Goal: Information Seeking & Learning: Learn about a topic

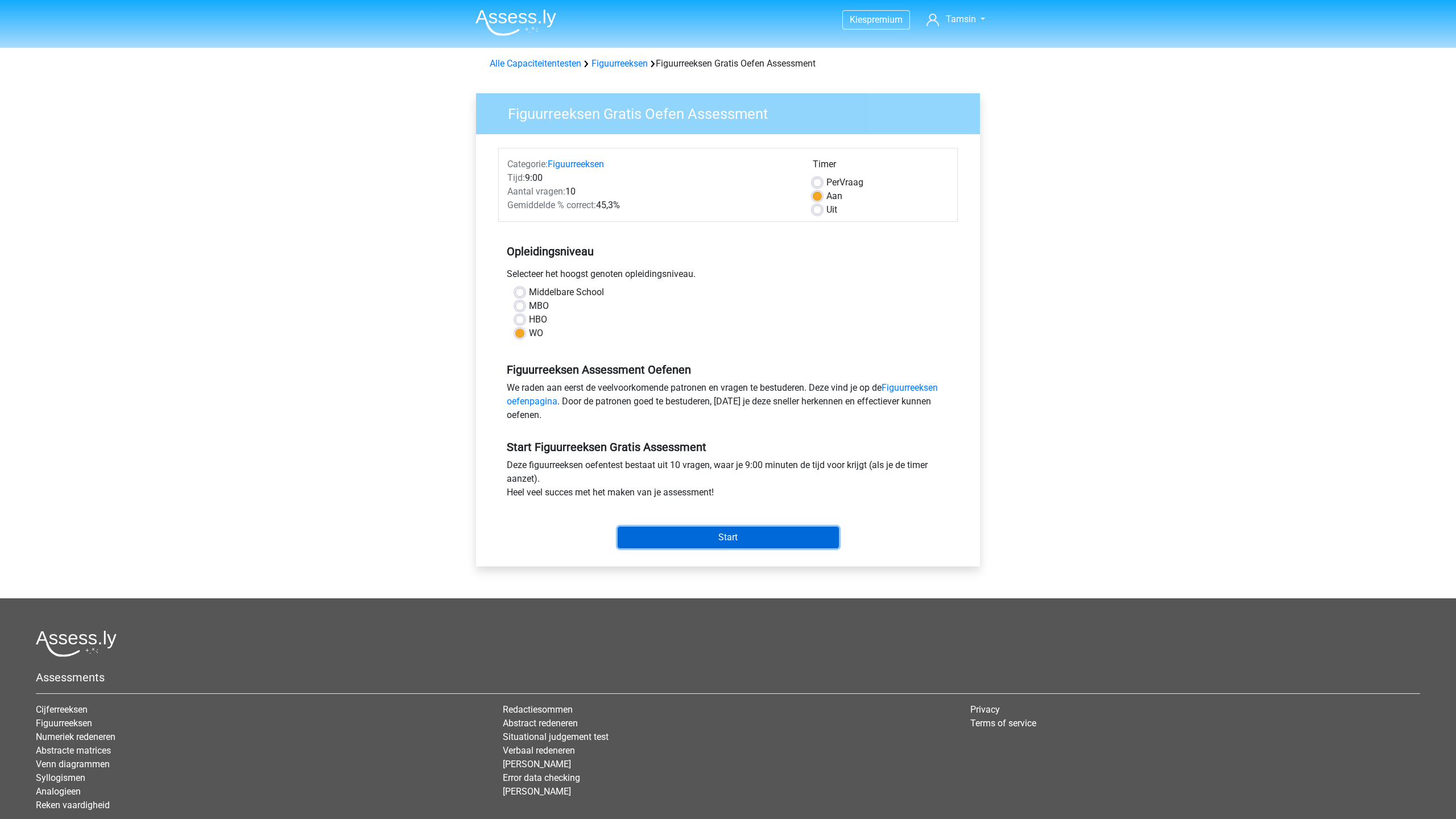
click at [714, 538] on input "Start" at bounding box center [728, 538] width 222 height 21
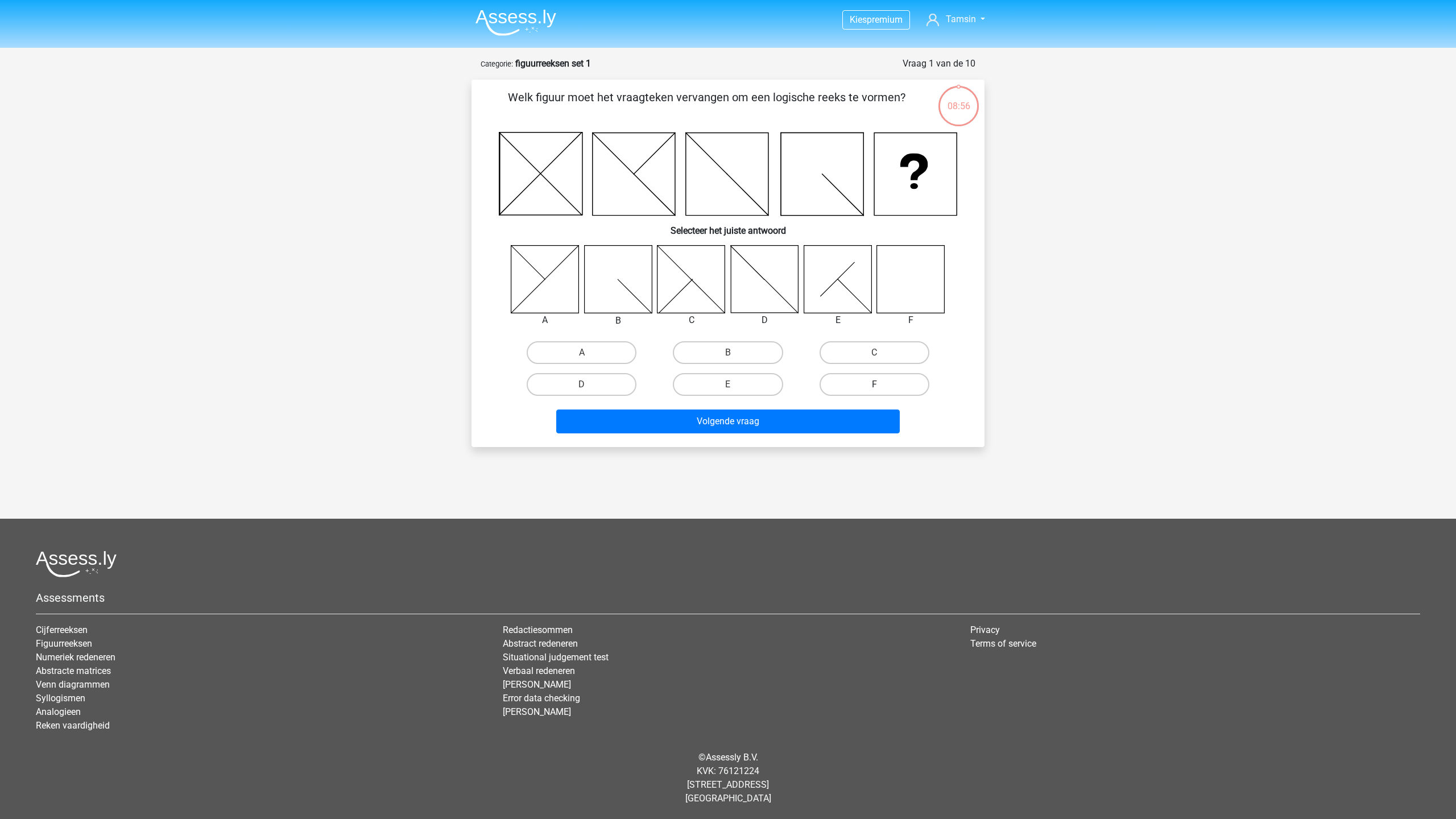
click at [851, 377] on label "F" at bounding box center [875, 385] width 110 height 23
click at [874, 385] on input "F" at bounding box center [877, 388] width 7 height 7
radio input "true"
click at [795, 423] on button "Volgende vraag" at bounding box center [728, 422] width 344 height 24
click at [561, 354] on label "A" at bounding box center [582, 352] width 110 height 23
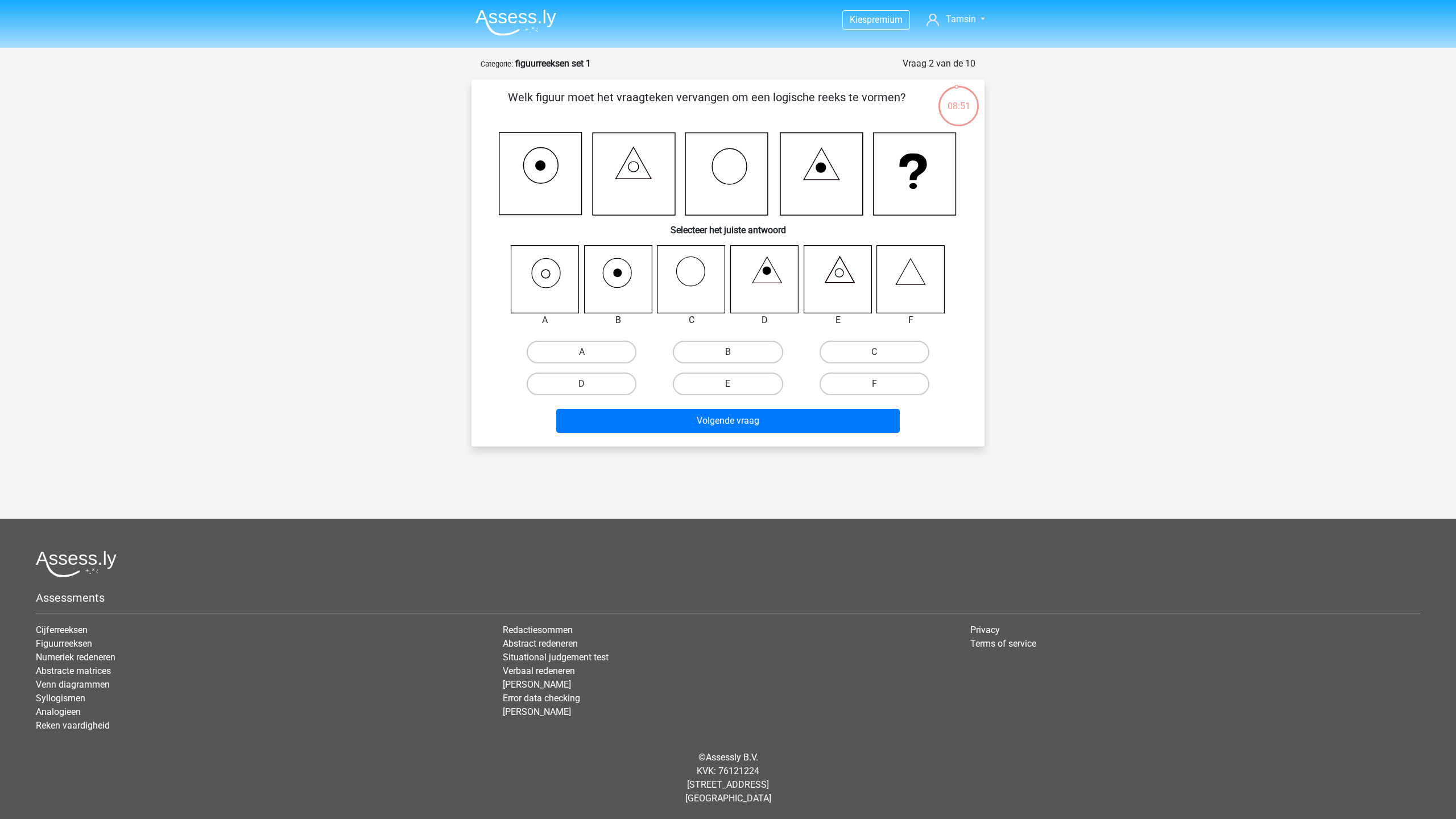
click at [582, 354] on input "A" at bounding box center [585, 356] width 7 height 7
radio input "true"
click at [648, 438] on div "Welk figuur moet het vraagteken vervangen om een logische reeks te vormen? Sele…" at bounding box center [728, 263] width 513 height 367
click at [661, 422] on button "Volgende vraag" at bounding box center [728, 421] width 344 height 24
click at [829, 272] on icon at bounding box center [837, 279] width 68 height 68
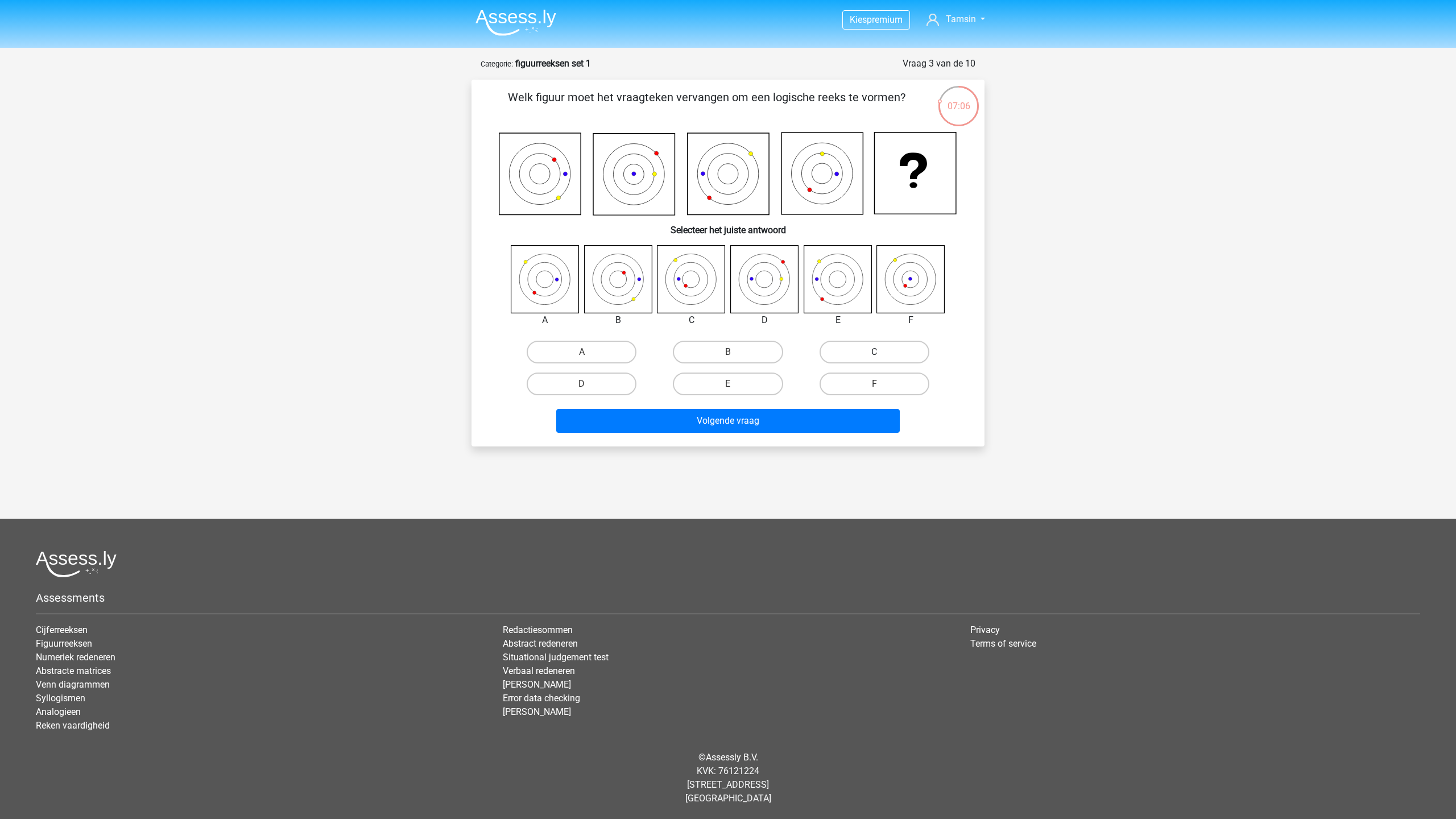
click at [856, 348] on label "C" at bounding box center [875, 352] width 110 height 23
click at [874, 352] on input "C" at bounding box center [877, 356] width 7 height 7
radio input "true"
click at [832, 423] on button "Volgende vraag" at bounding box center [728, 421] width 344 height 24
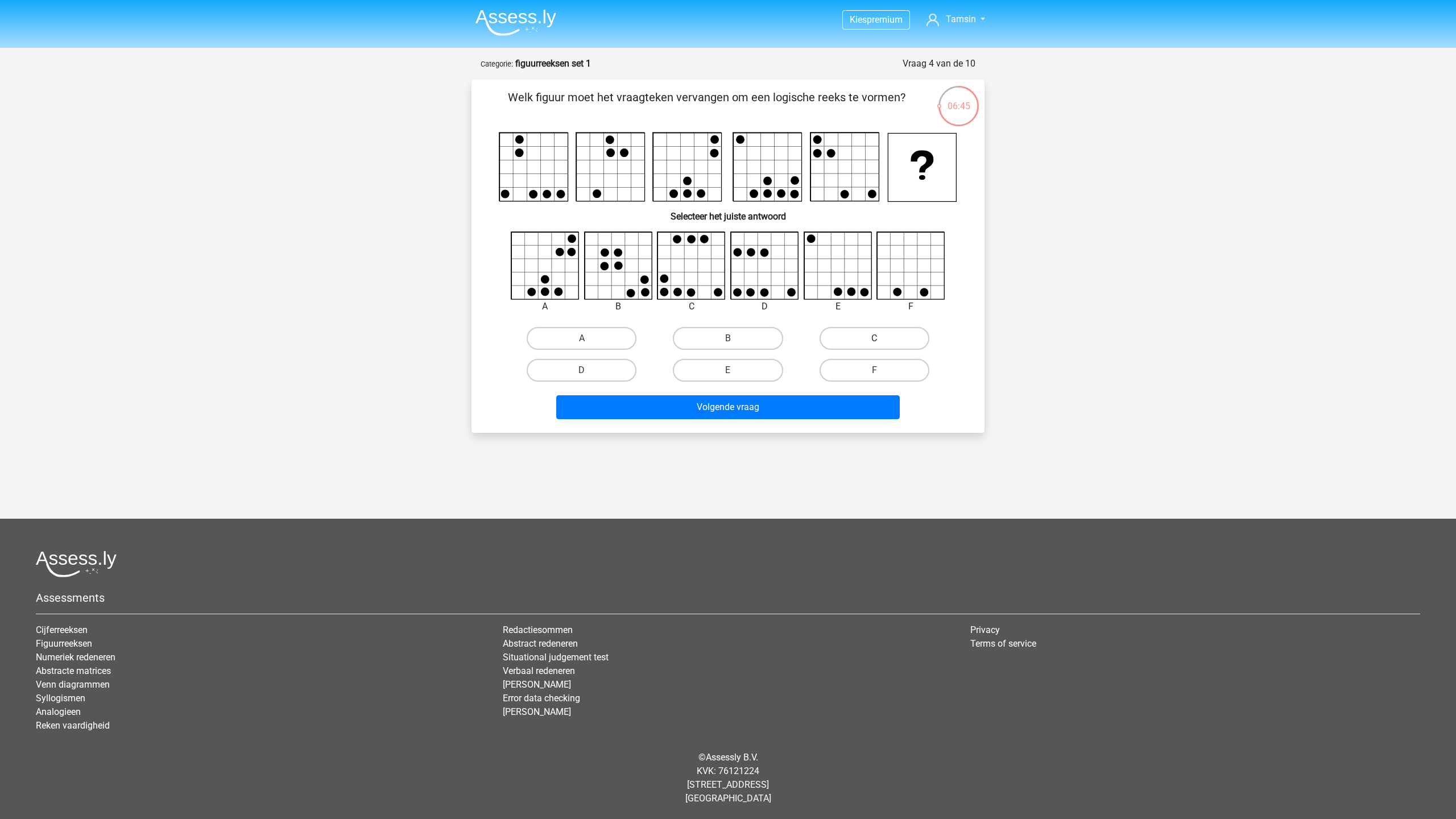
click at [892, 341] on label "C" at bounding box center [875, 338] width 110 height 23
click at [881, 341] on input "C" at bounding box center [877, 342] width 7 height 7
radio input "true"
click at [791, 402] on button "Volgende vraag" at bounding box center [728, 407] width 344 height 24
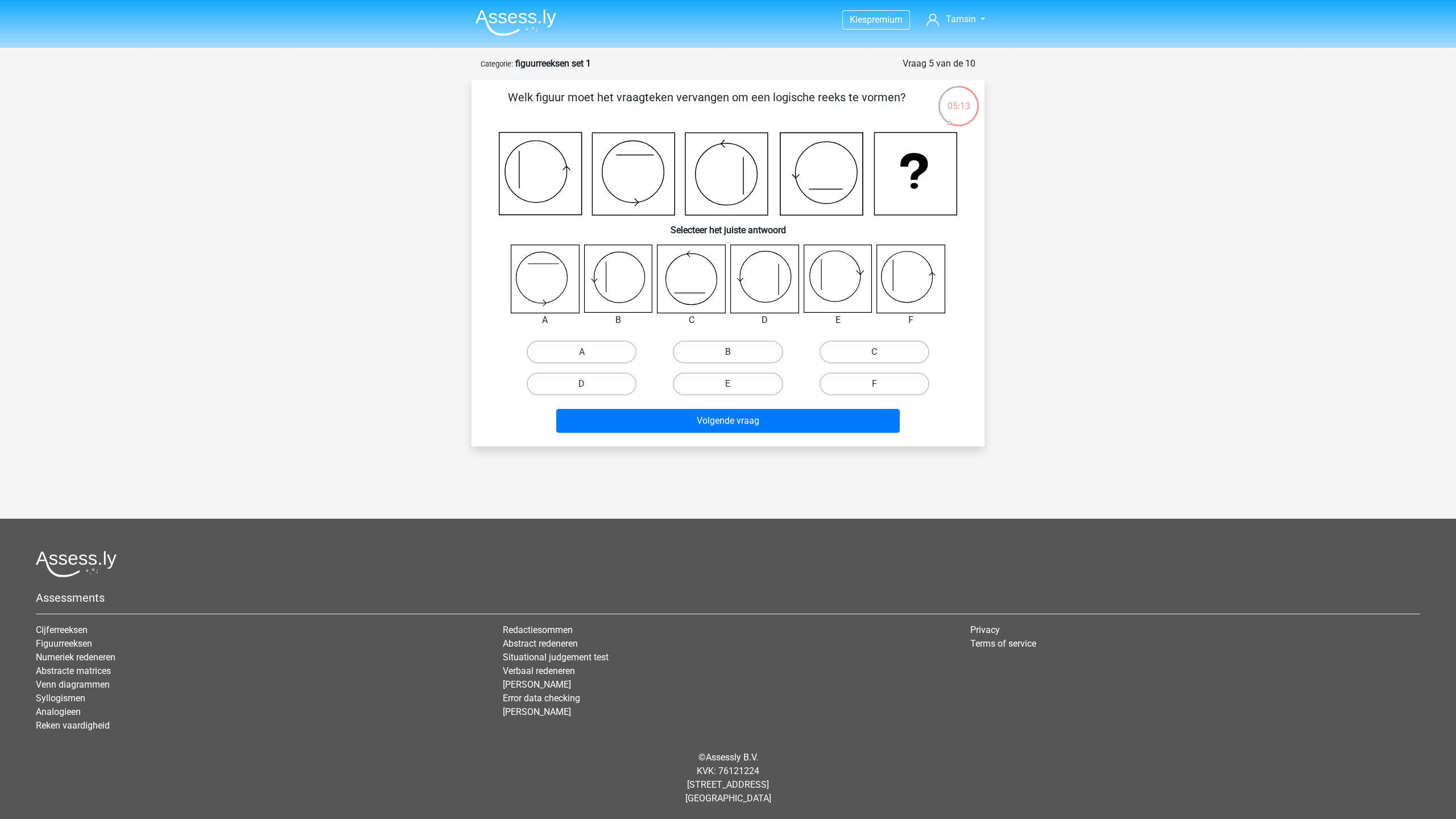
click at [736, 342] on label "B" at bounding box center [728, 352] width 110 height 23
click at [736, 352] on input "B" at bounding box center [732, 356] width 7 height 7
radio input "true"
click at [732, 419] on button "Volgende vraag" at bounding box center [728, 421] width 344 height 24
drag, startPoint x: 603, startPoint y: 378, endPoint x: 612, endPoint y: 384, distance: 10.8
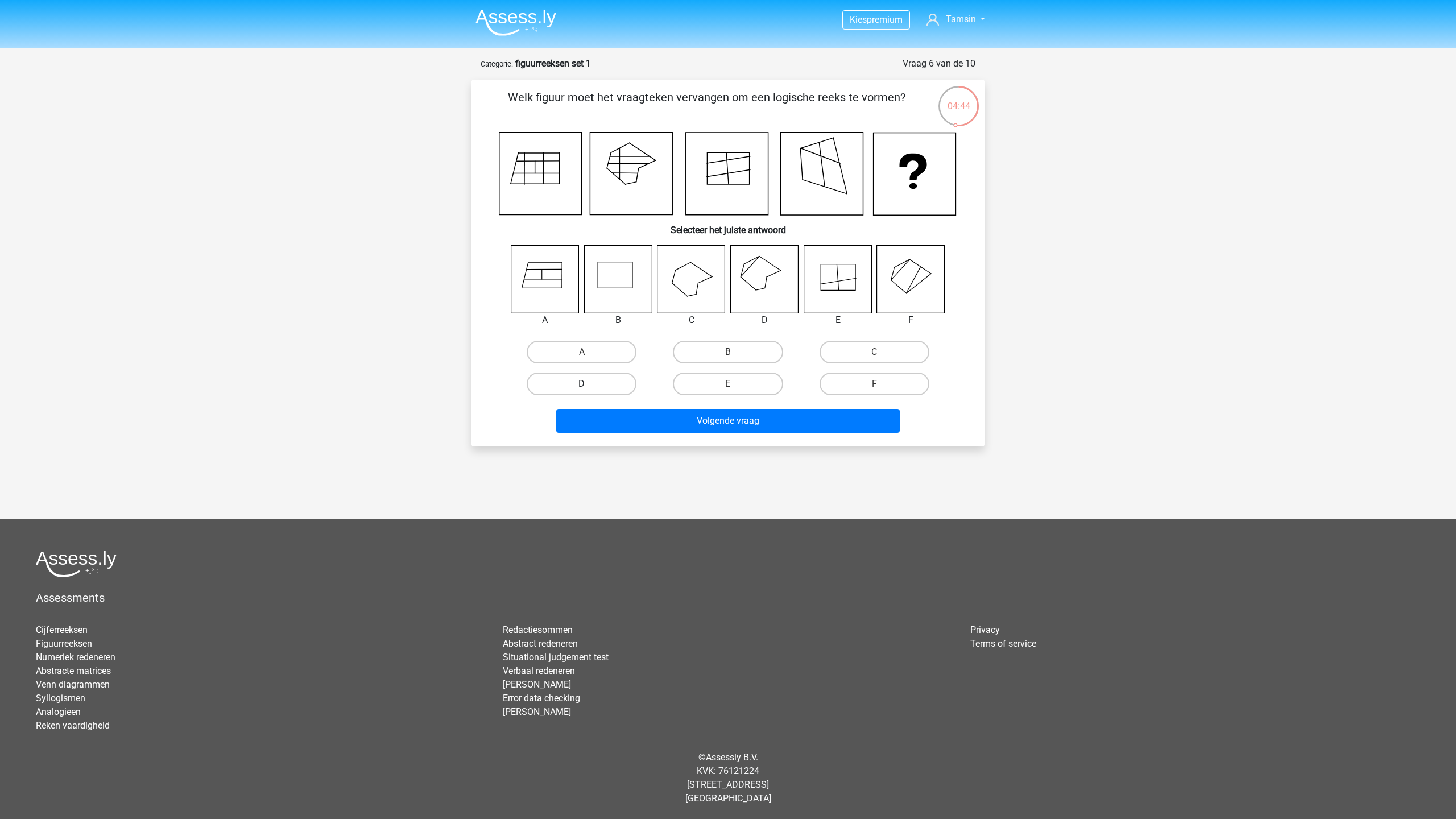
click at [603, 378] on label "D" at bounding box center [582, 384] width 110 height 23
click at [589, 384] on input "D" at bounding box center [585, 387] width 7 height 7
radio input "true"
click at [643, 416] on button "Volgende vraag" at bounding box center [728, 421] width 344 height 24
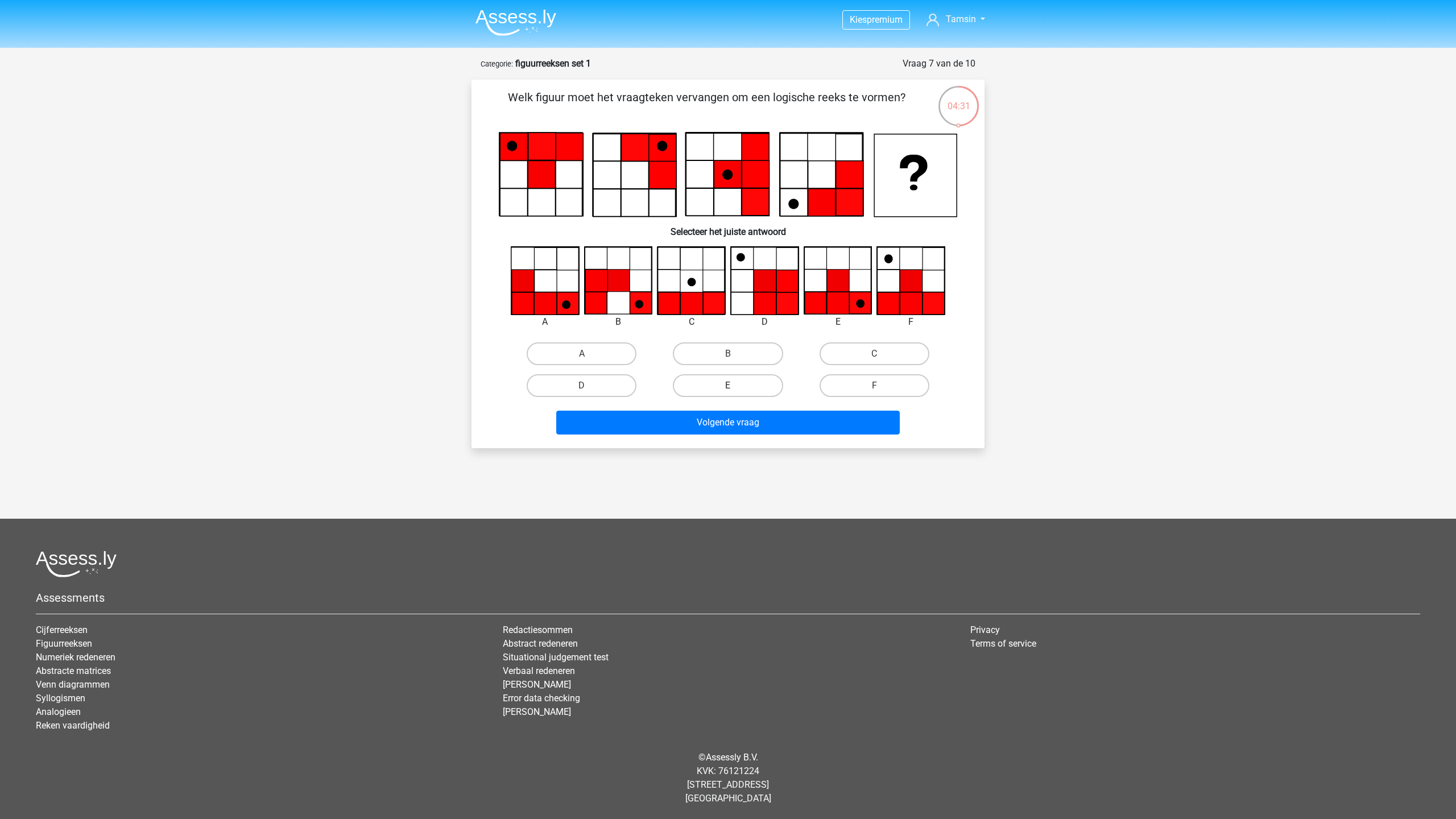
click at [716, 382] on label "E" at bounding box center [728, 386] width 110 height 23
click at [728, 386] on input "E" at bounding box center [732, 389] width 7 height 7
radio input "true"
click at [719, 420] on button "Volgende vraag" at bounding box center [728, 423] width 344 height 24
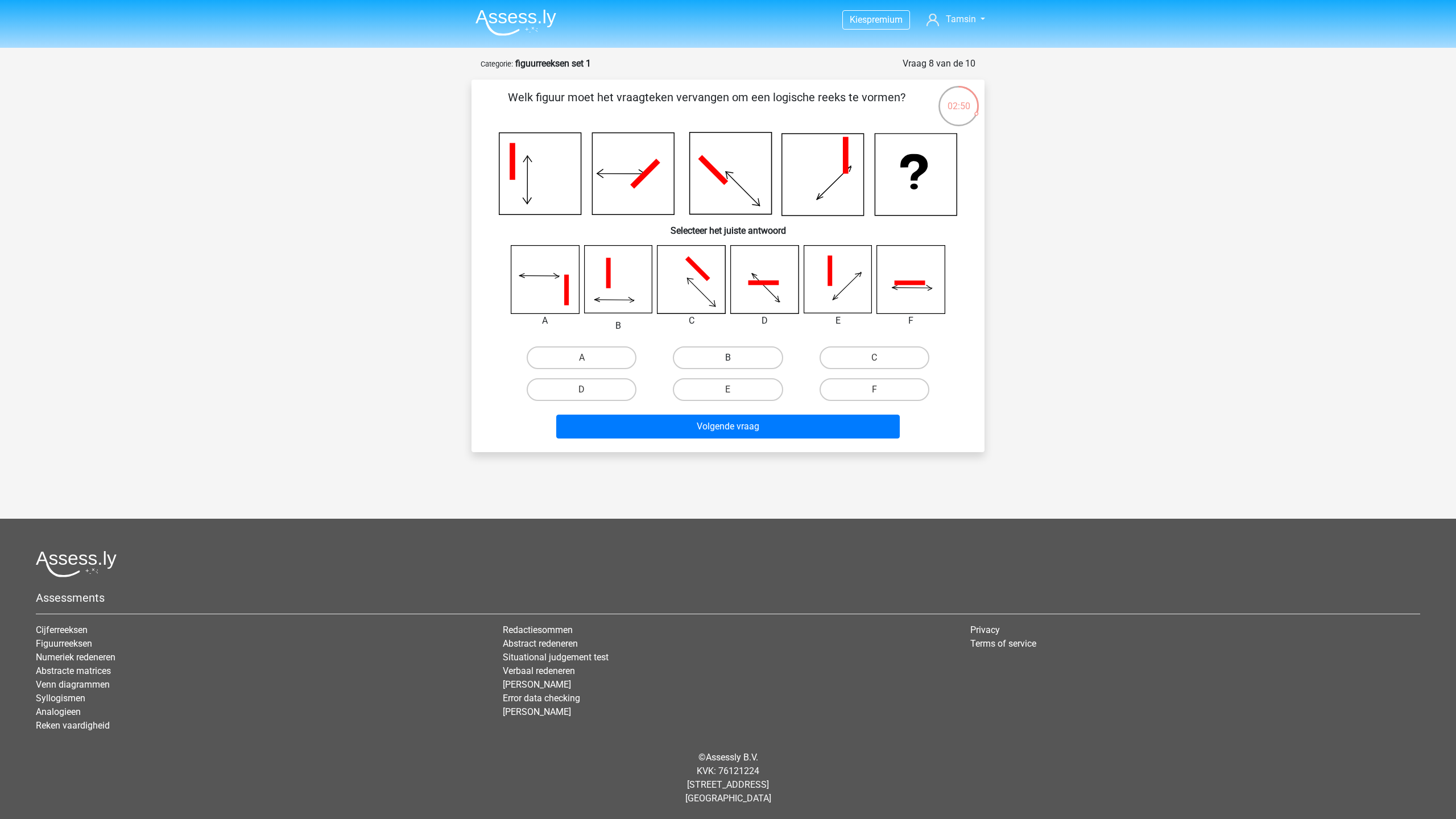
click at [712, 355] on label "B" at bounding box center [728, 358] width 110 height 23
click at [728, 358] on input "B" at bounding box center [732, 361] width 7 height 7
radio input "true"
click at [728, 424] on button "Volgende vraag" at bounding box center [728, 427] width 344 height 24
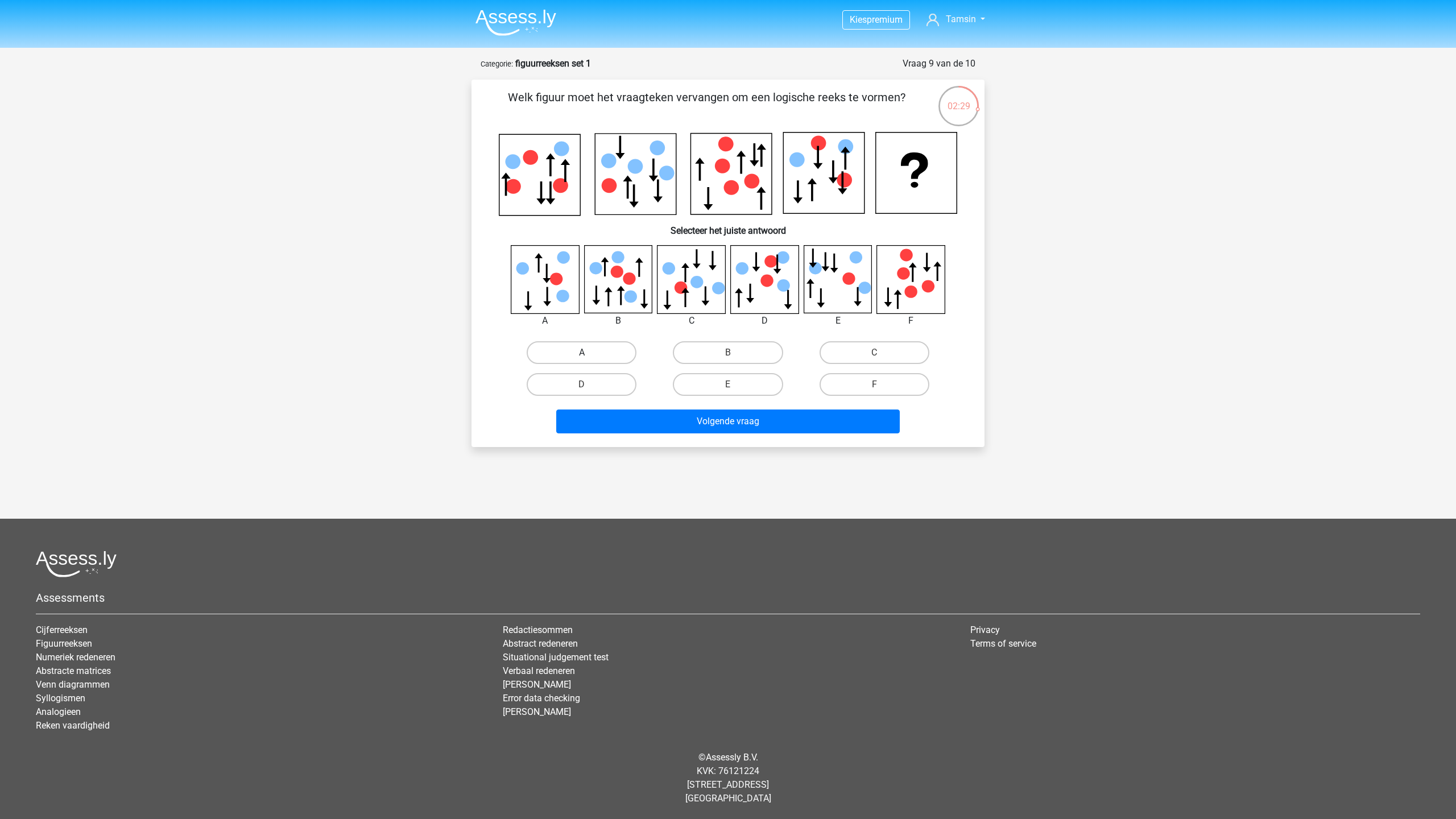
click at [557, 346] on label "A" at bounding box center [582, 352] width 110 height 23
click at [582, 352] on input "A" at bounding box center [585, 356] width 7 height 7
radio input "true"
click at [704, 423] on button "Volgende vraag" at bounding box center [728, 422] width 344 height 24
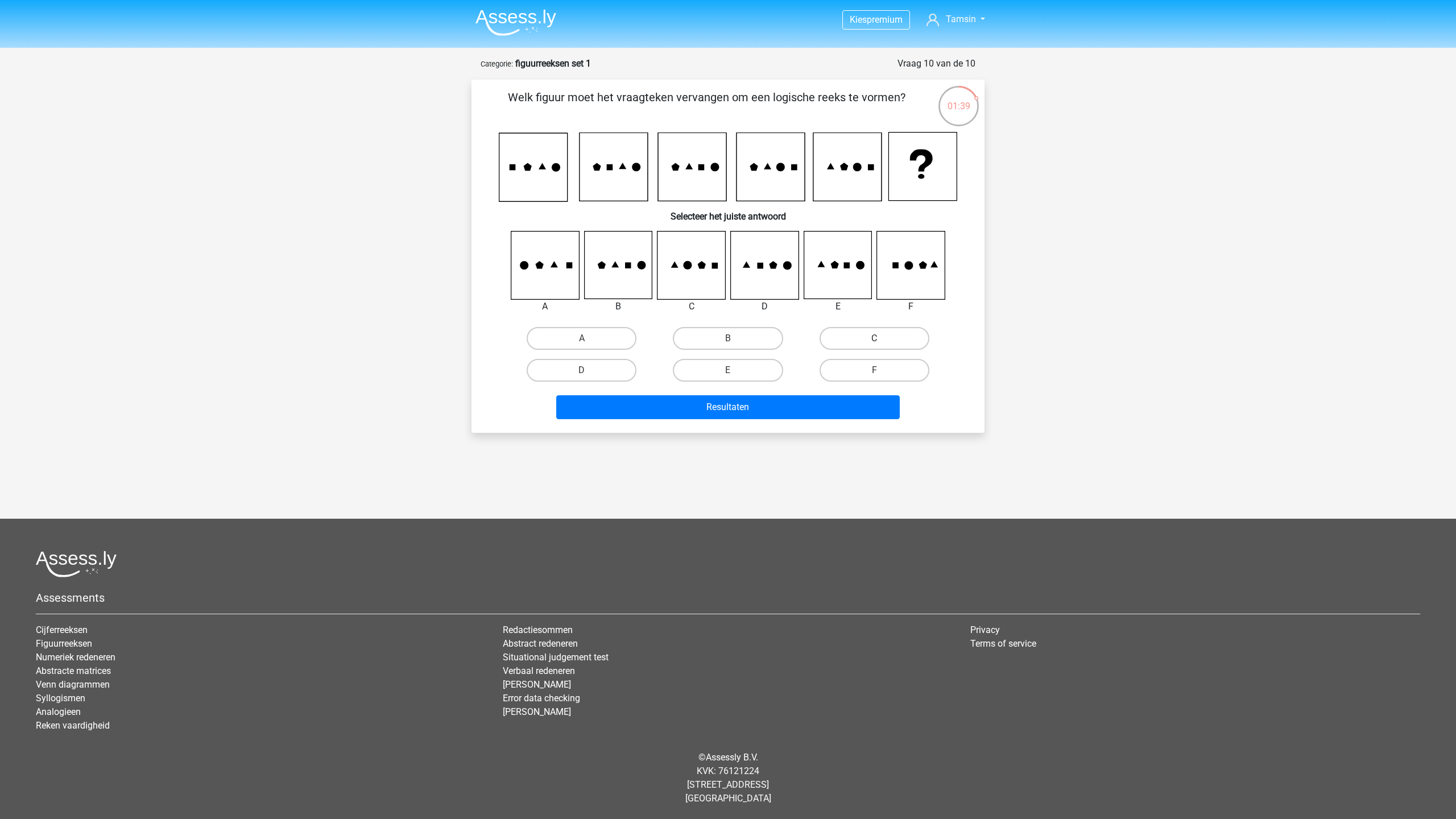
click at [827, 344] on label "C" at bounding box center [875, 338] width 110 height 23
click at [874, 344] on input "C" at bounding box center [877, 342] width 7 height 7
radio input "true"
click at [788, 405] on button "Resultaten" at bounding box center [728, 407] width 344 height 24
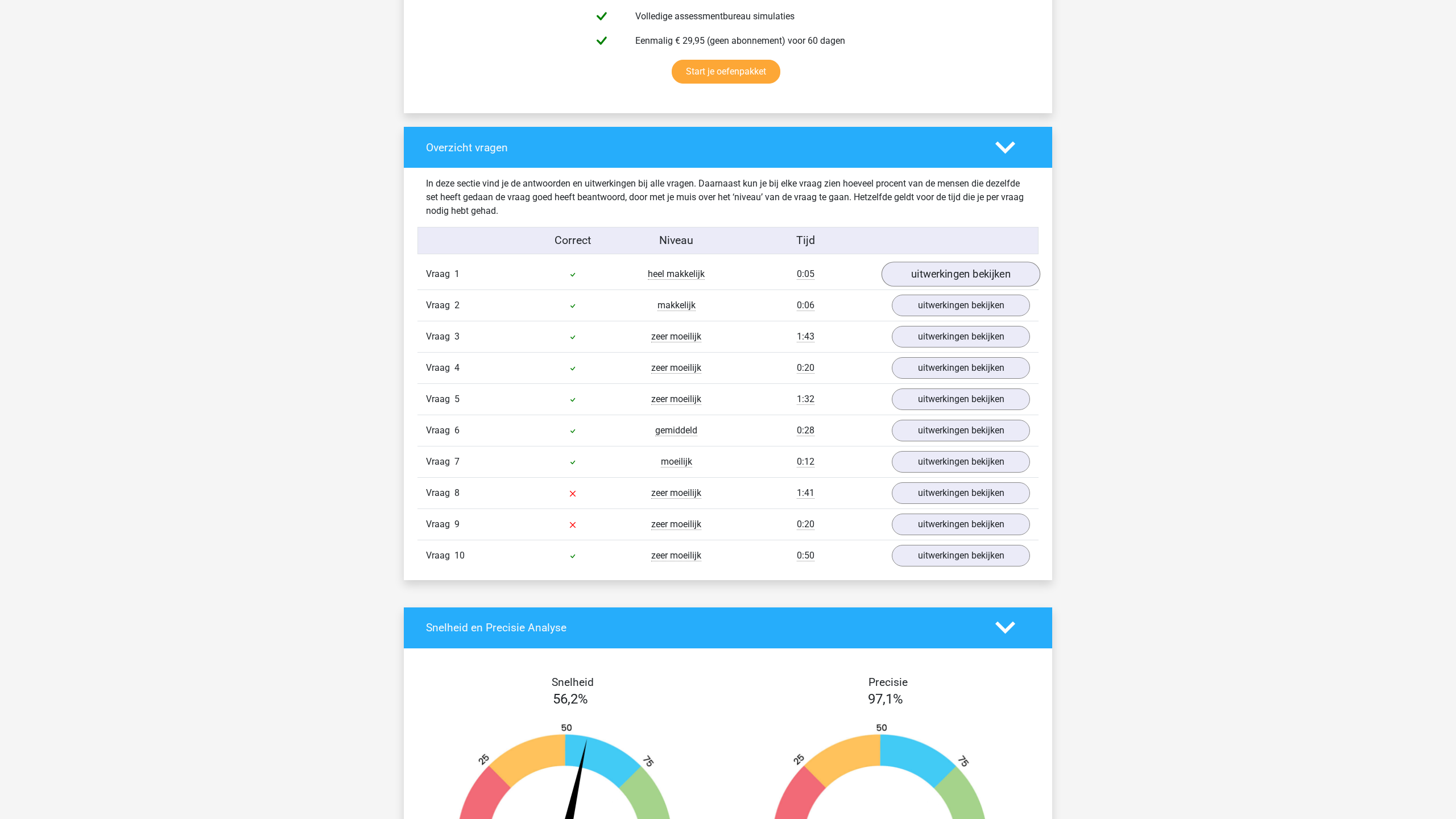
scroll to position [730, 0]
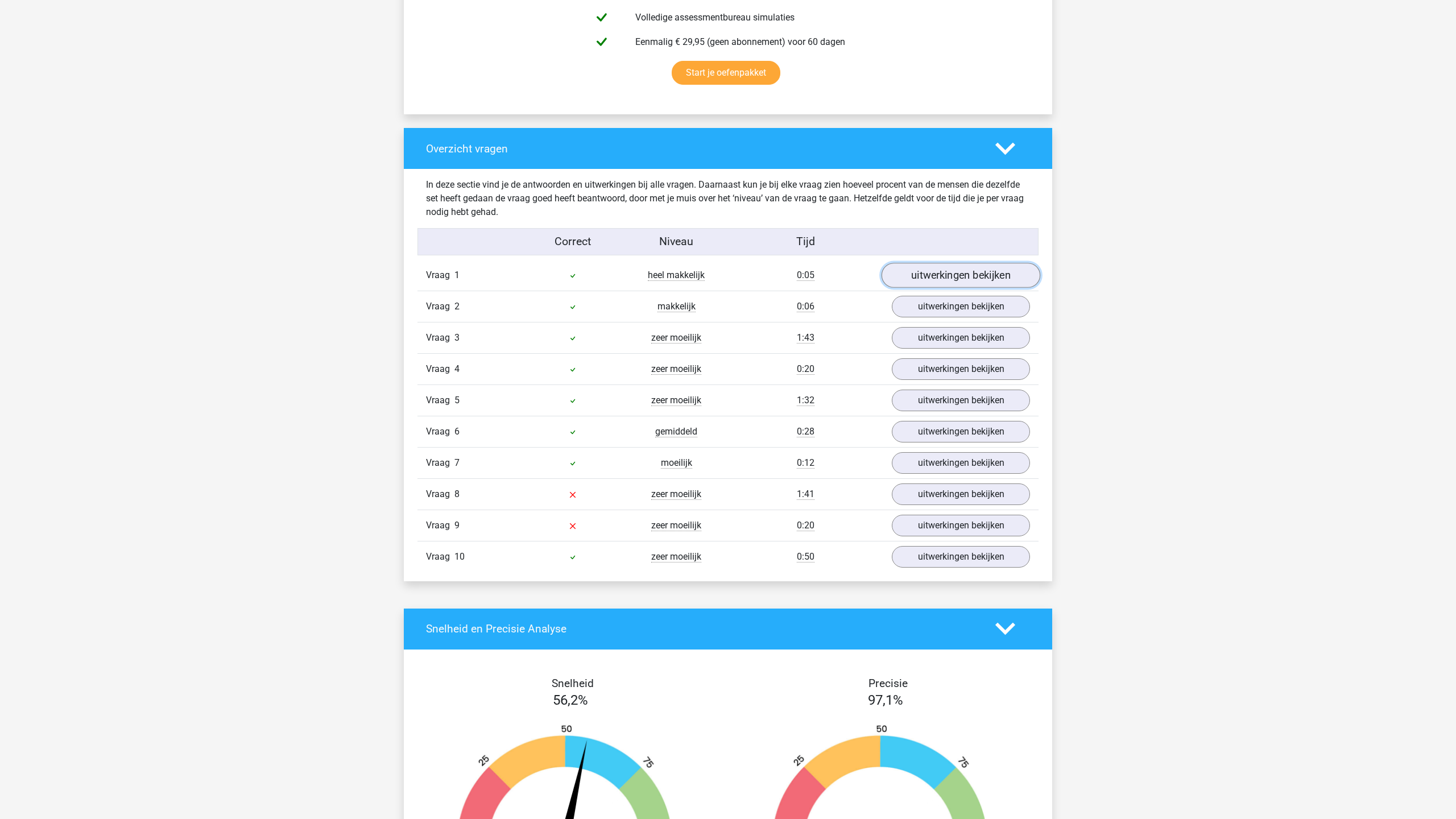
click at [990, 278] on link "uitwerkingen bekijken" at bounding box center [961, 275] width 158 height 25
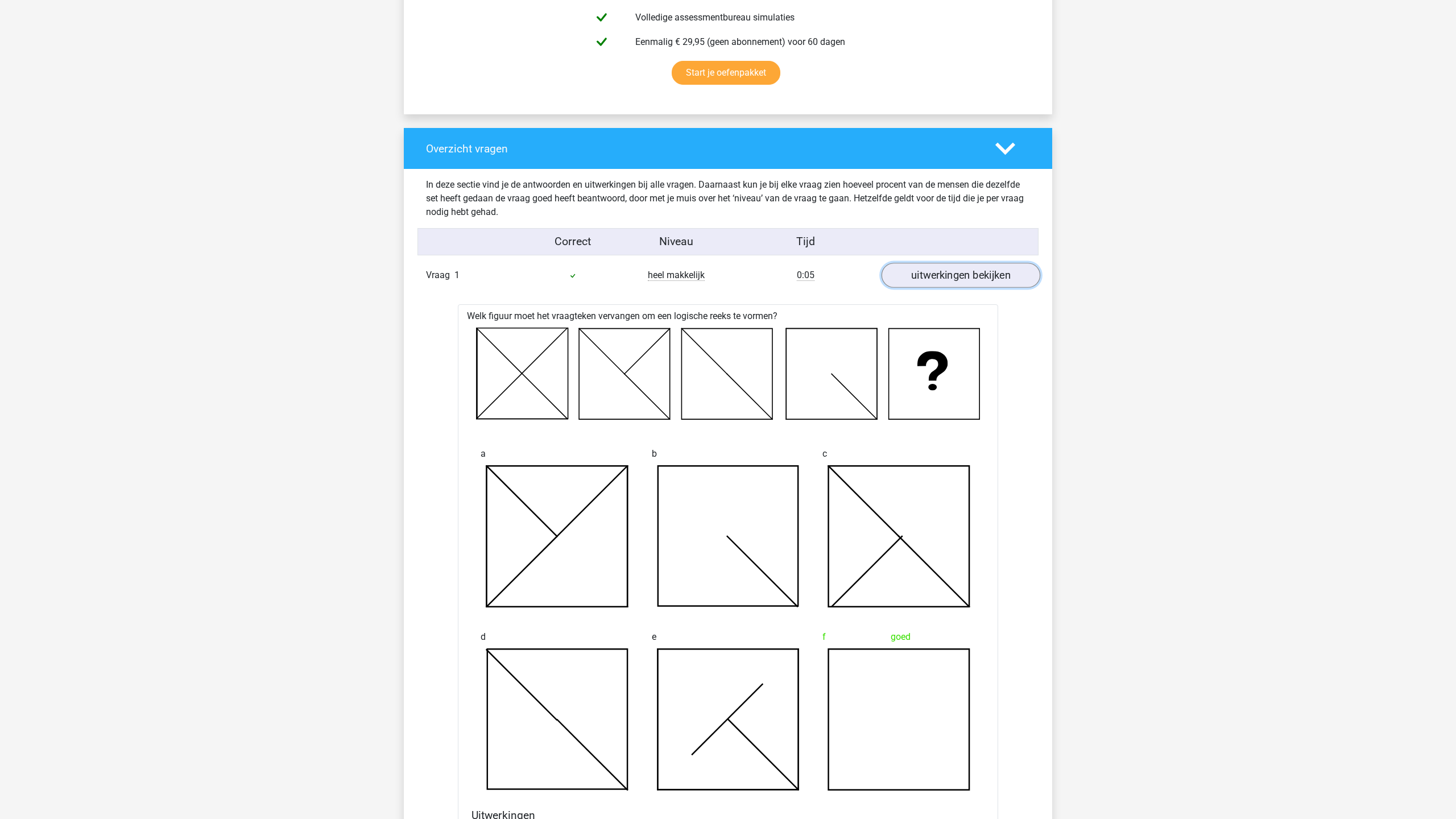
click at [990, 278] on link "uitwerkingen bekijken" at bounding box center [961, 275] width 158 height 25
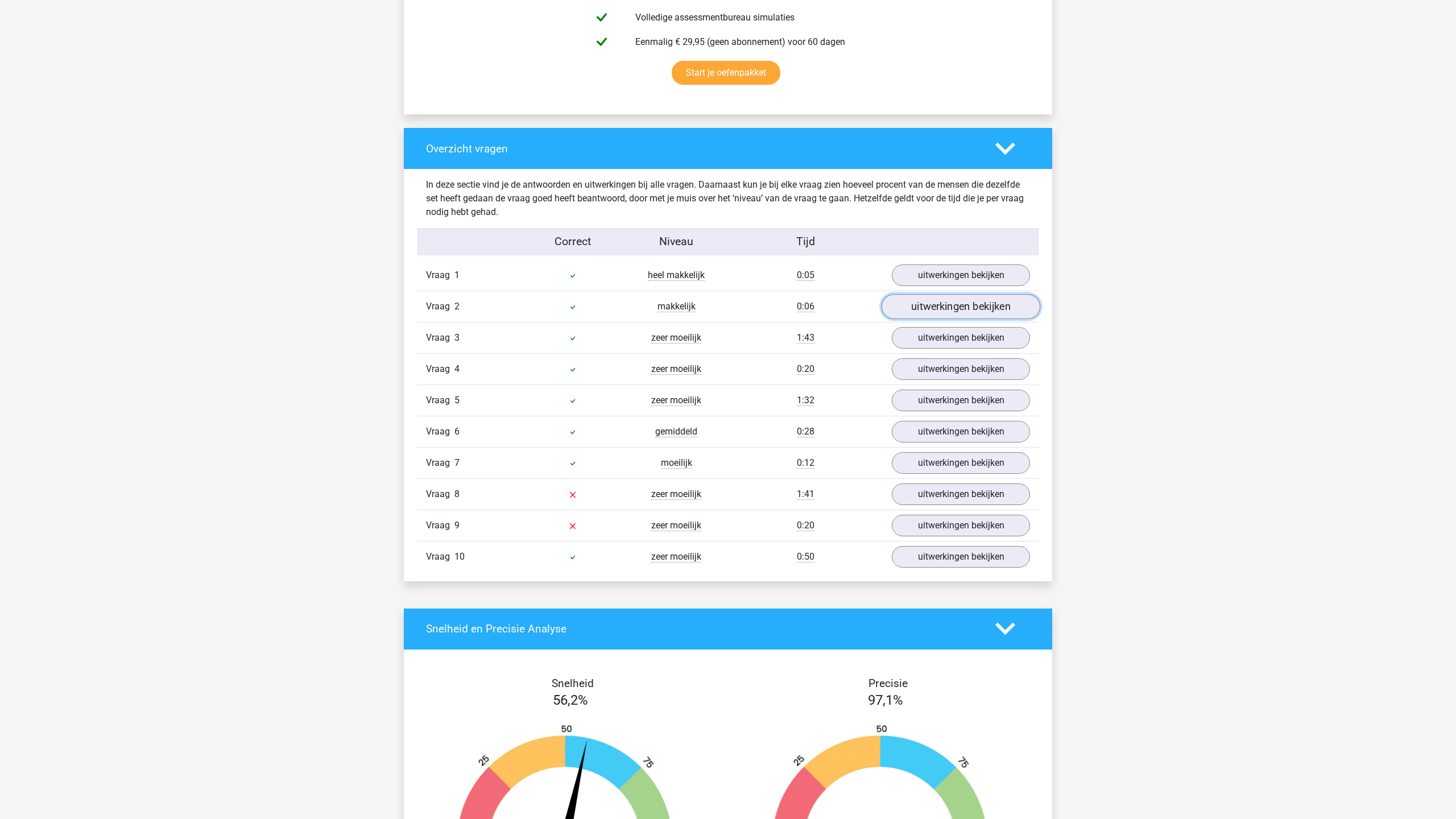
click at [971, 312] on link "uitwerkingen bekijken" at bounding box center [961, 306] width 158 height 25
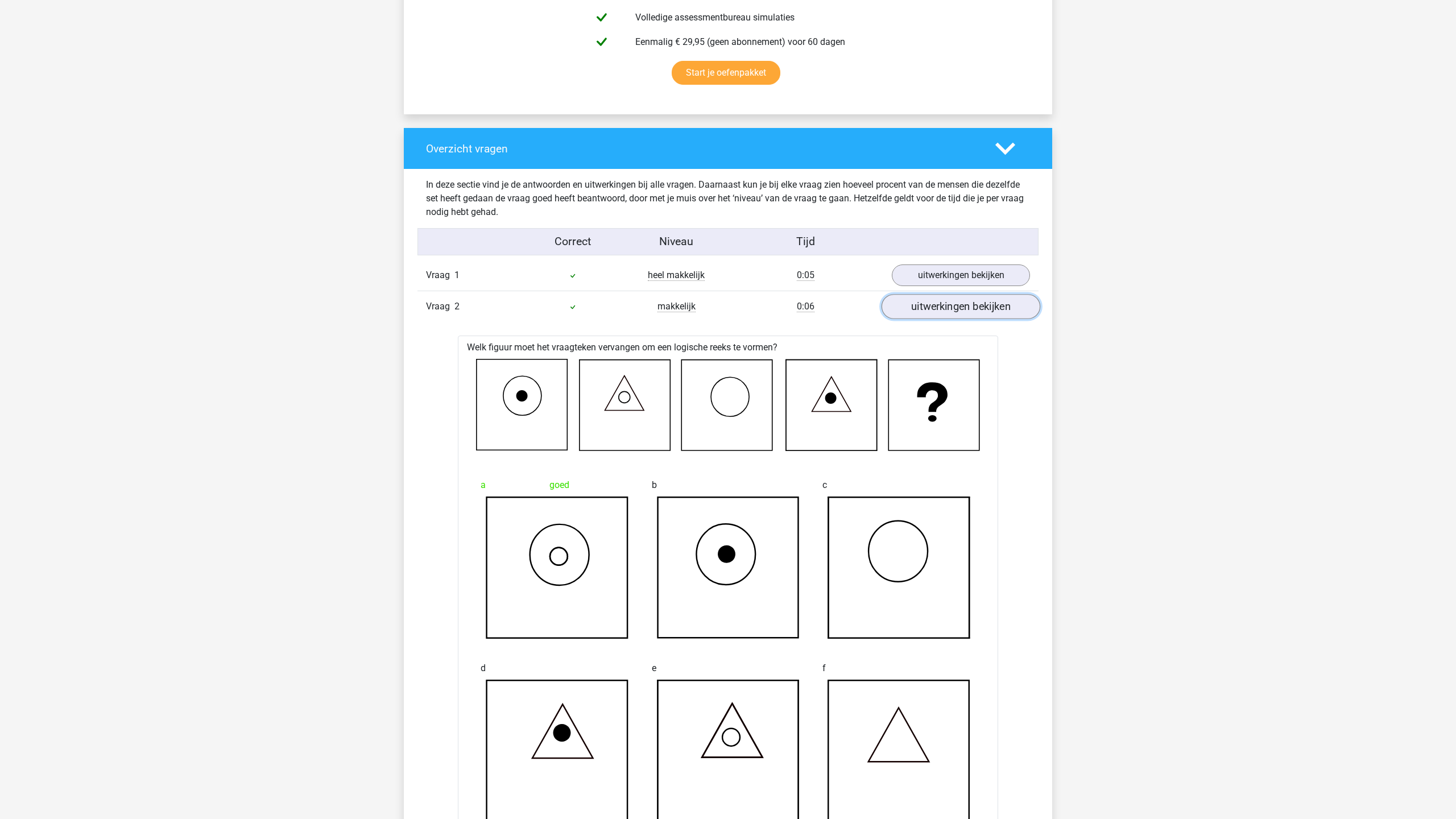
click at [971, 312] on link "uitwerkingen bekijken" at bounding box center [961, 306] width 158 height 25
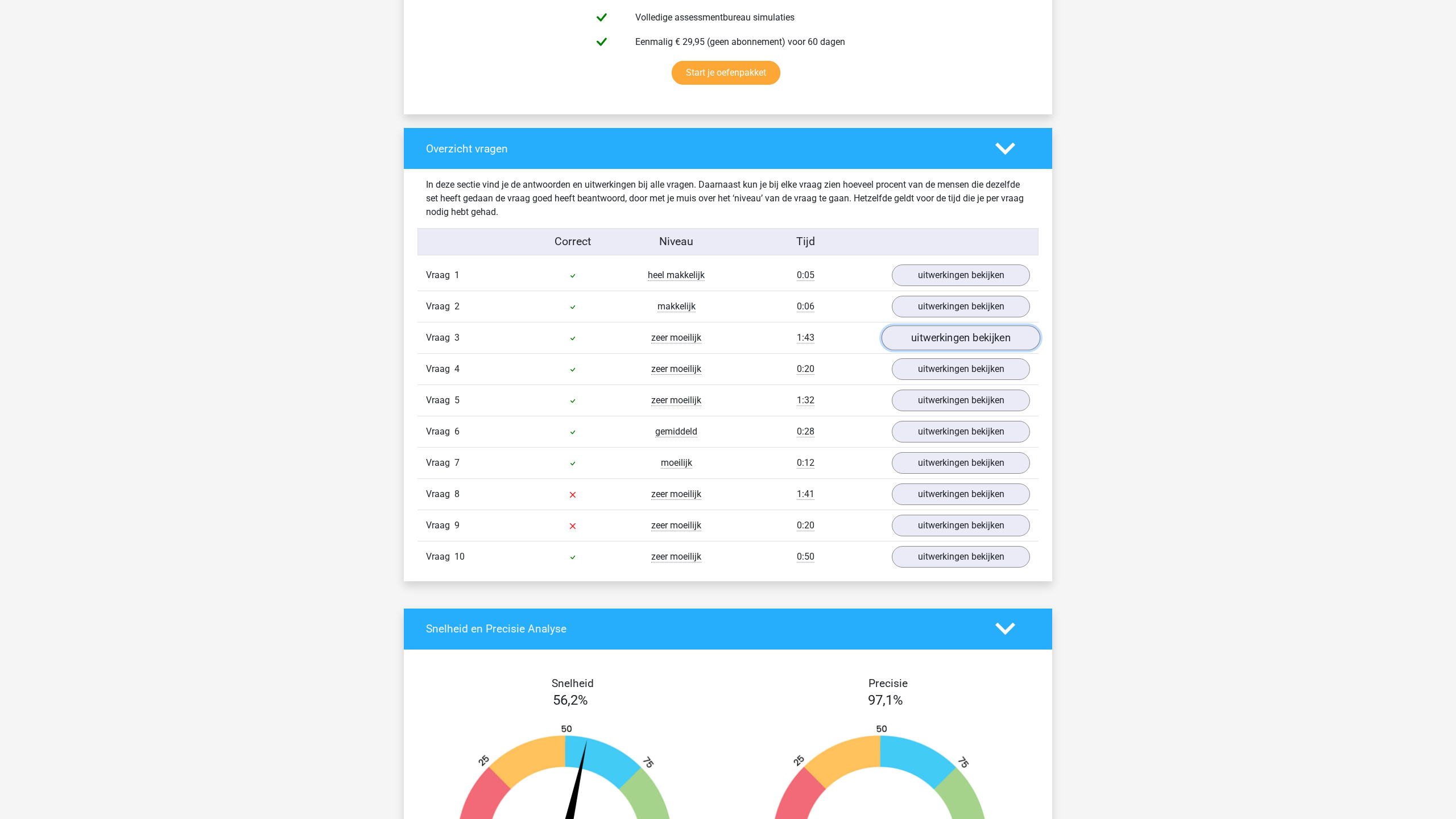
click at [968, 348] on link "uitwerkingen bekijken" at bounding box center [961, 338] width 158 height 25
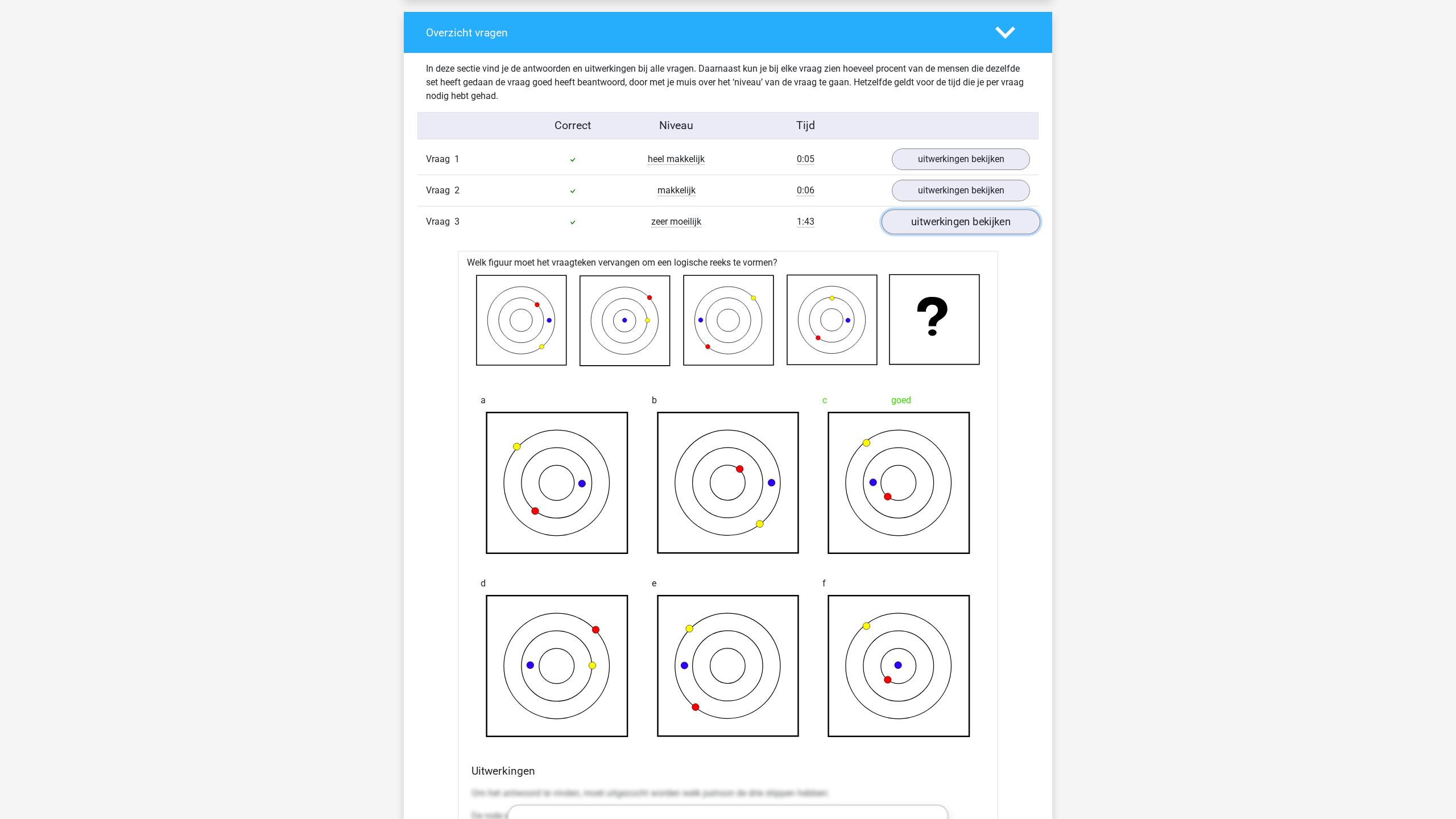
scroll to position [870, 0]
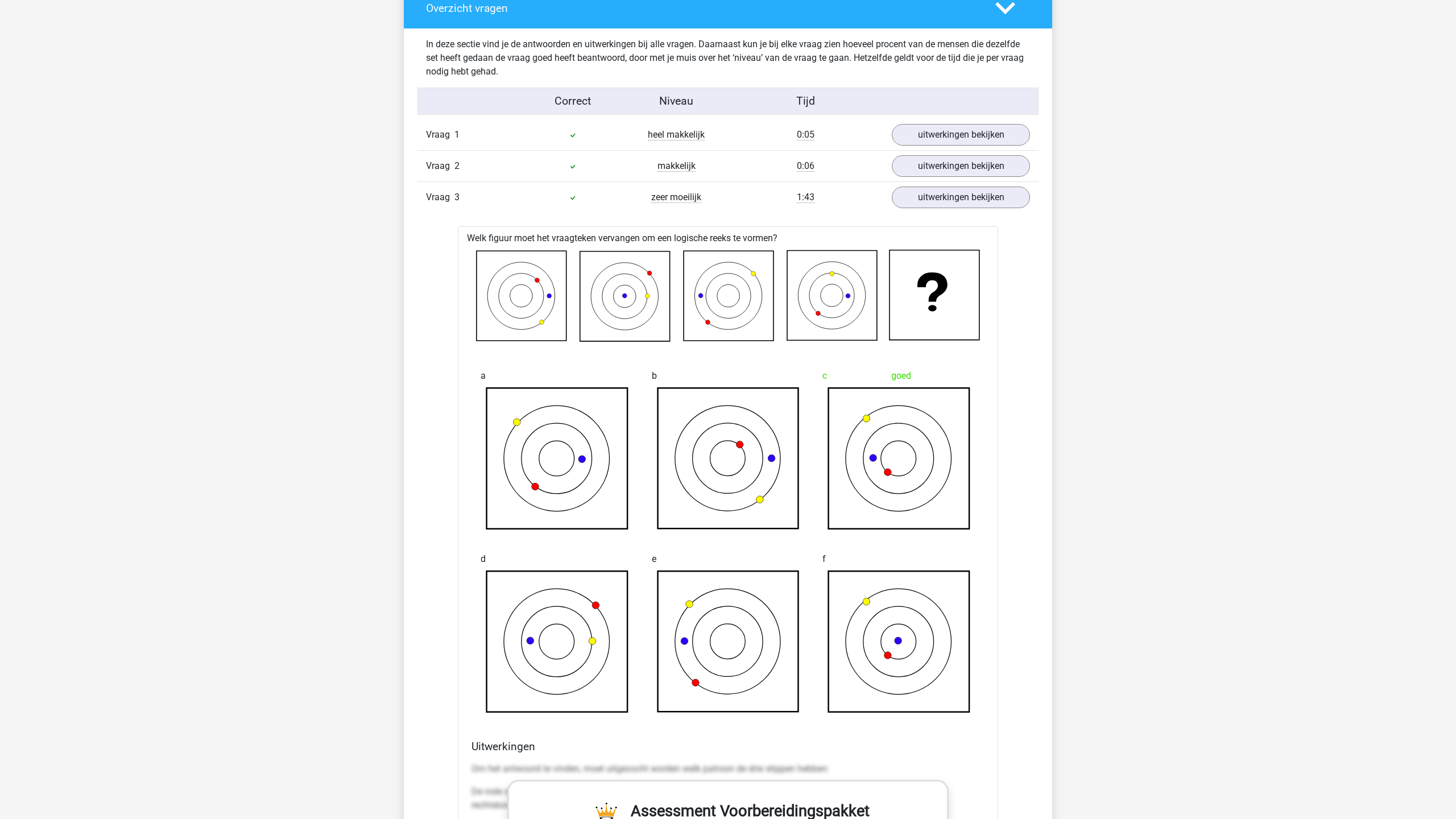
click at [1017, 207] on div "Vraag 3 zeer moeilijk 1:43 uitwerkingen bekijken" at bounding box center [728, 197] width 621 height 32
click at [1015, 197] on link "uitwerkingen bekijken" at bounding box center [961, 197] width 158 height 25
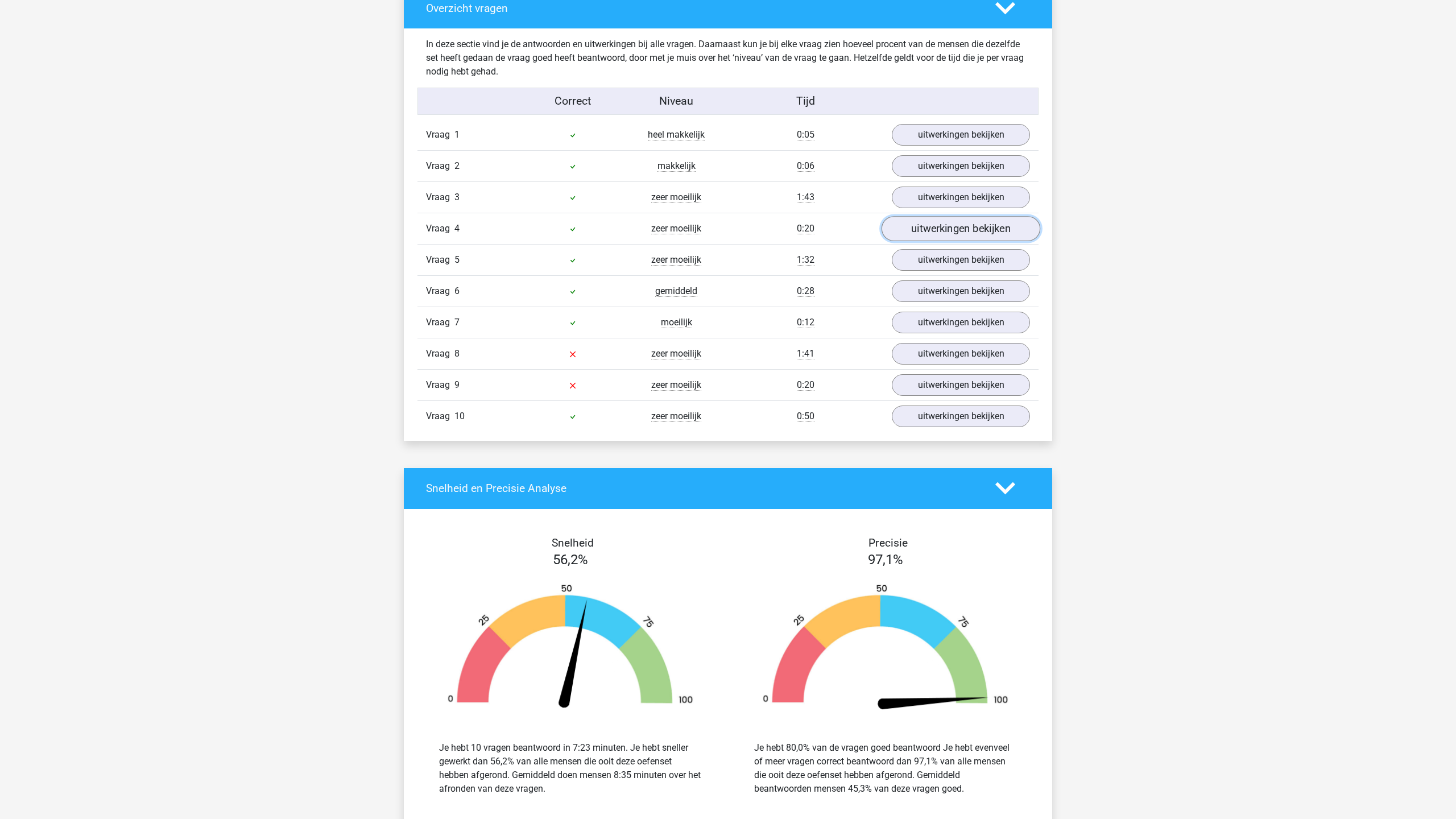
click at [988, 235] on link "uitwerkingen bekijken" at bounding box center [961, 228] width 158 height 25
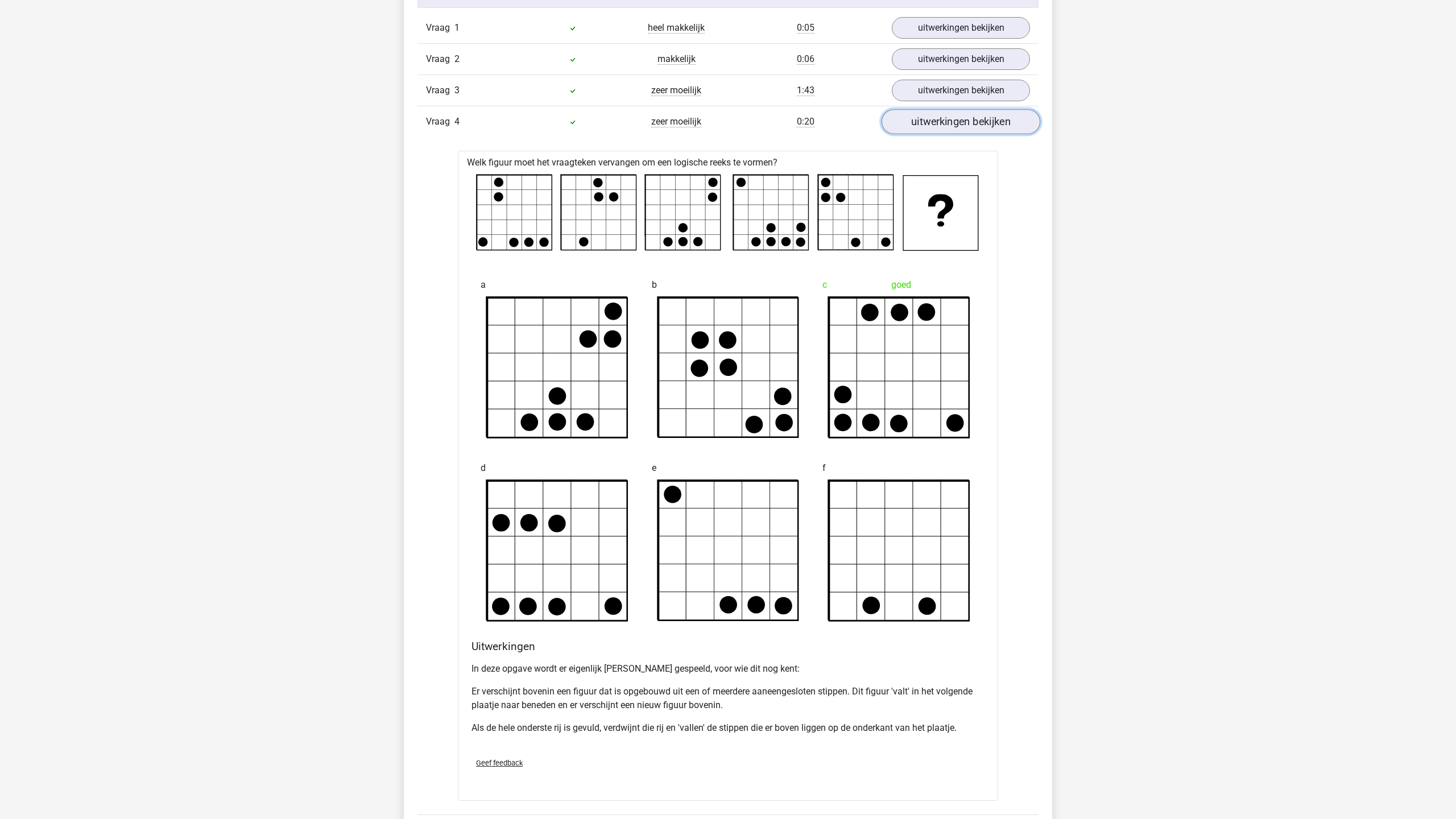
scroll to position [983, 0]
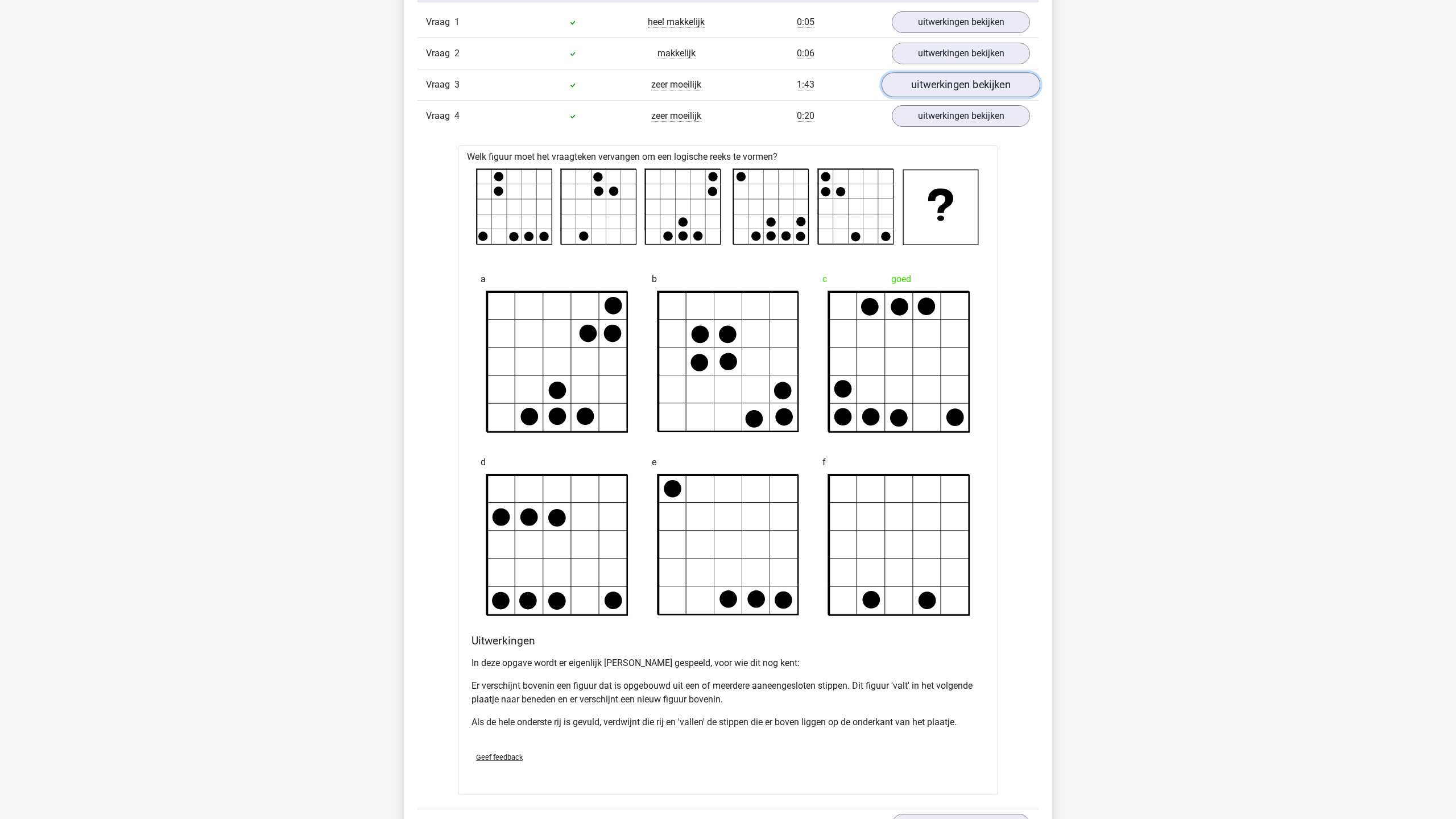
click at [957, 83] on link "uitwerkingen bekijken" at bounding box center [961, 85] width 158 height 25
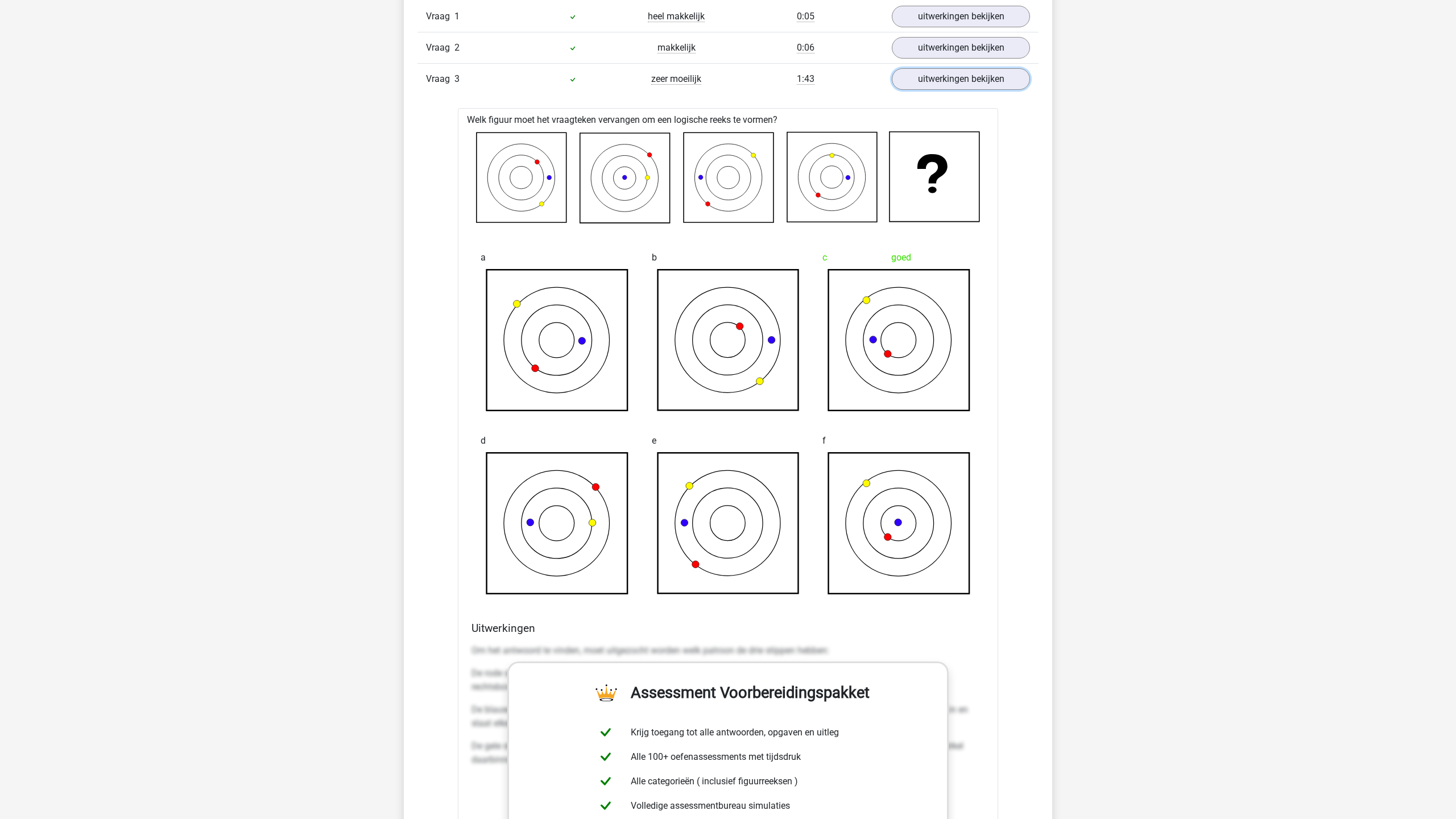
scroll to position [990, 0]
click at [981, 83] on link "uitwerkingen bekijken" at bounding box center [961, 77] width 158 height 25
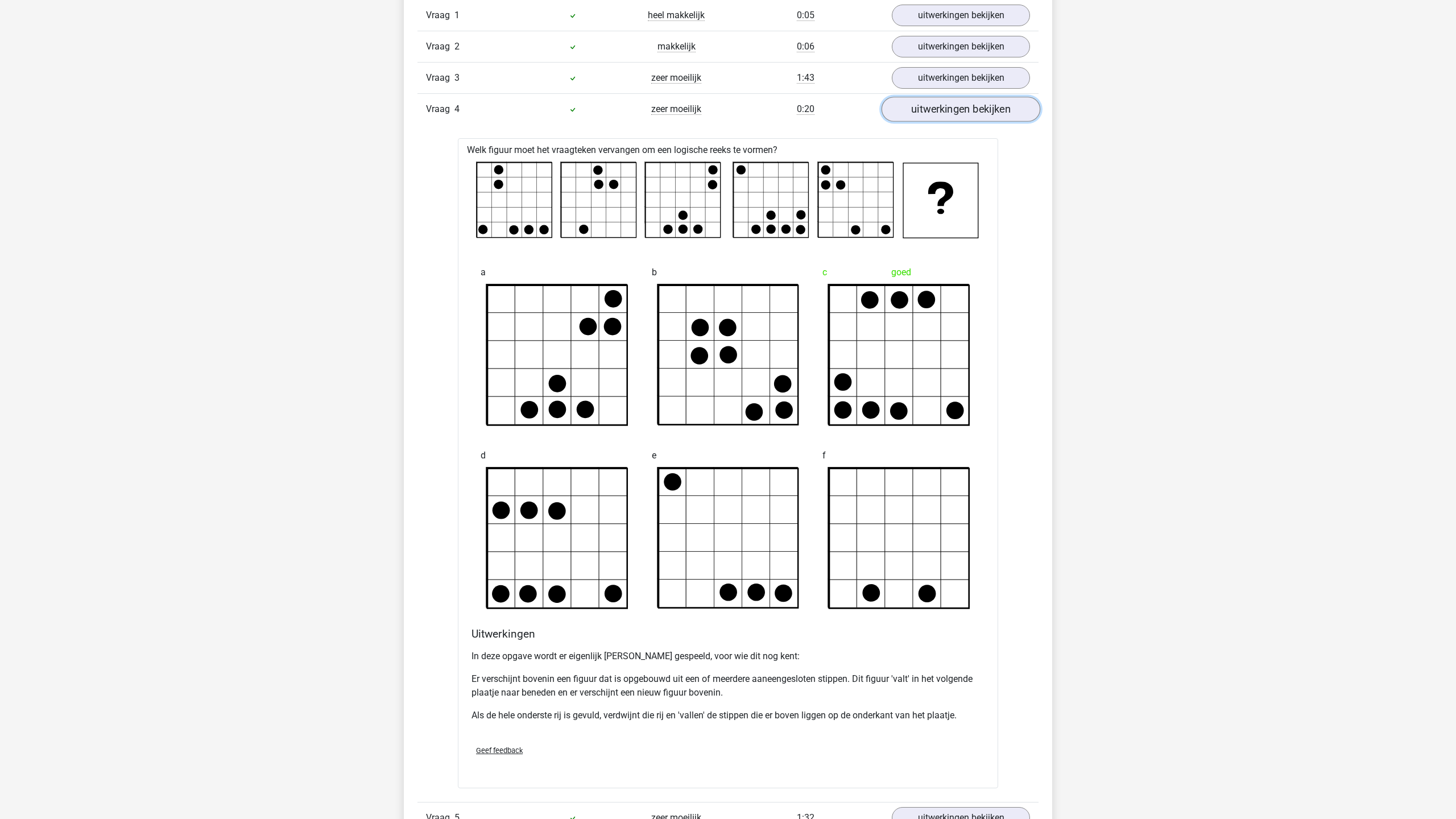
click at [971, 110] on link "uitwerkingen bekijken" at bounding box center [961, 109] width 158 height 25
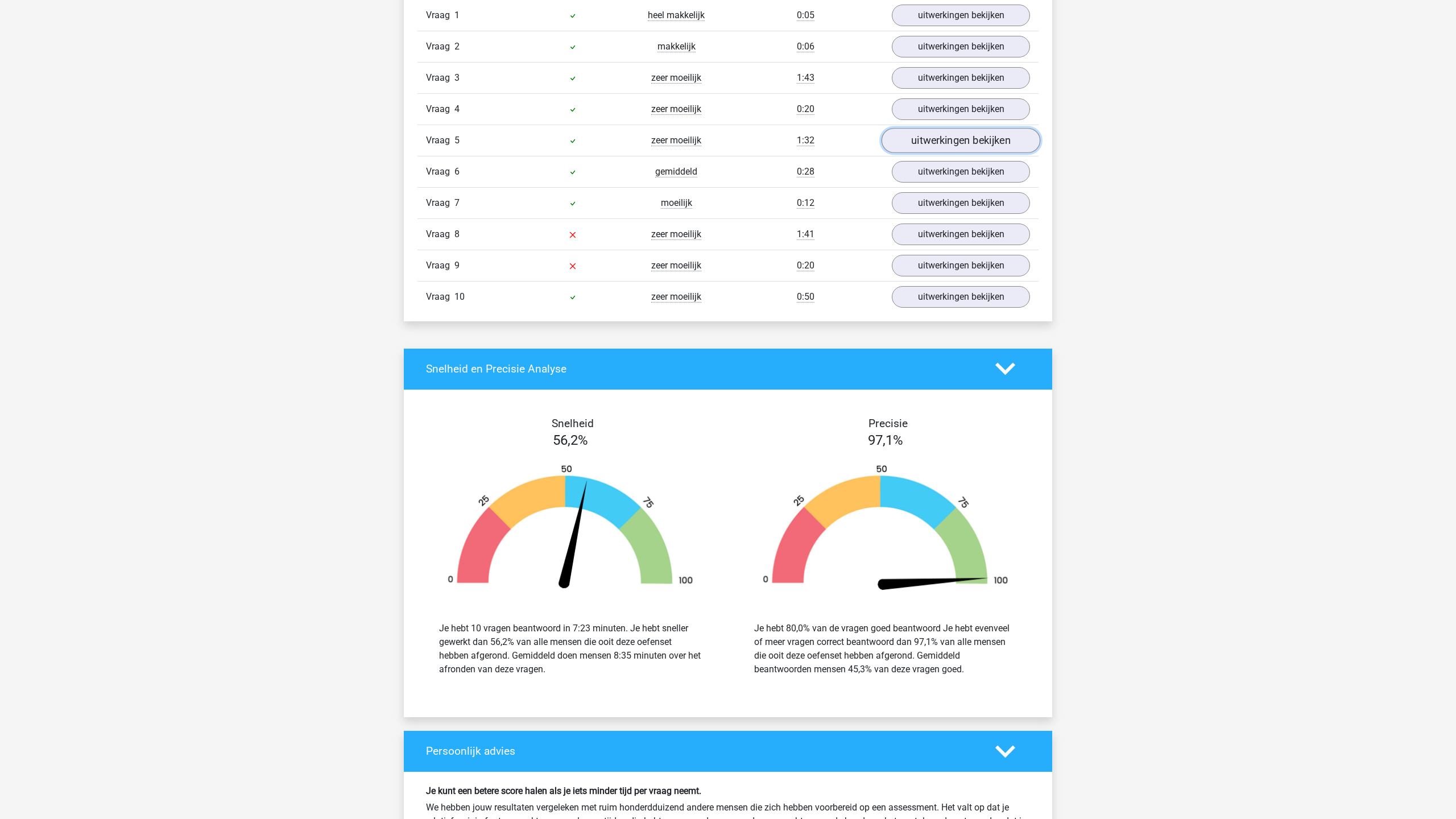
click at [967, 140] on link "uitwerkingen bekijken" at bounding box center [961, 140] width 158 height 25
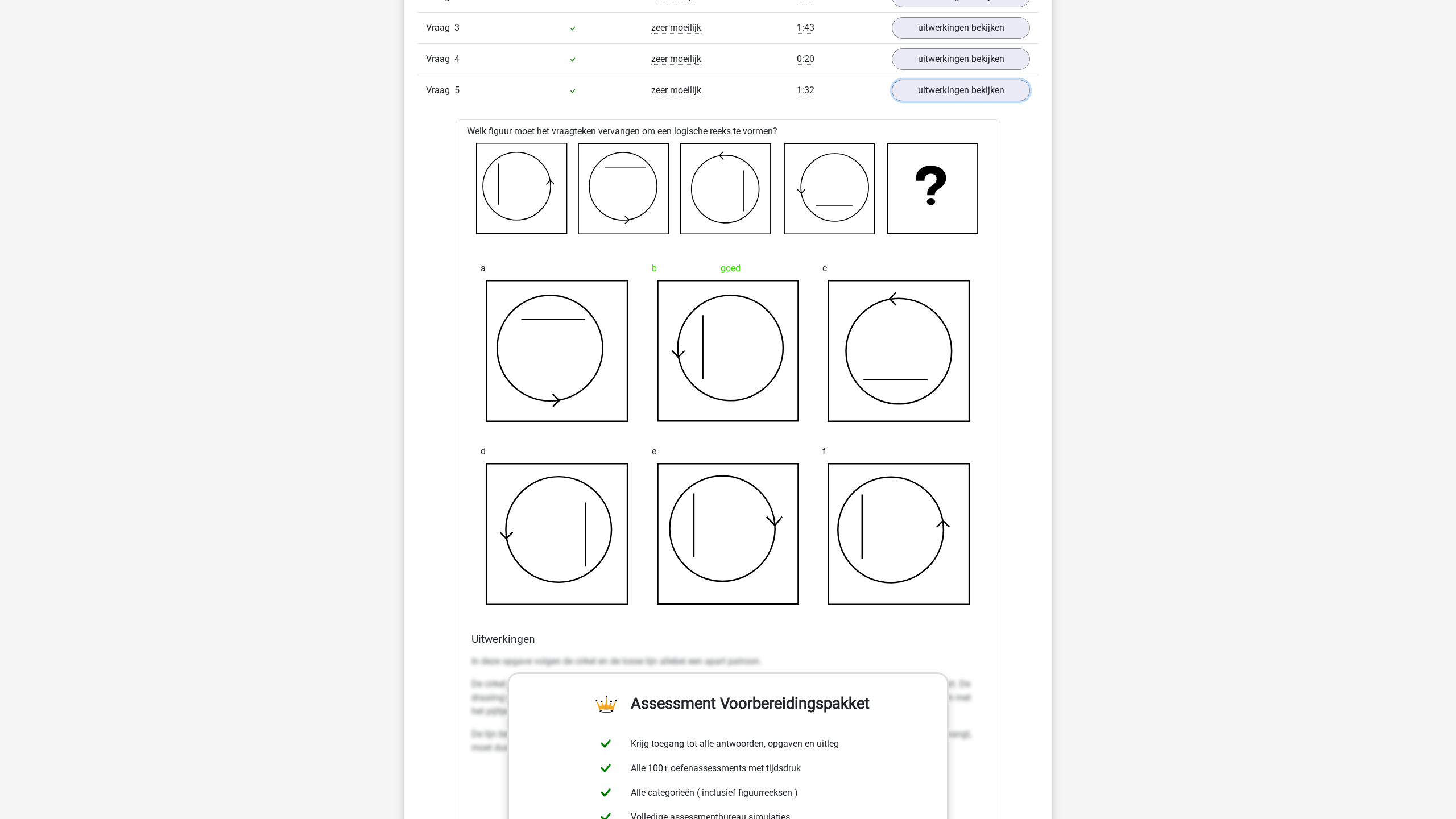
scroll to position [1042, 0]
click at [997, 93] on link "uitwerkingen bekijken" at bounding box center [961, 89] width 158 height 25
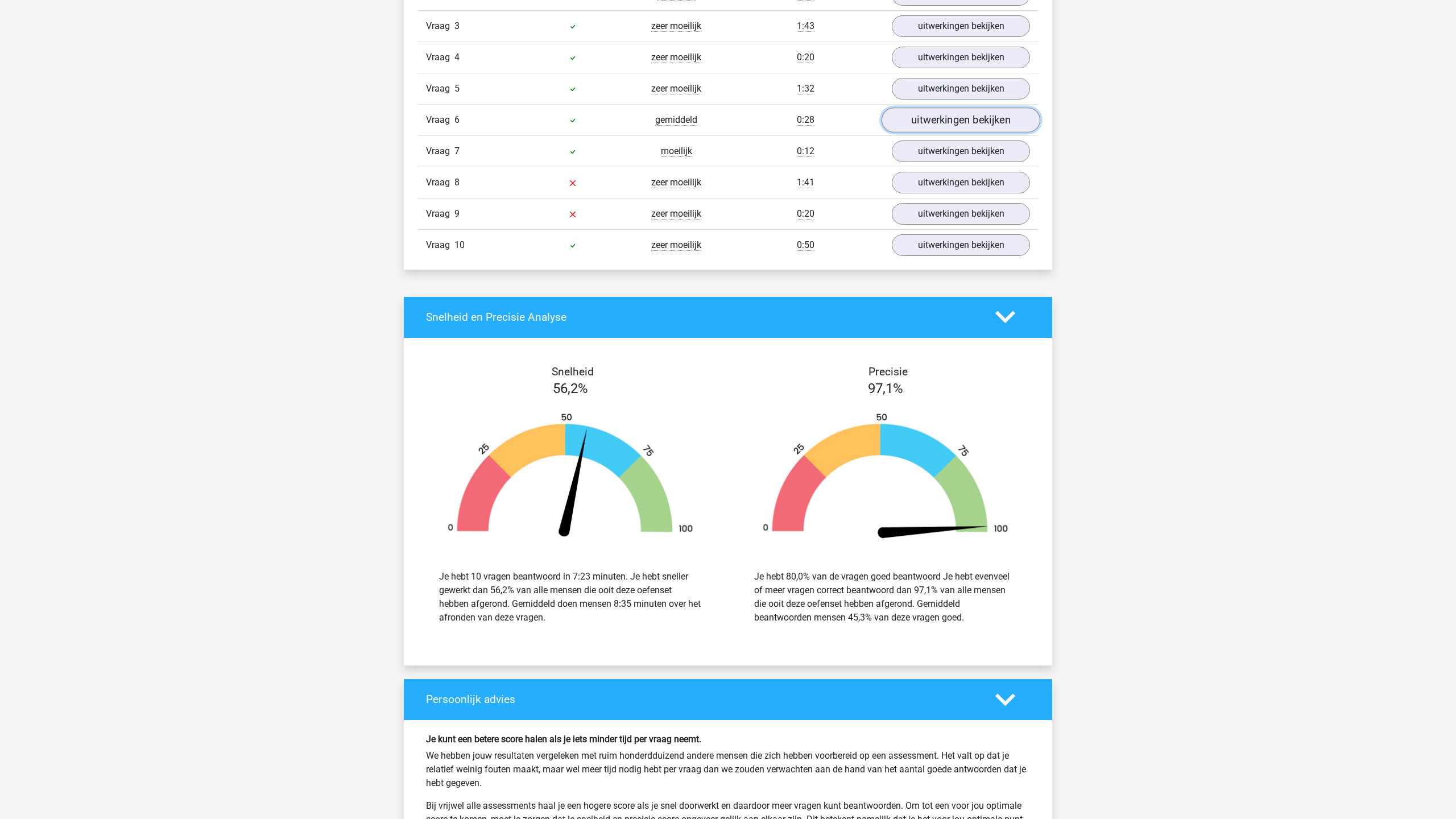
click at [989, 116] on link "uitwerkingen bekijken" at bounding box center [961, 119] width 158 height 25
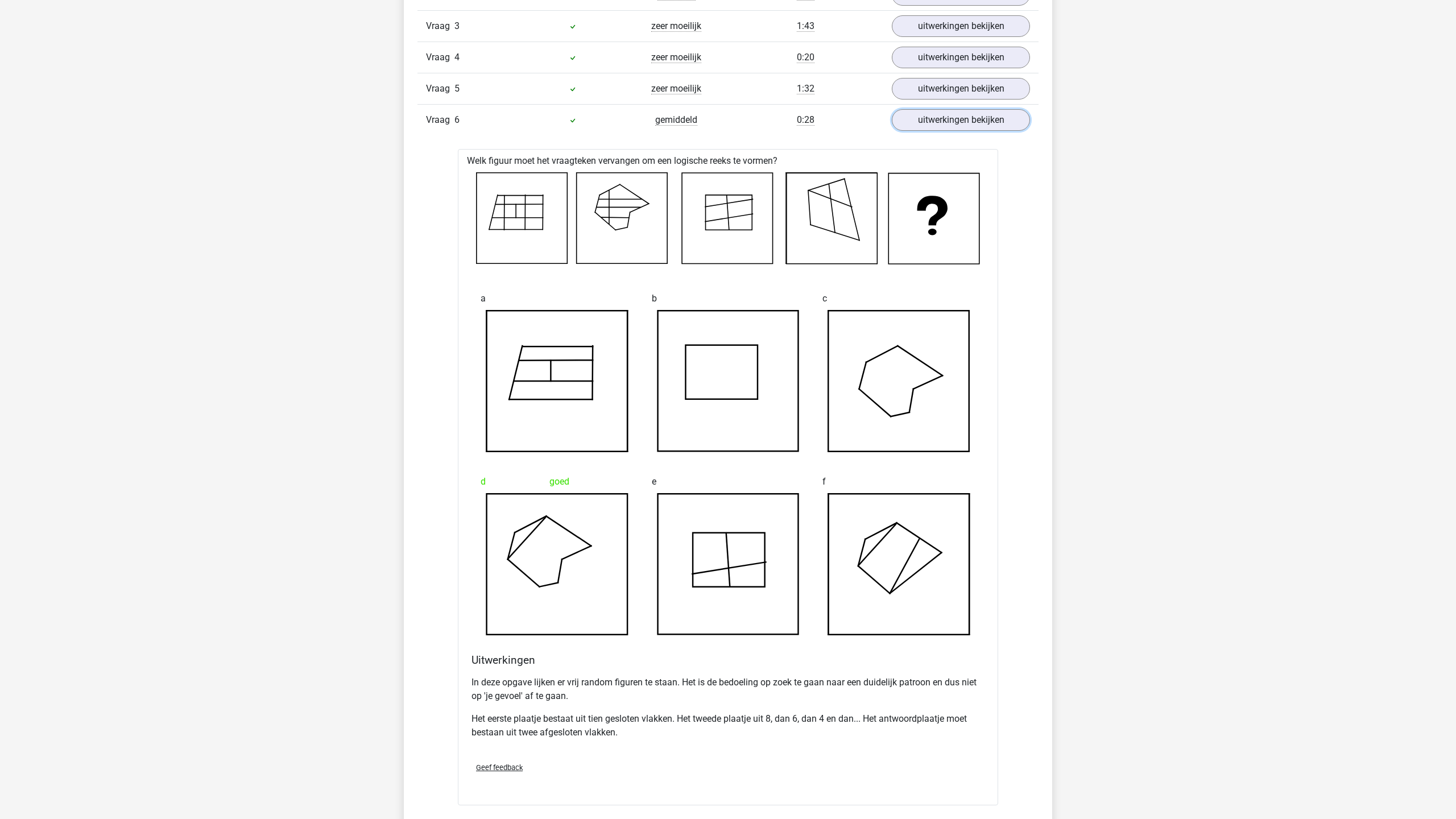
scroll to position [1041, 0]
drag, startPoint x: 471, startPoint y: 684, endPoint x: 567, endPoint y: 693, distance: 96.4
click at [567, 693] on p "In deze opgave lijken er vrij random figuren te staan. Het is de bedoeling op z…" at bounding box center [728, 690] width 513 height 28
drag, startPoint x: 469, startPoint y: 718, endPoint x: 647, endPoint y: 735, distance: 178.8
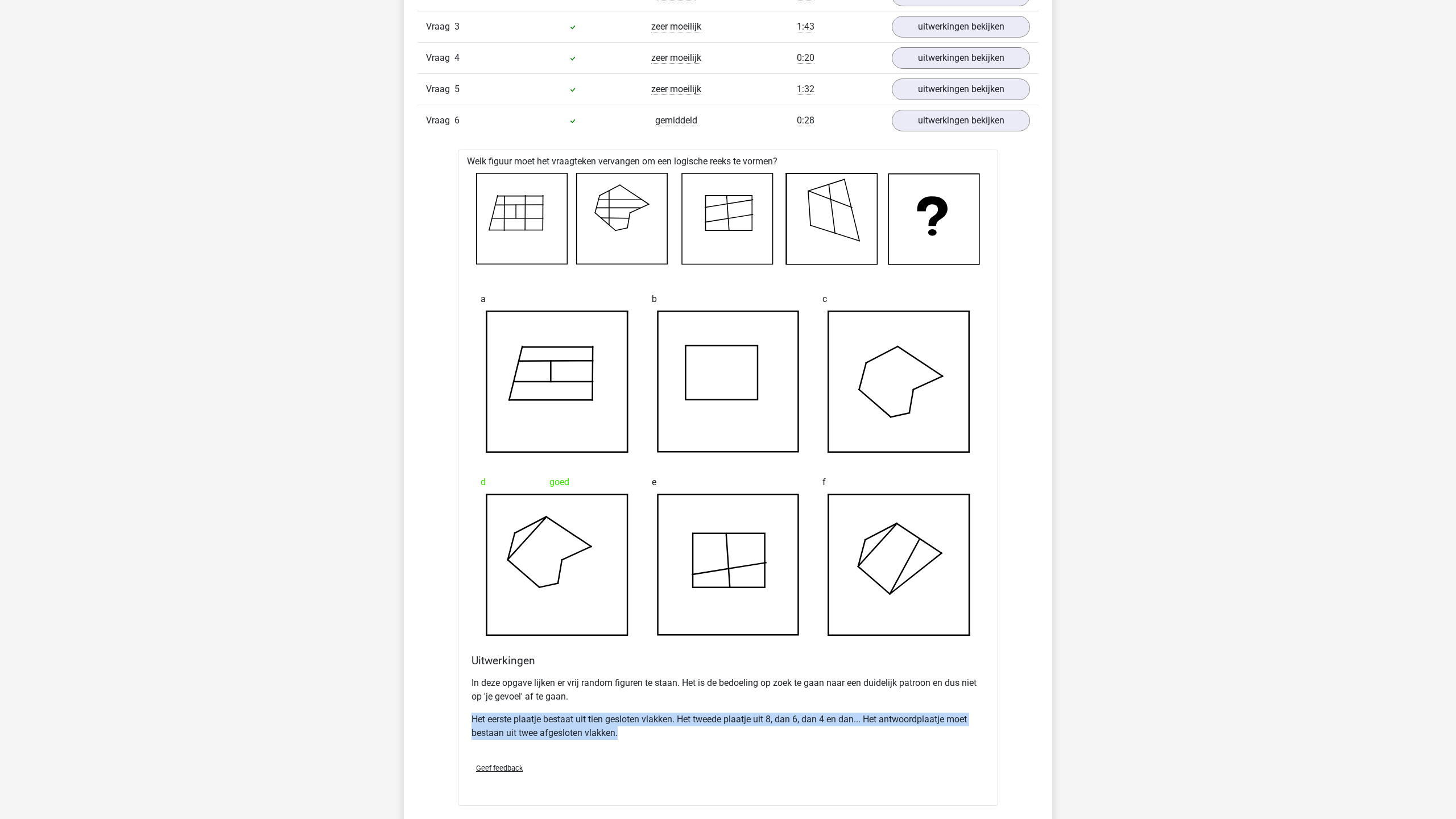
click at [647, 735] on div "Uitwerkingen In deze opgave lijken er vrij random figuren te staan. Het is de b…" at bounding box center [728, 704] width 522 height 99
click at [677, 718] on p "Het eerste plaatje bestaat uit tien gesloten vlakken. Het tweede plaatje uit 8,…" at bounding box center [728, 726] width 513 height 28
click at [773, 723] on p "Het eerste plaatje bestaat uit tien gesloten vlakken. Het tweede plaatje uit 8,…" at bounding box center [728, 726] width 513 height 28
click at [836, 718] on p "Het eerste plaatje bestaat uit tien gesloten vlakken. Het tweede plaatje uit 8,…" at bounding box center [728, 726] width 513 height 28
click at [861, 718] on p "Het eerste plaatje bestaat uit tien gesloten vlakken. Het tweede plaatje uit 8,…" at bounding box center [728, 726] width 513 height 28
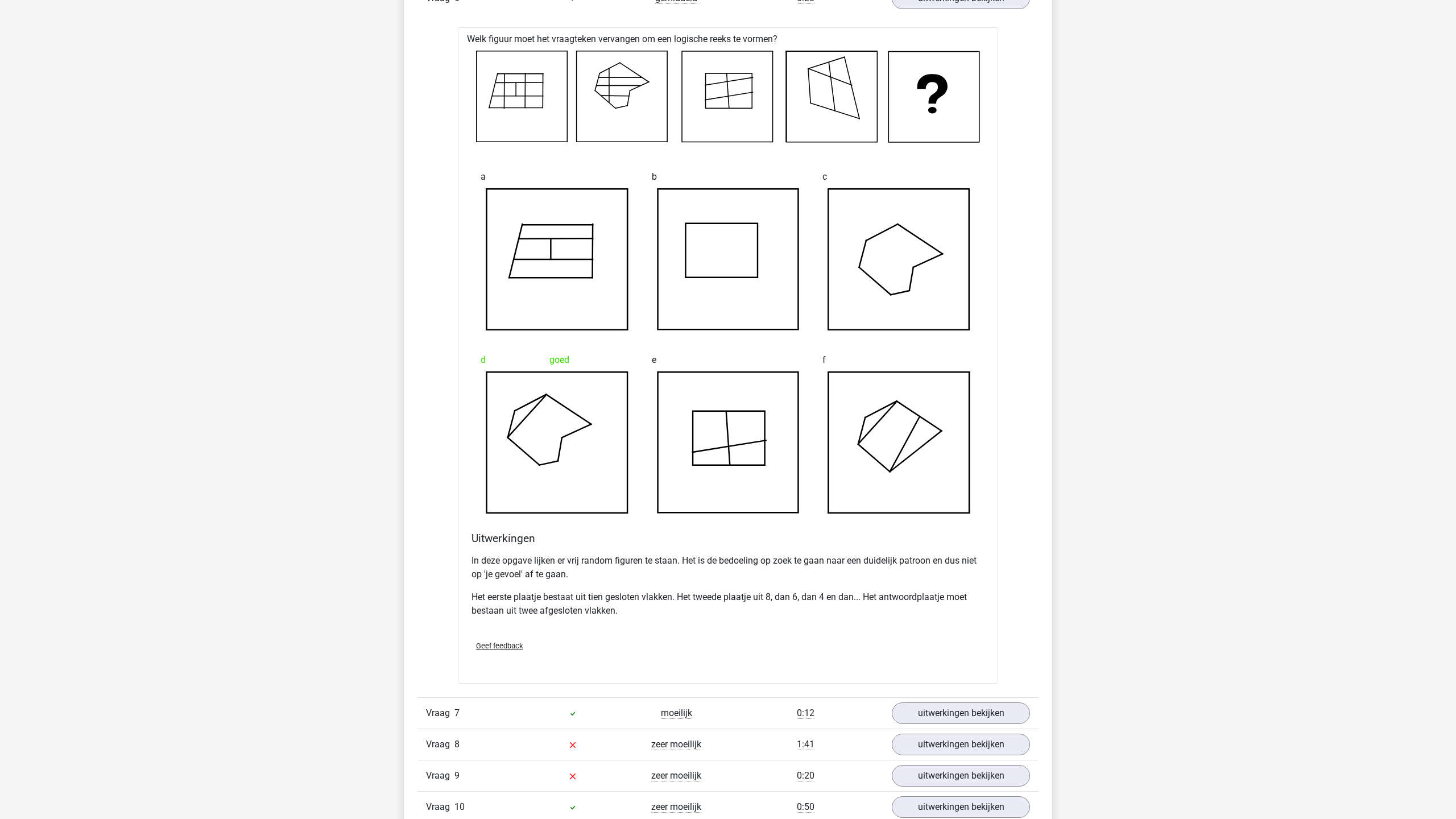
scroll to position [1165, 0]
click at [949, 706] on link "uitwerkingen bekijken" at bounding box center [961, 712] width 158 height 25
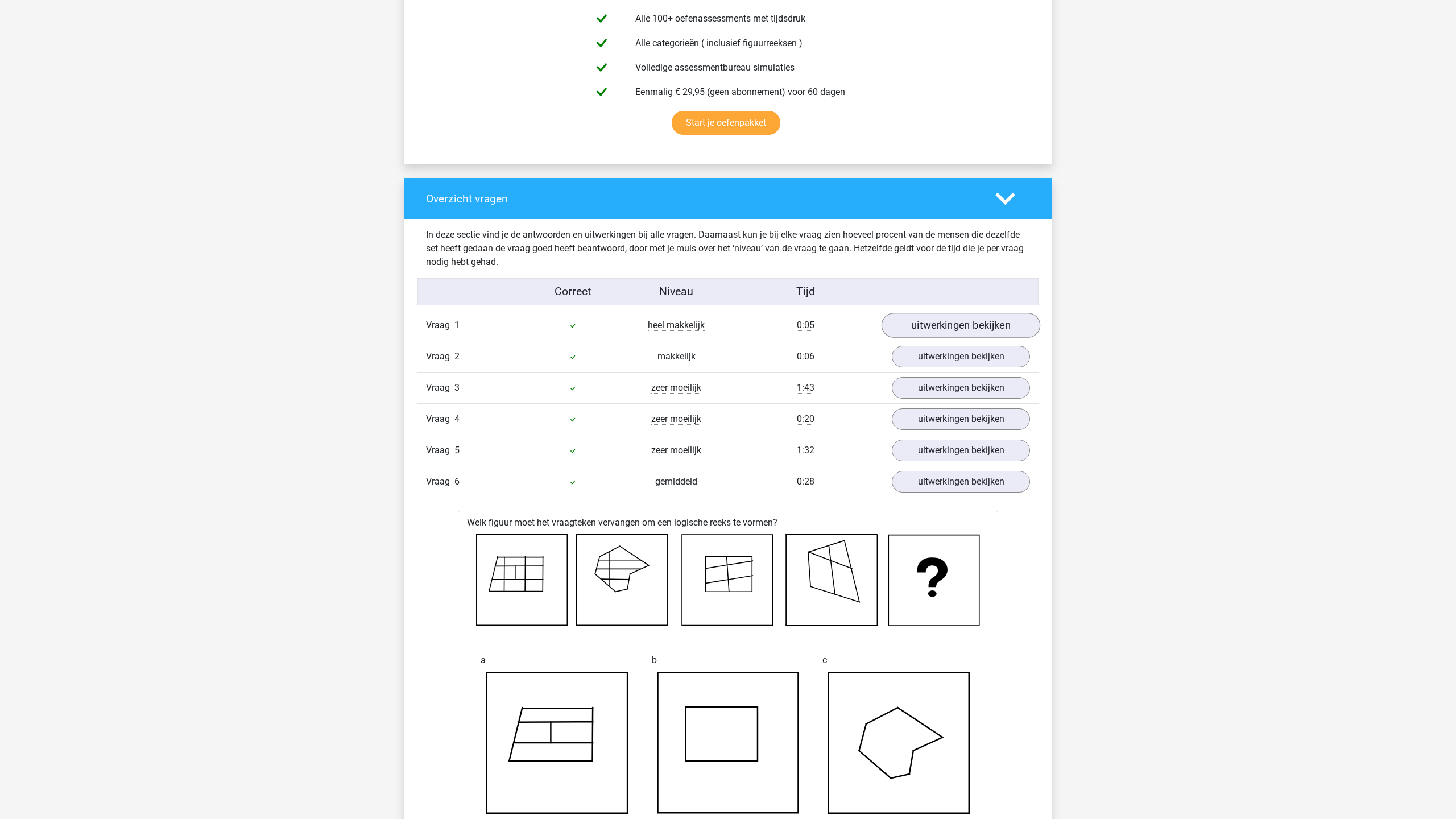
scroll to position [494, 0]
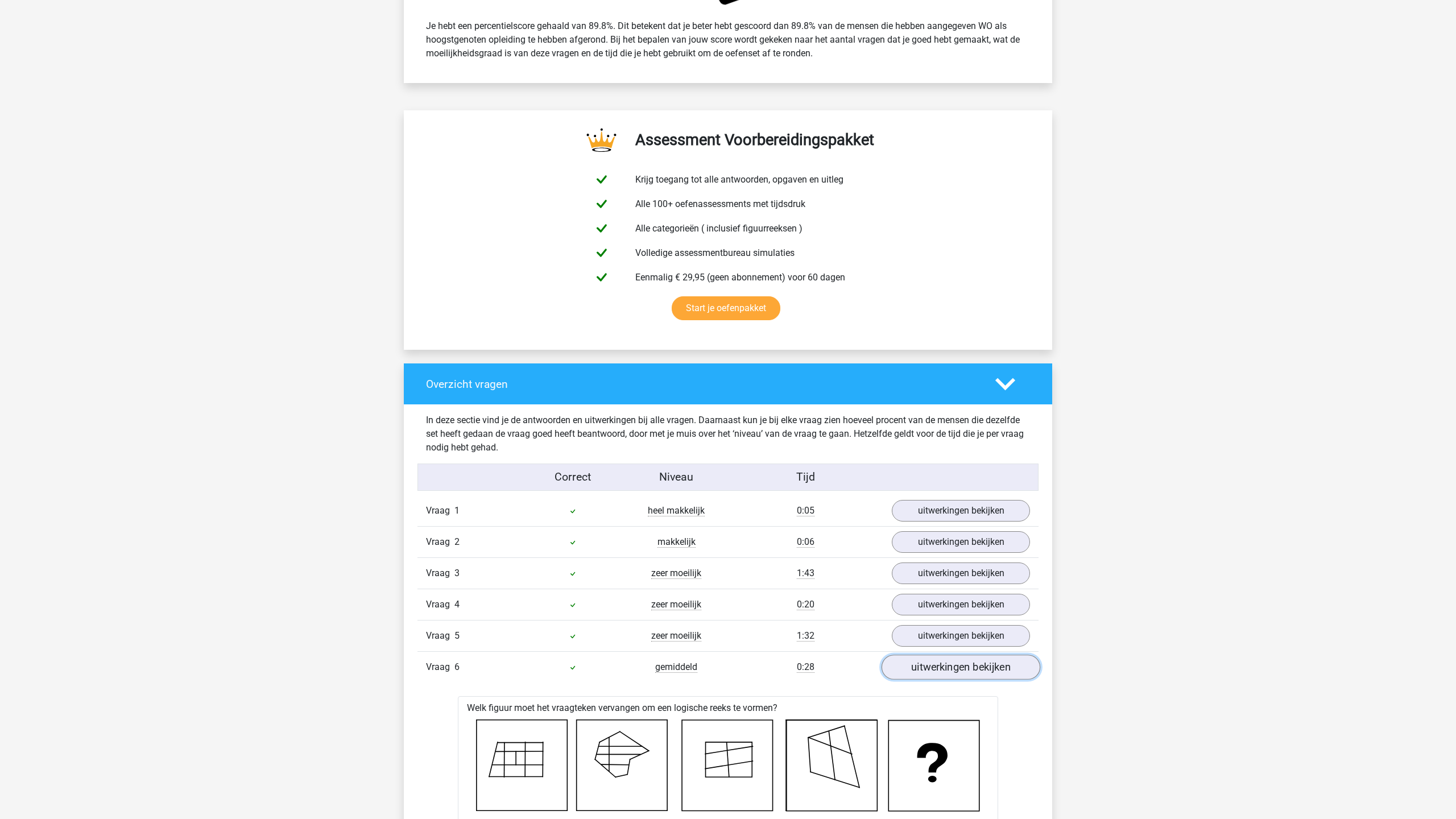
click at [959, 671] on link "uitwerkingen bekijken" at bounding box center [961, 667] width 158 height 25
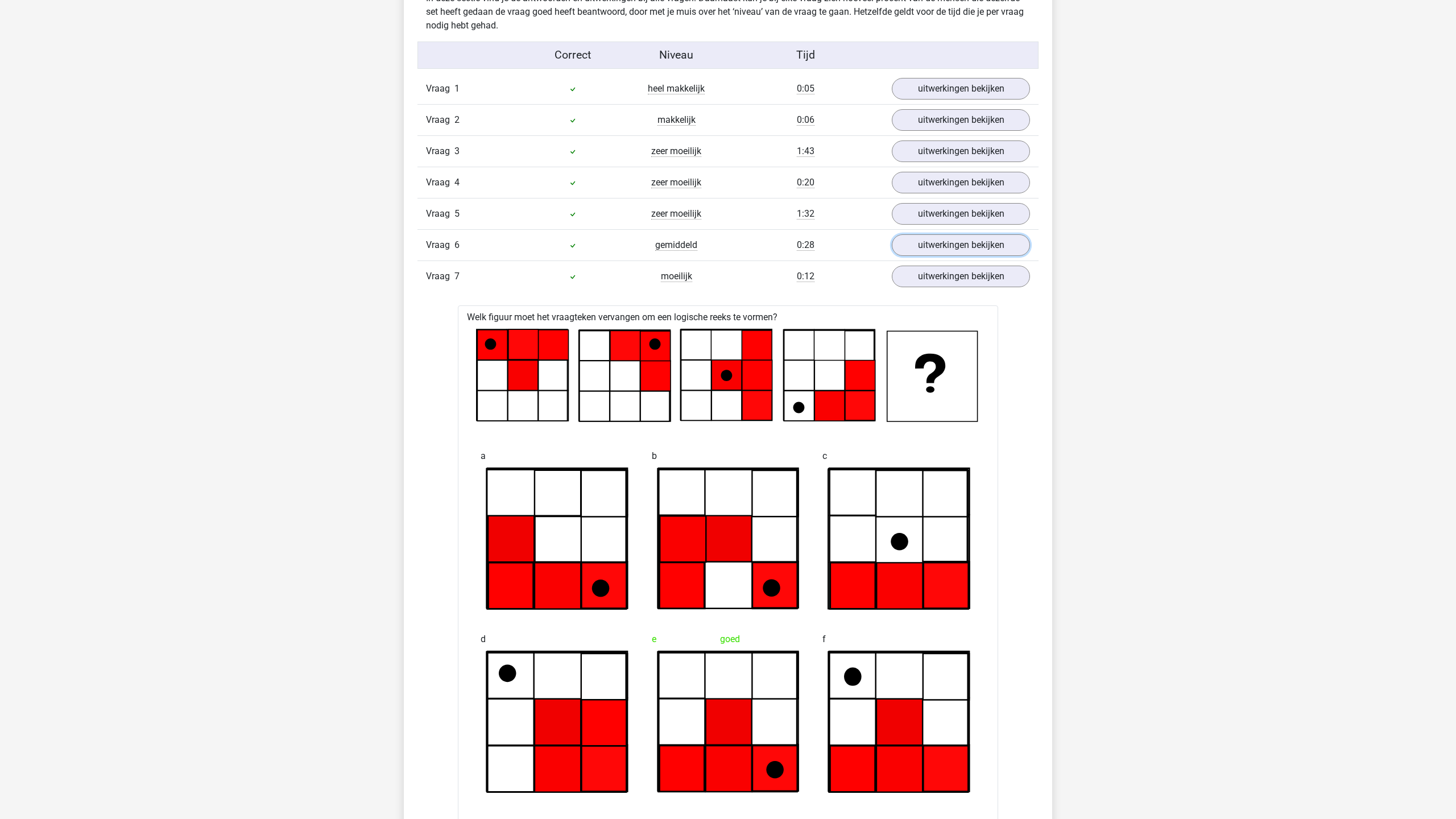
scroll to position [912, 0]
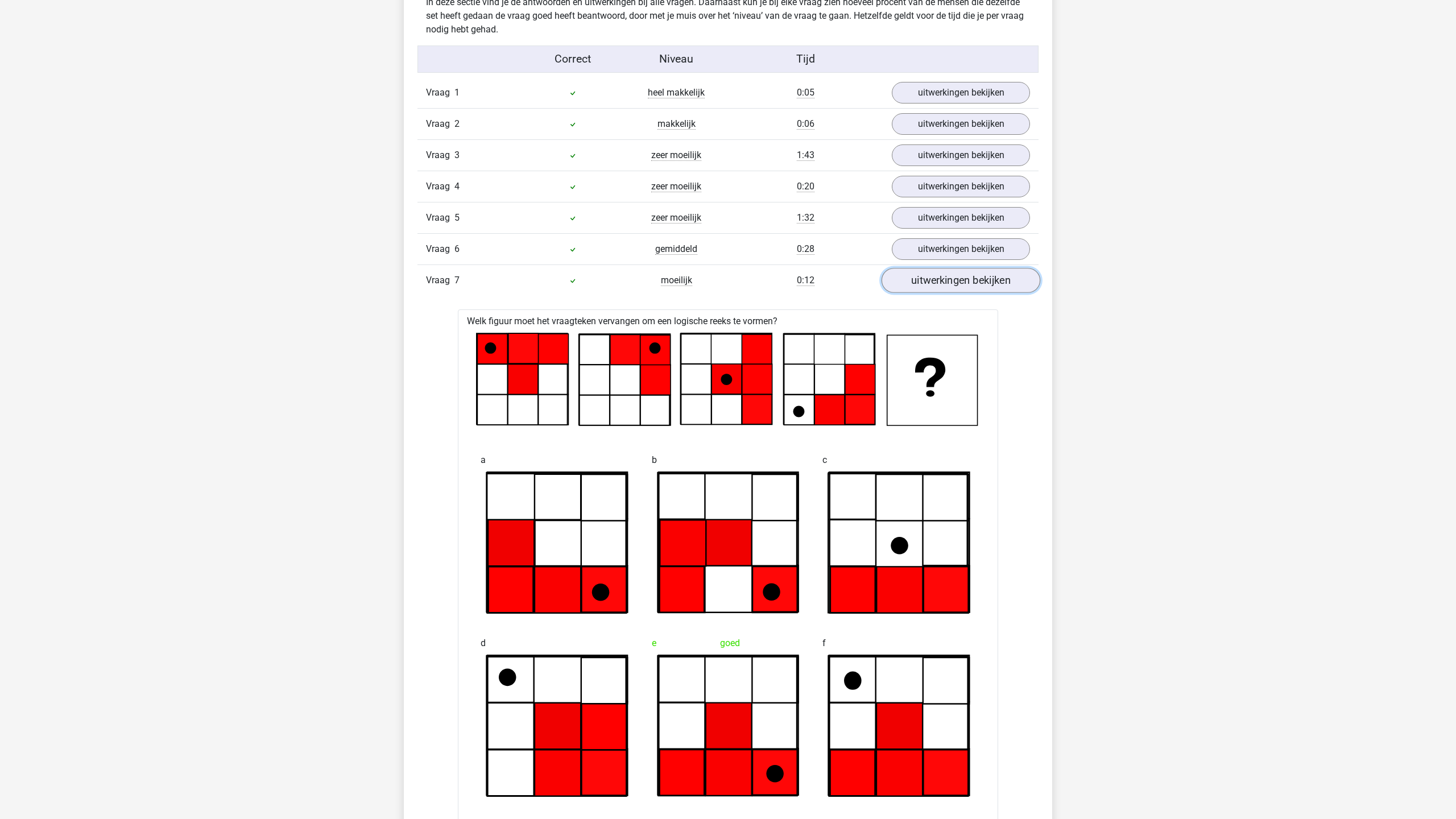
click at [989, 280] on link "uitwerkingen bekijken" at bounding box center [961, 280] width 158 height 25
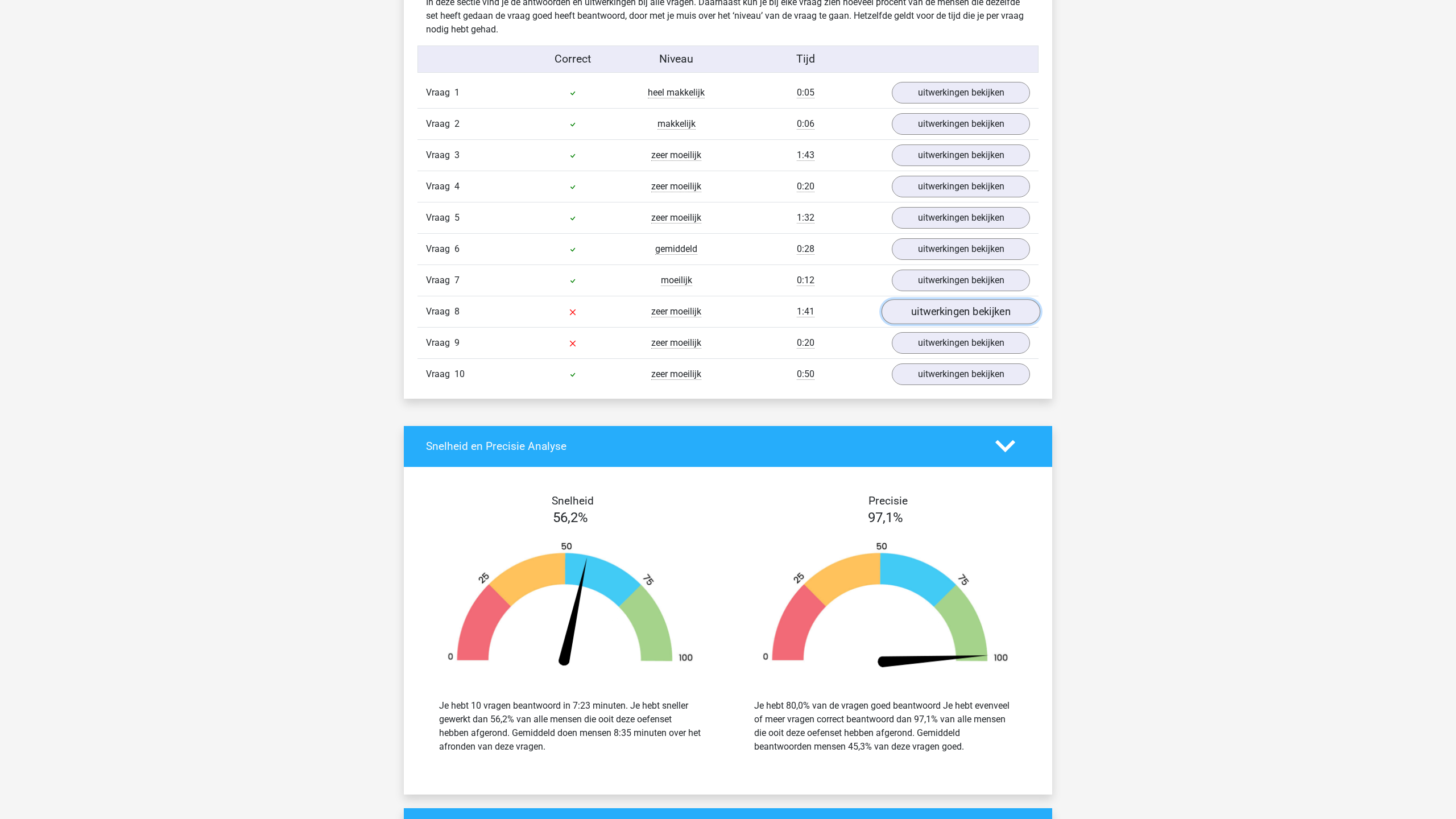
click at [983, 311] on link "uitwerkingen bekijken" at bounding box center [961, 311] width 158 height 25
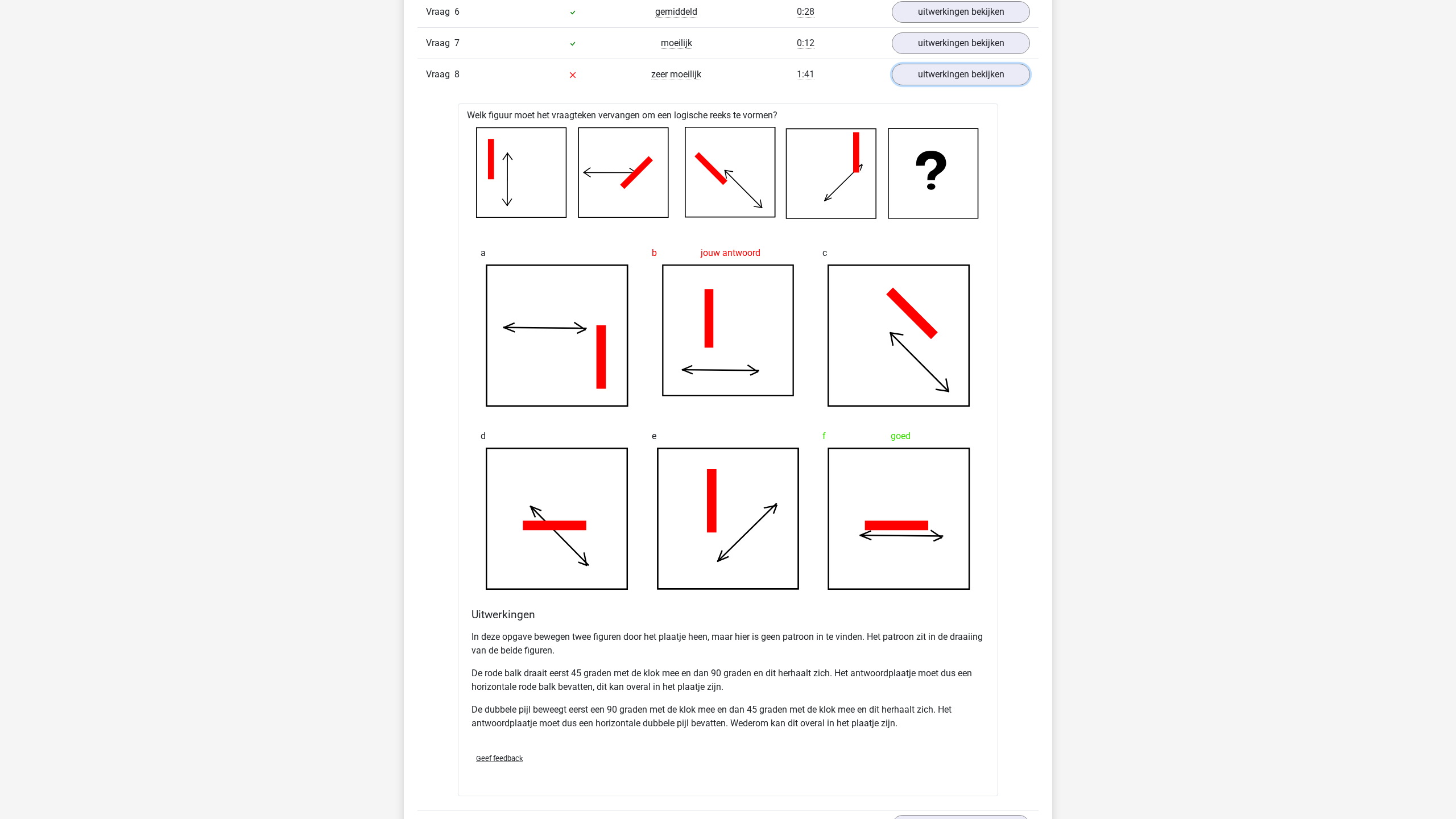
scroll to position [1135, 0]
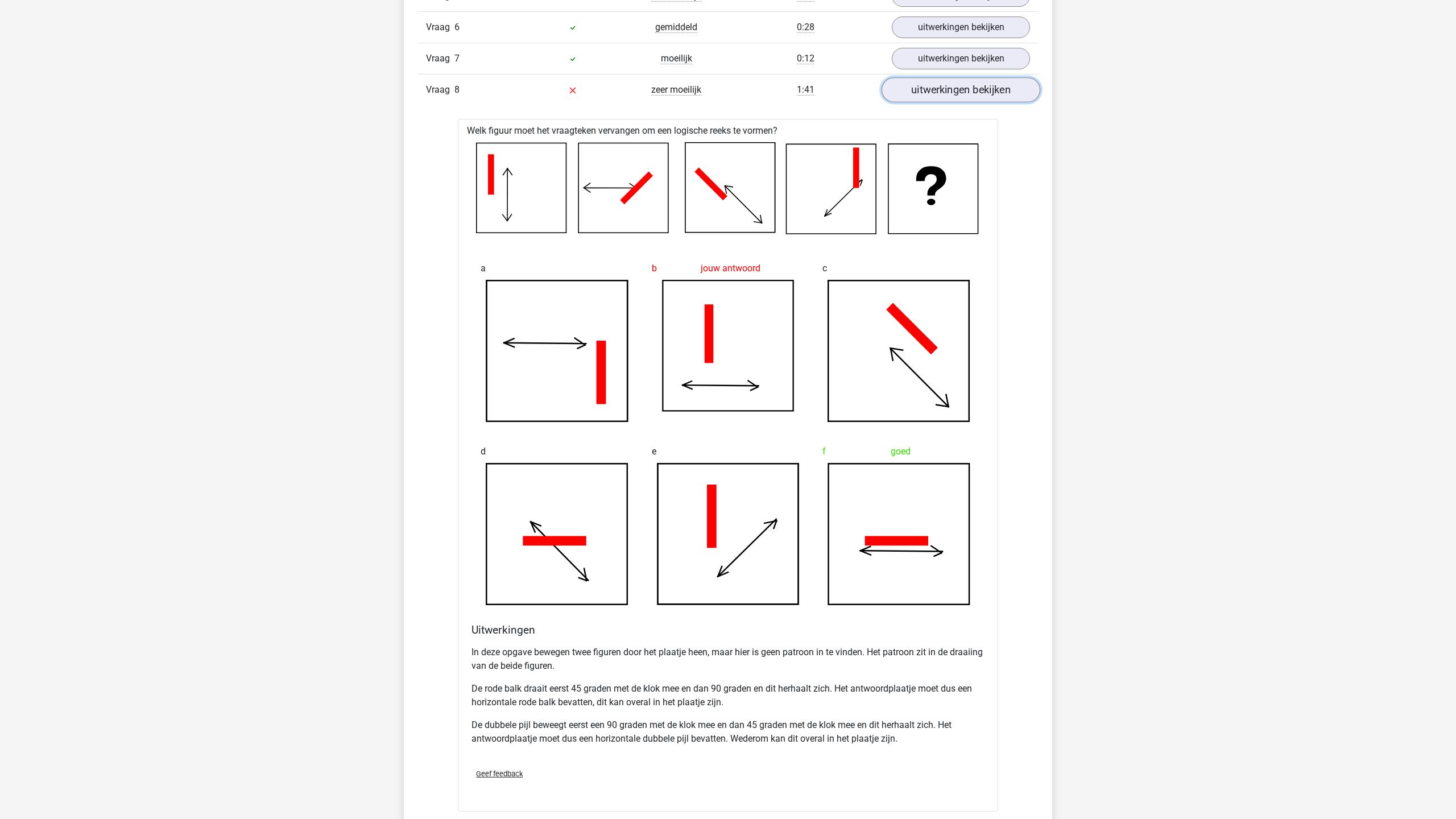
click at [935, 98] on link "uitwerkingen bekijken" at bounding box center [961, 89] width 158 height 25
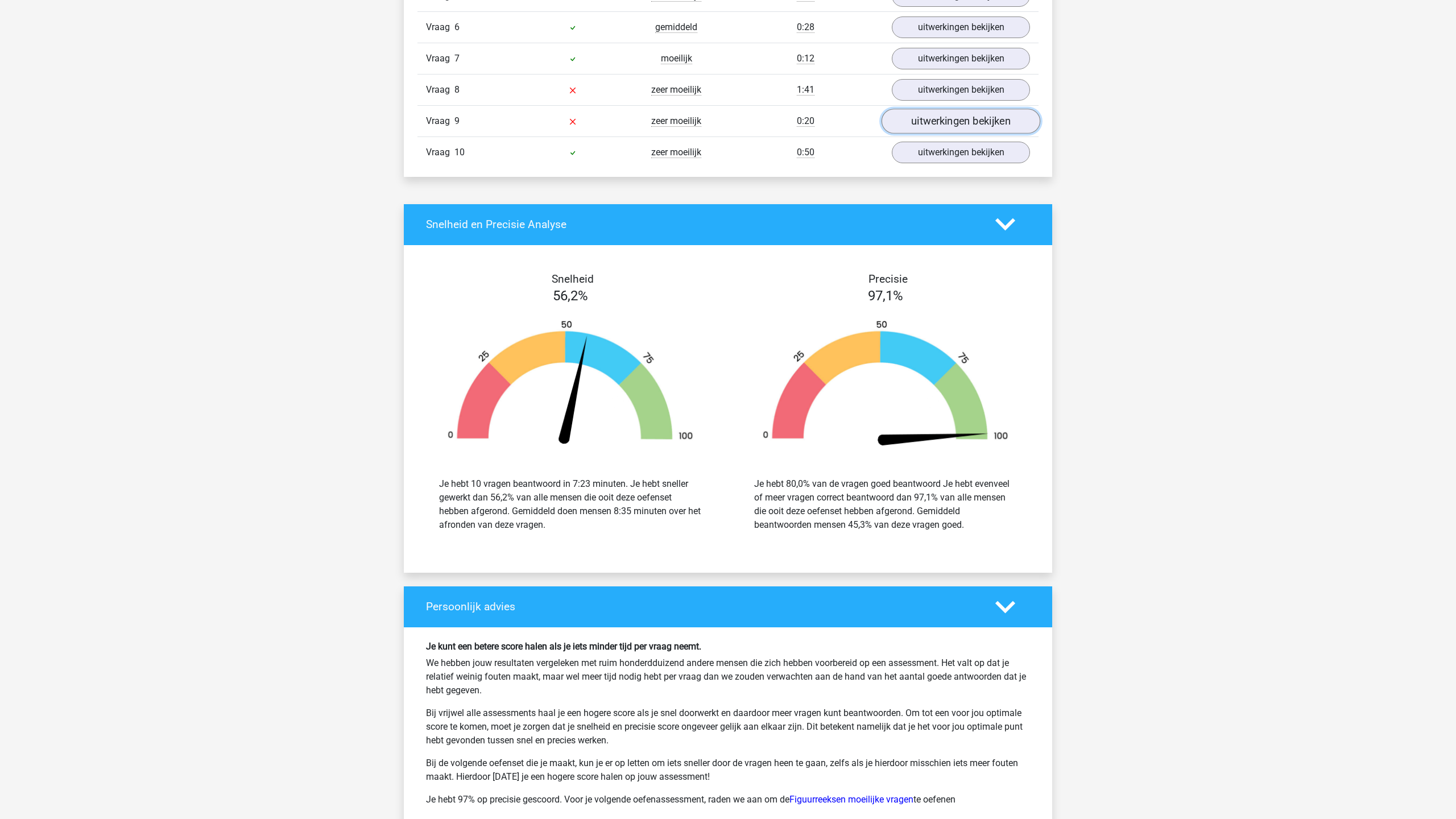
click at [955, 125] on link "uitwerkingen bekijken" at bounding box center [961, 121] width 158 height 25
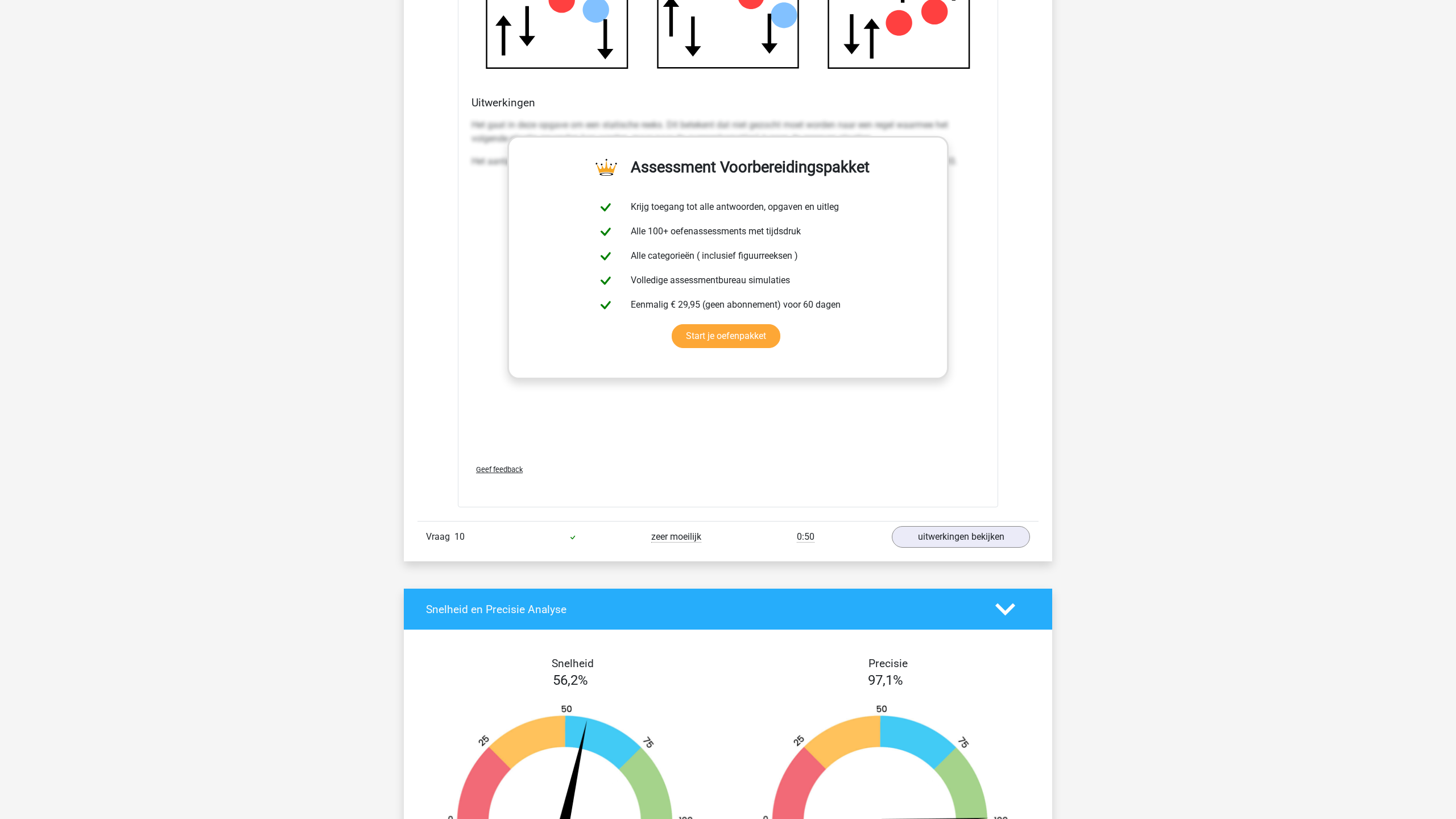
scroll to position [1704, 0]
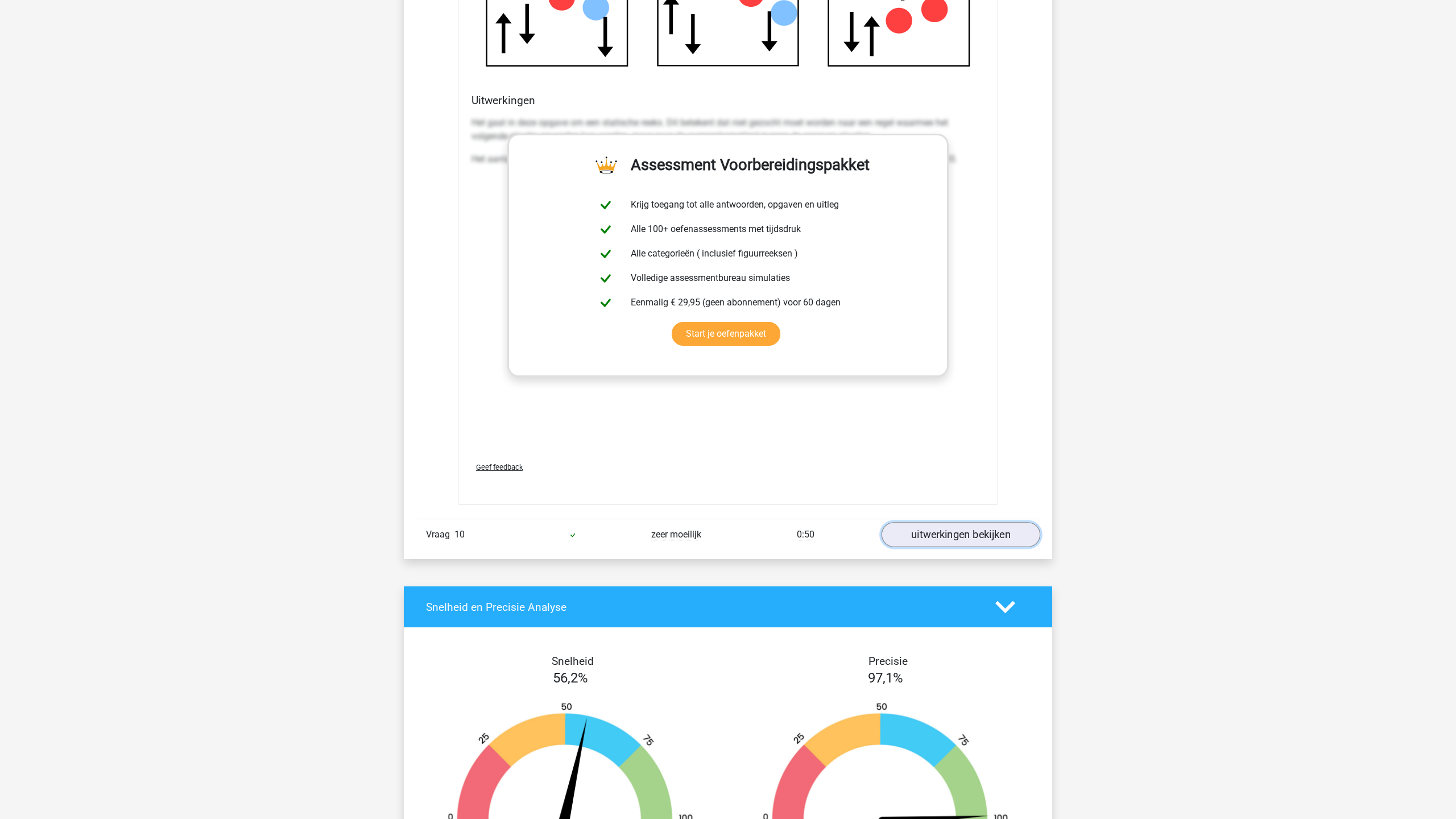
click at [940, 532] on link "uitwerkingen bekijken" at bounding box center [961, 534] width 158 height 25
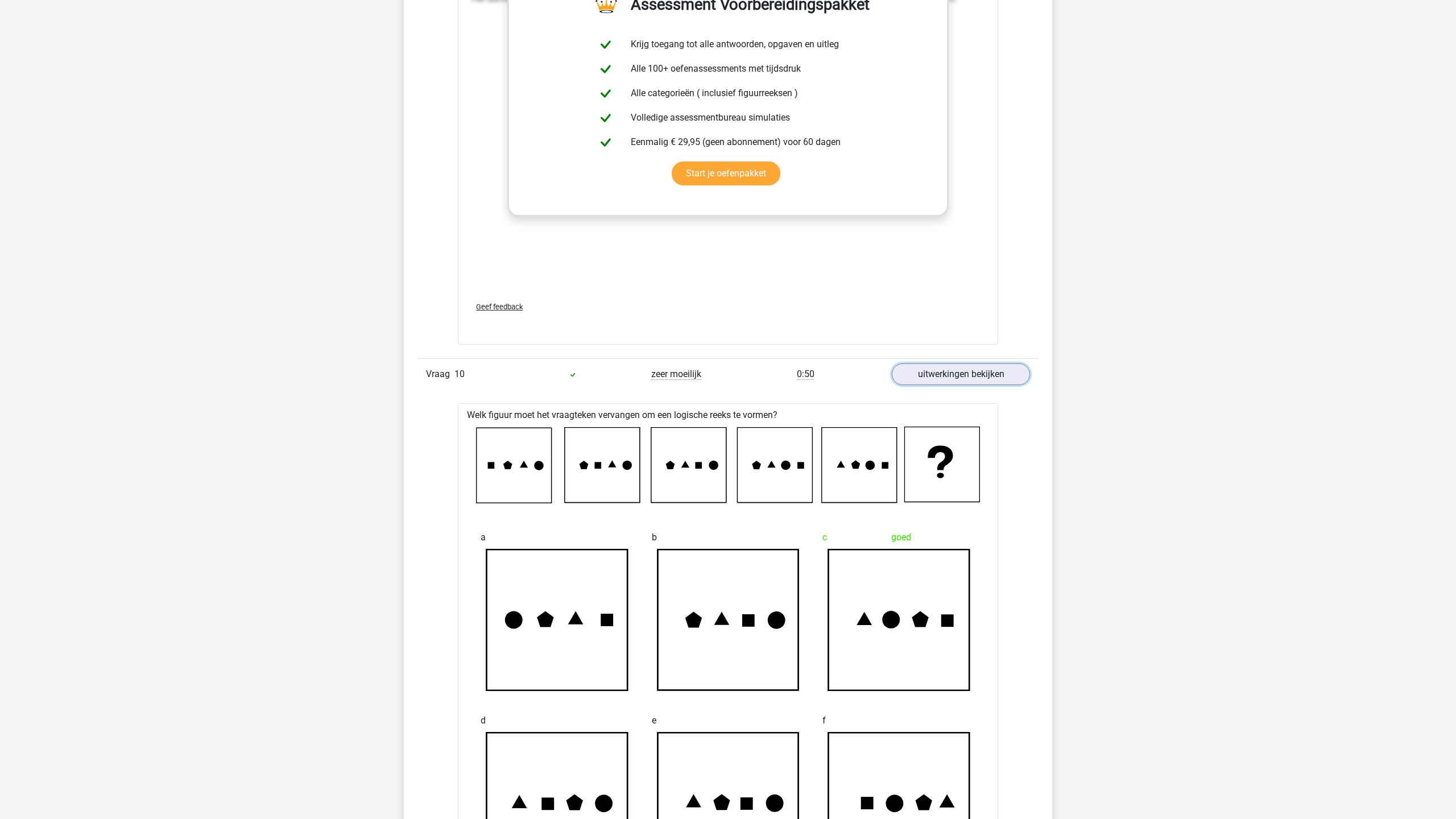
scroll to position [1715, 0]
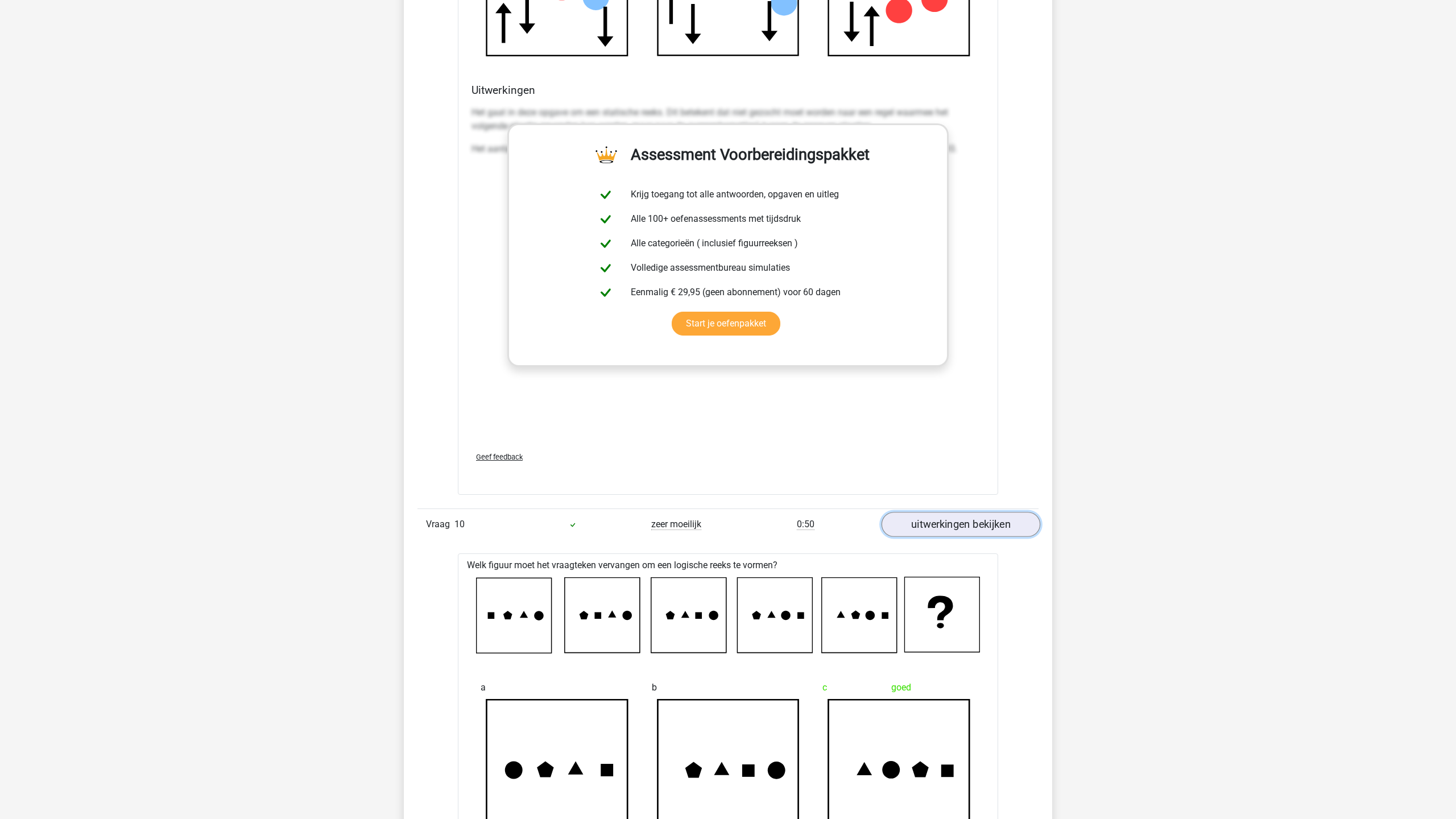
click at [971, 520] on link "uitwerkingen bekijken" at bounding box center [961, 524] width 158 height 25
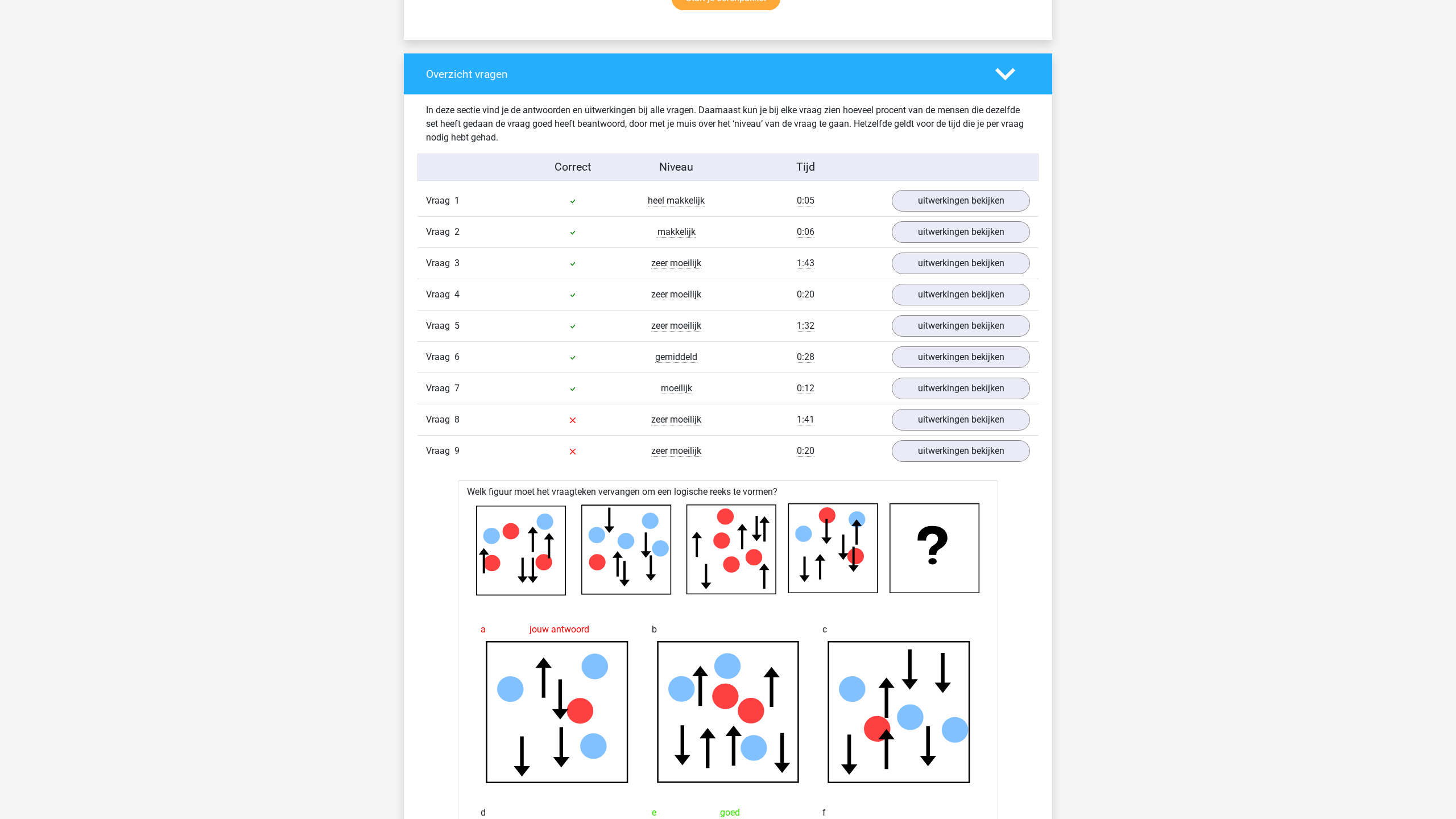
scroll to position [800, 0]
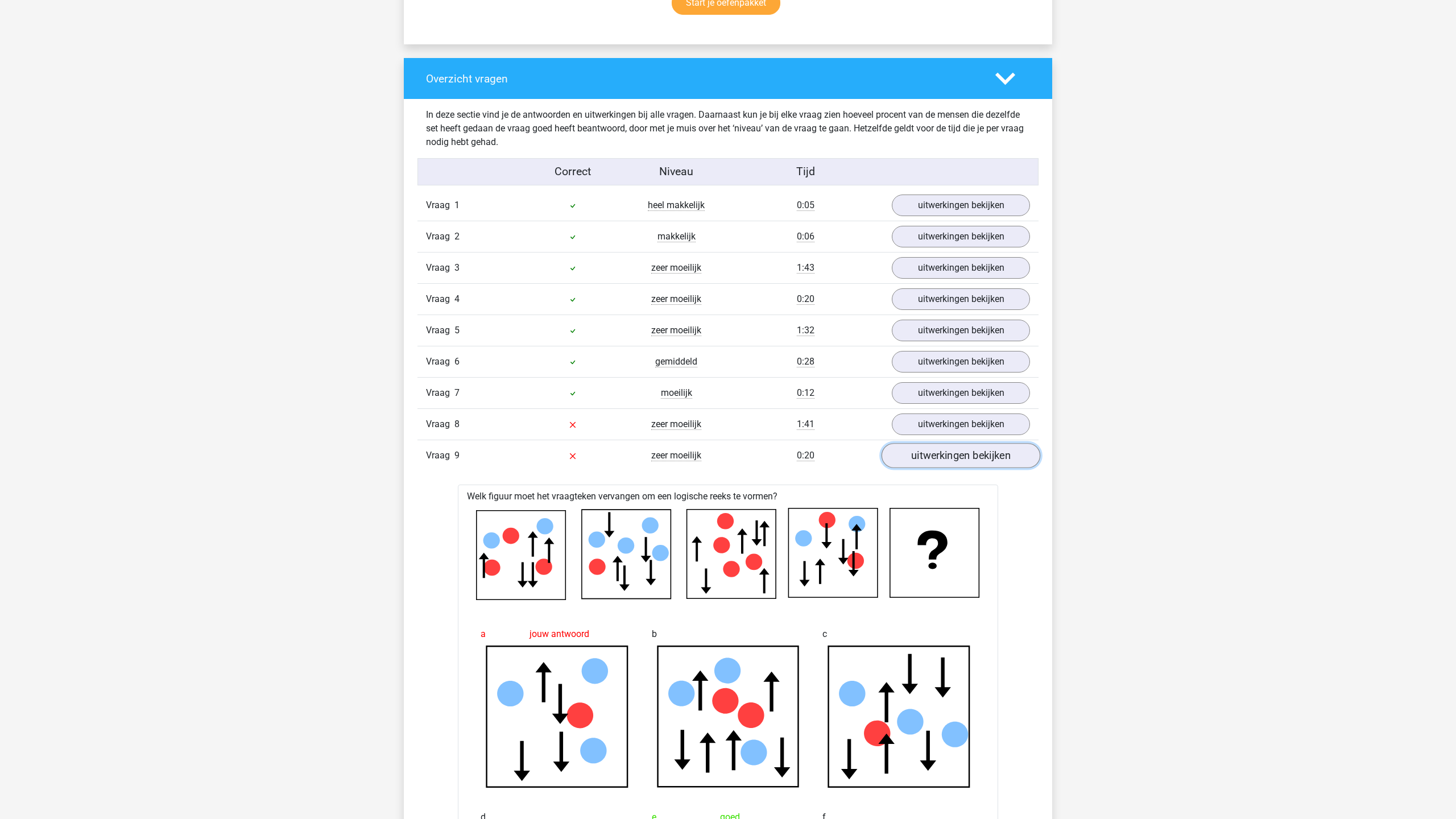
drag, startPoint x: 963, startPoint y: 456, endPoint x: 1099, endPoint y: 479, distance: 137.9
click at [963, 456] on link "uitwerkingen bekijken" at bounding box center [961, 455] width 158 height 25
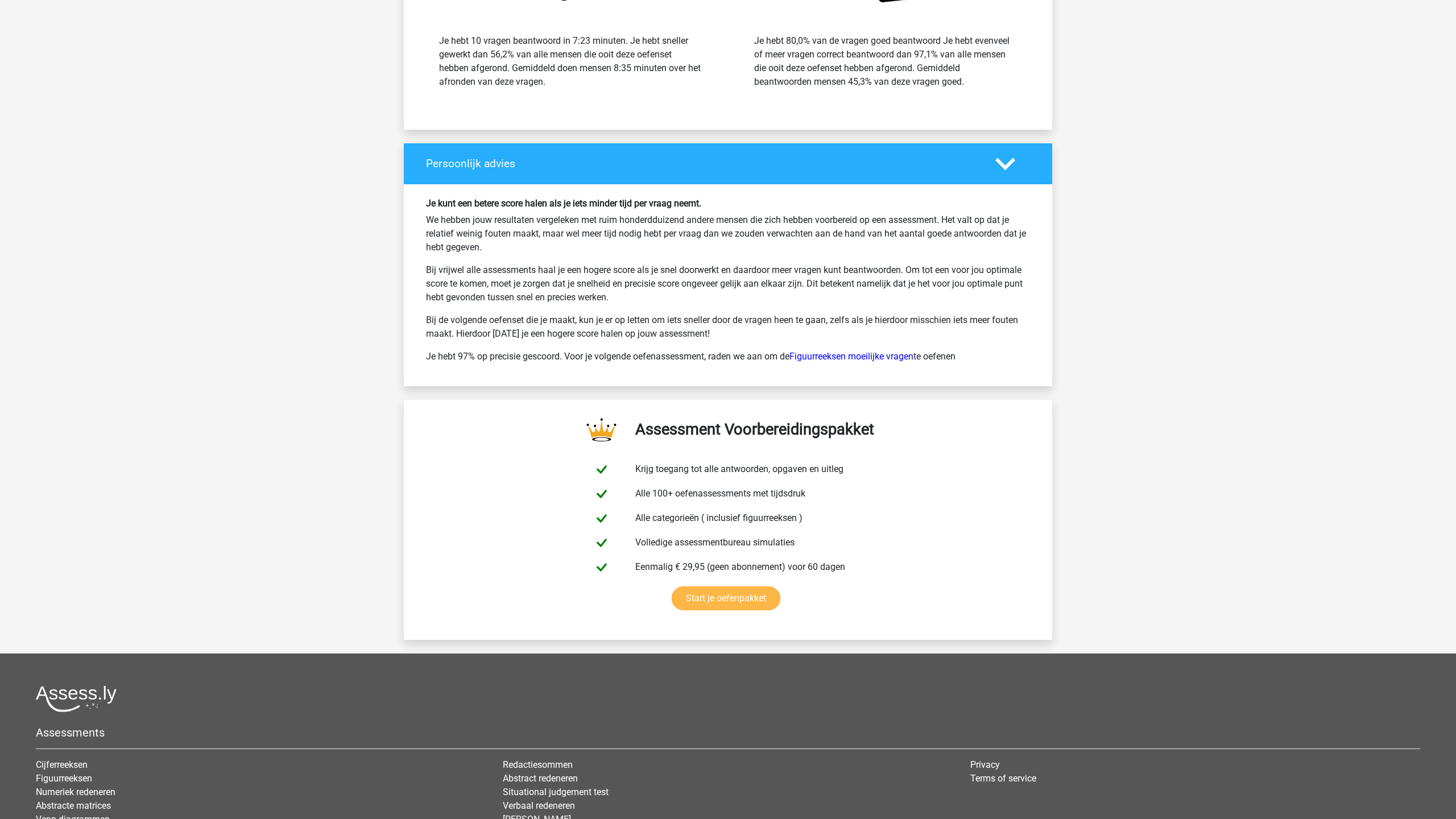
scroll to position [1495, 0]
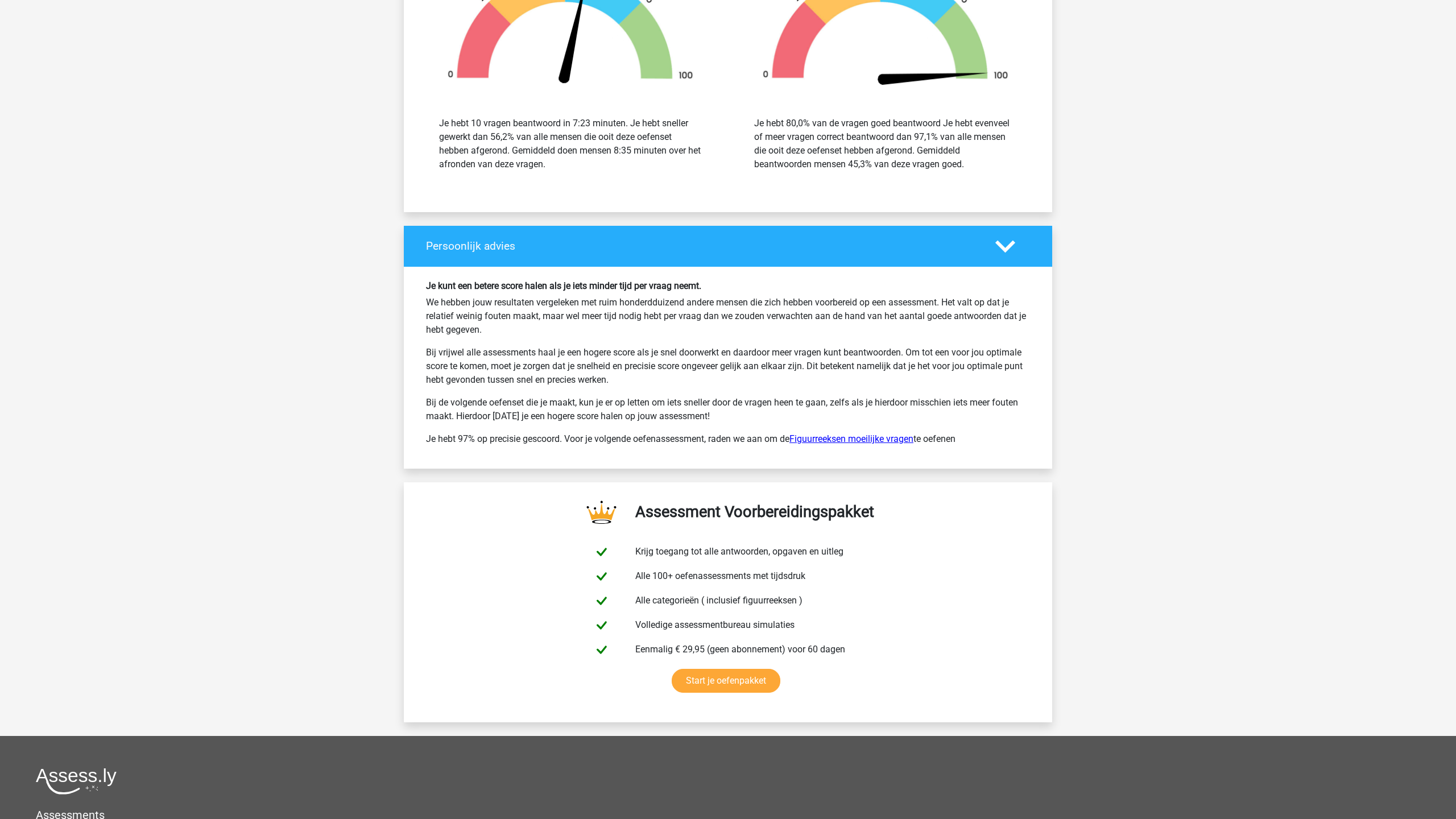
click at [880, 440] on link "Figuurreeksen moeilijke vragen" at bounding box center [851, 439] width 124 height 11
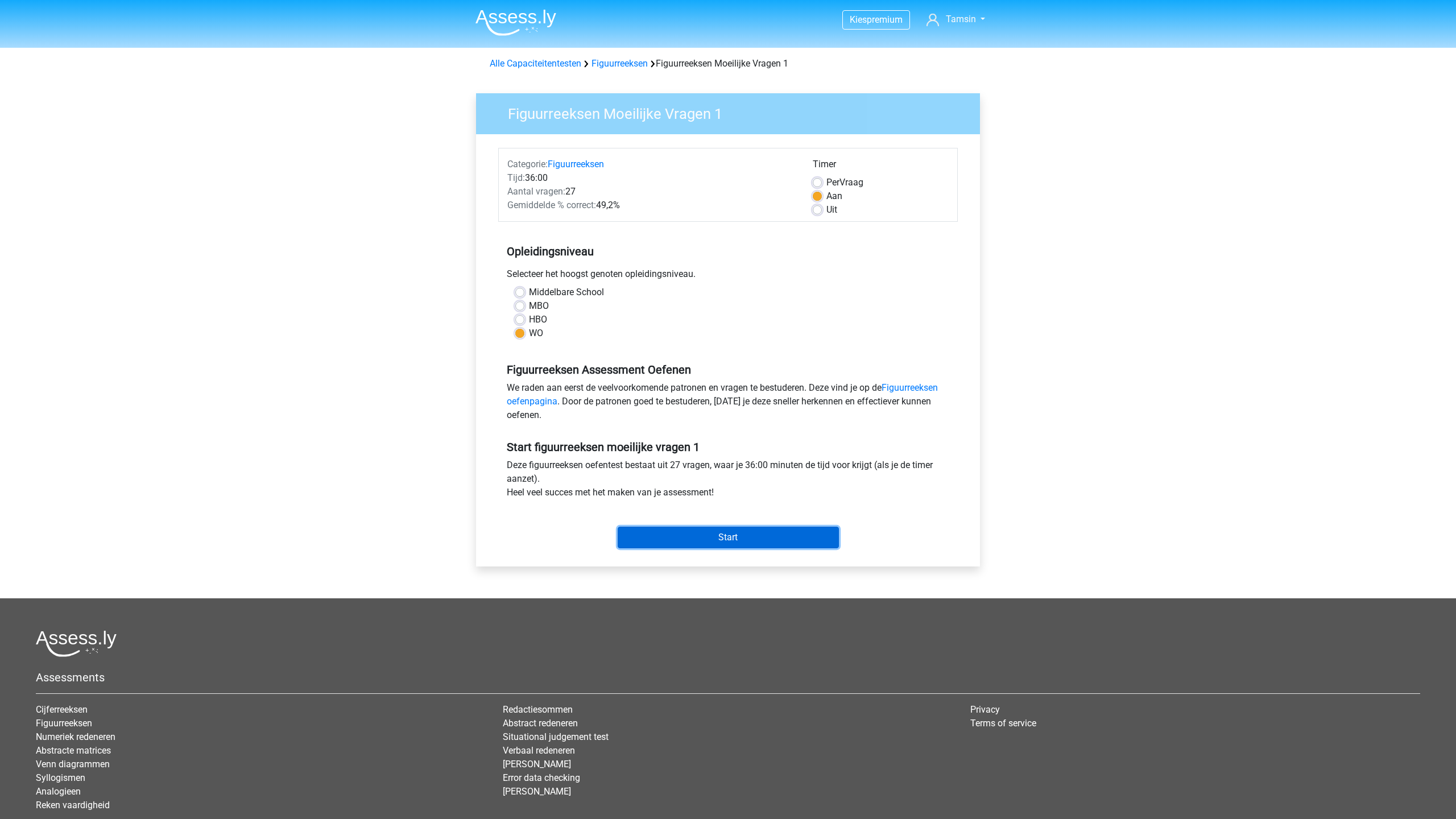
click at [710, 535] on input "Start" at bounding box center [728, 538] width 222 height 21
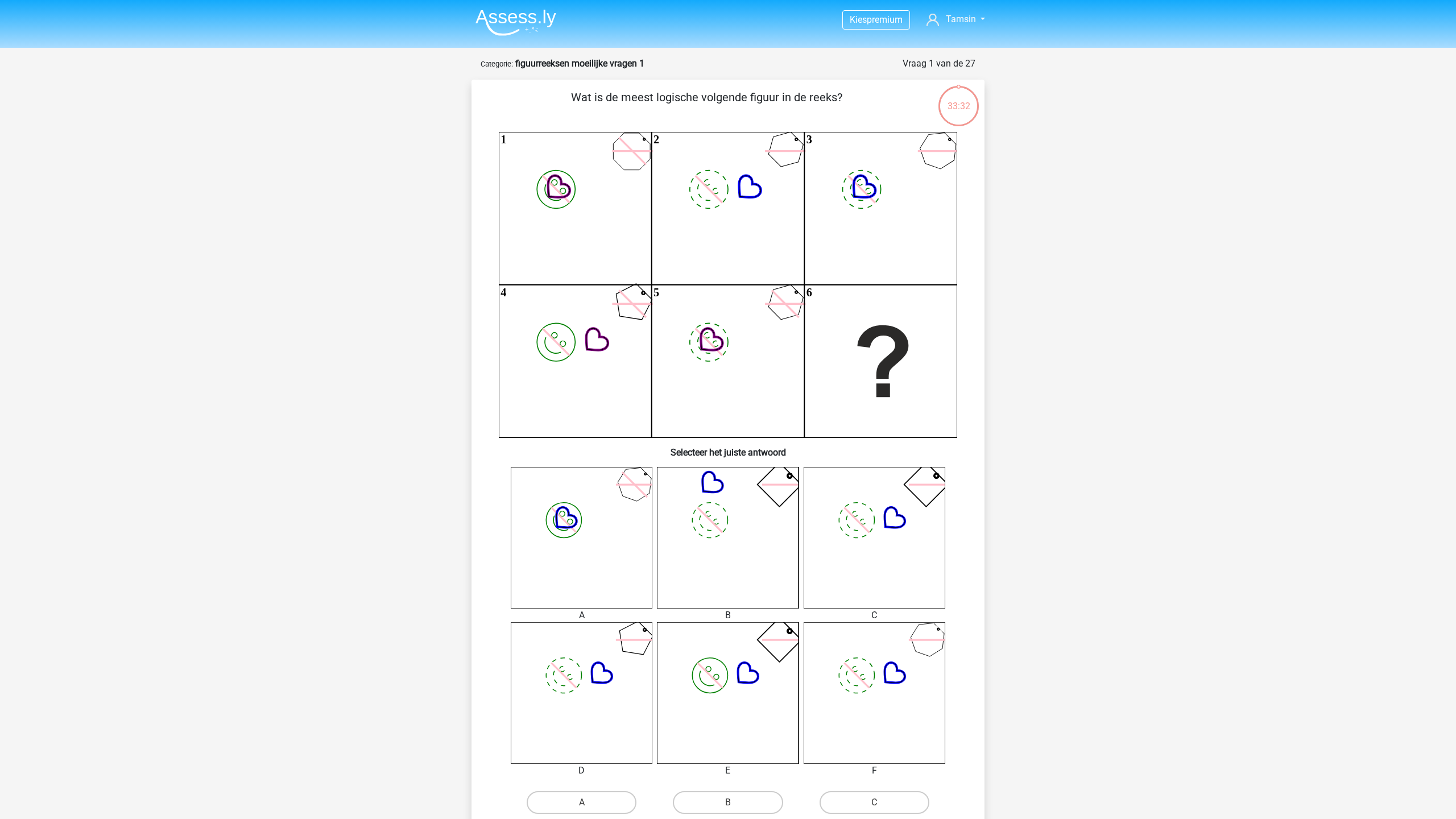
click at [871, 556] on icon "image/svg+xml" at bounding box center [874, 538] width 142 height 142
click at [891, 803] on label "C" at bounding box center [875, 803] width 110 height 23
click at [881, 803] on input "C" at bounding box center [877, 806] width 7 height 7
radio input "true"
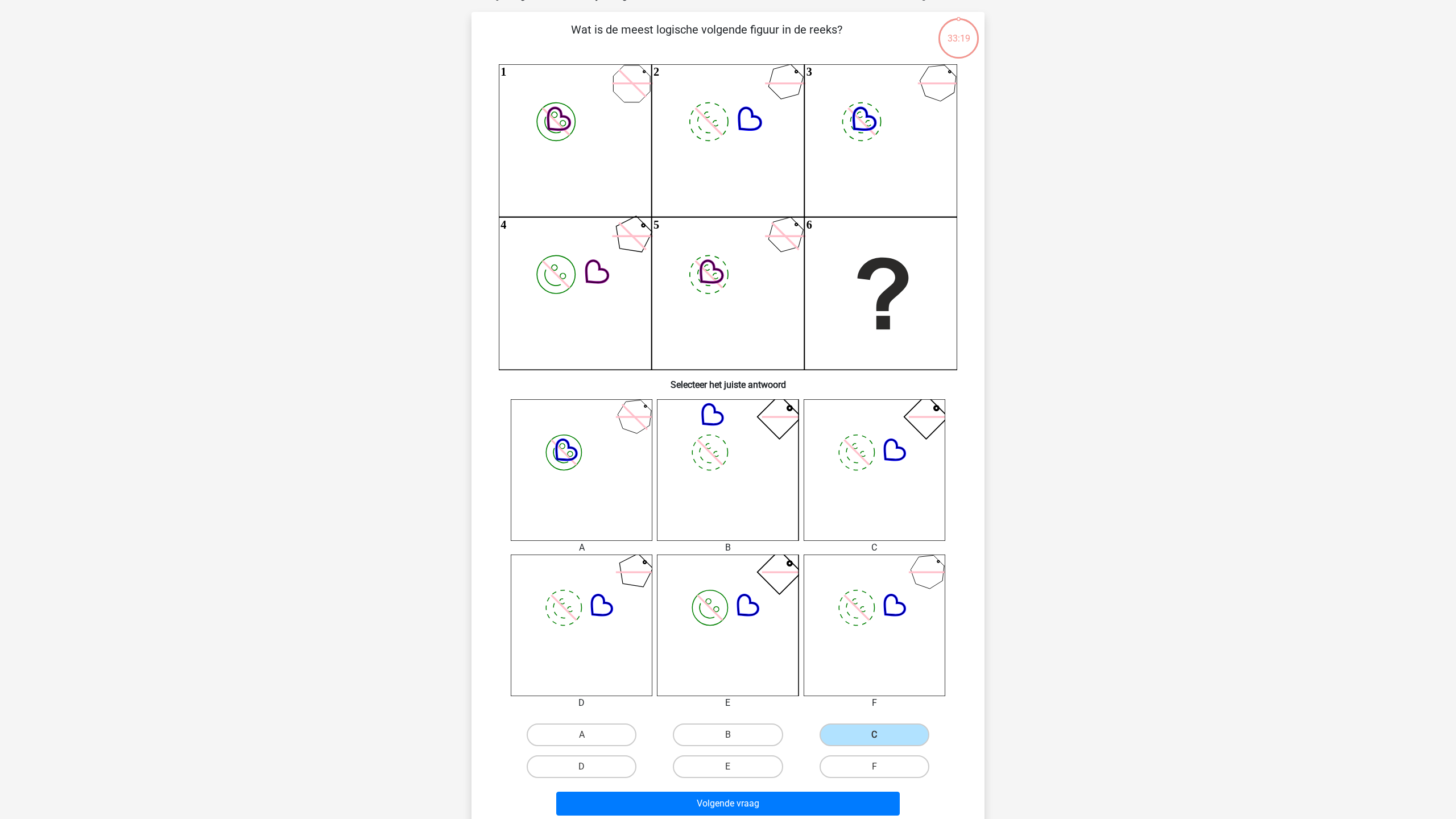
scroll to position [106, 0]
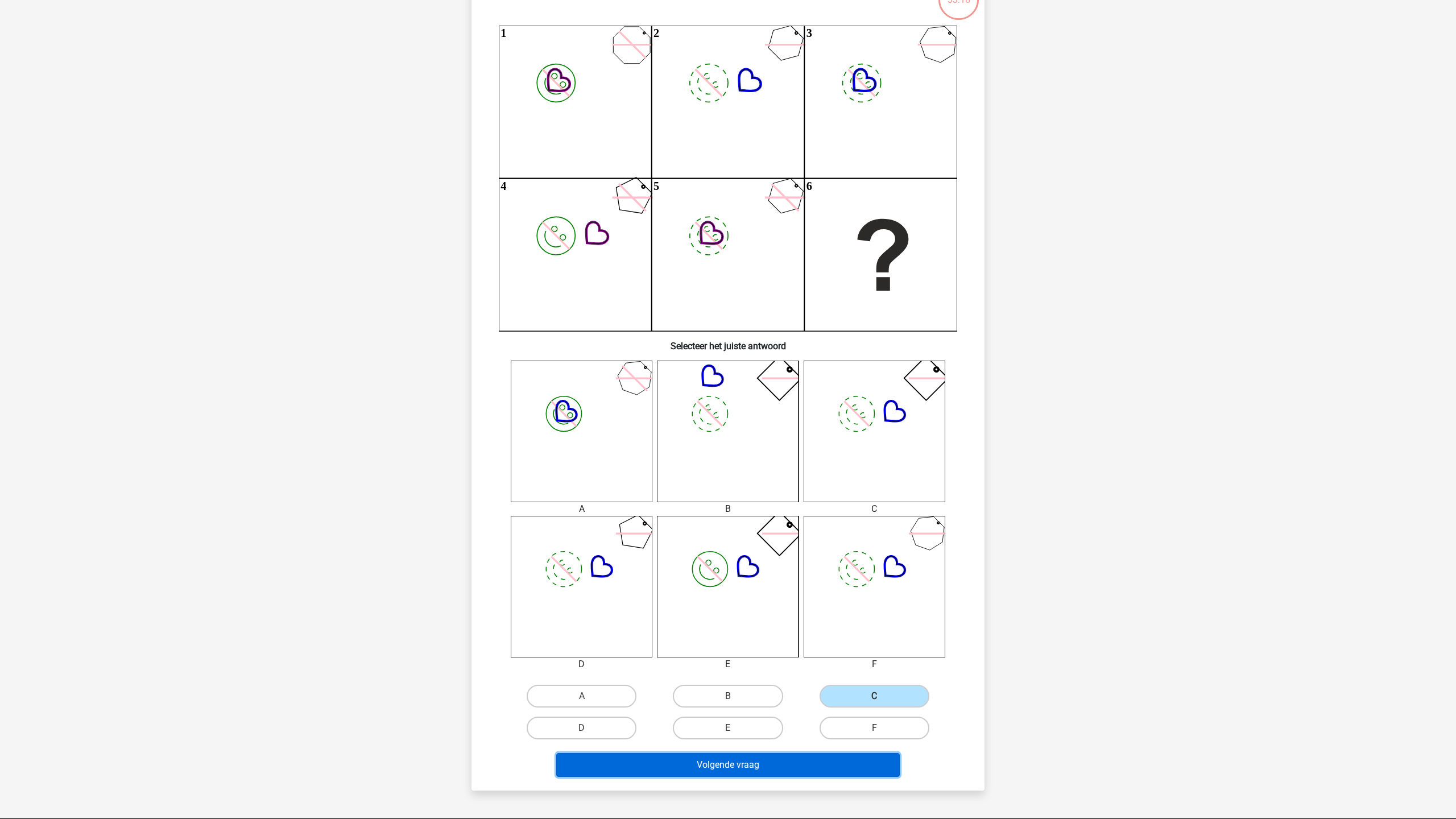
click at [795, 763] on button "Volgende vraag" at bounding box center [728, 765] width 344 height 24
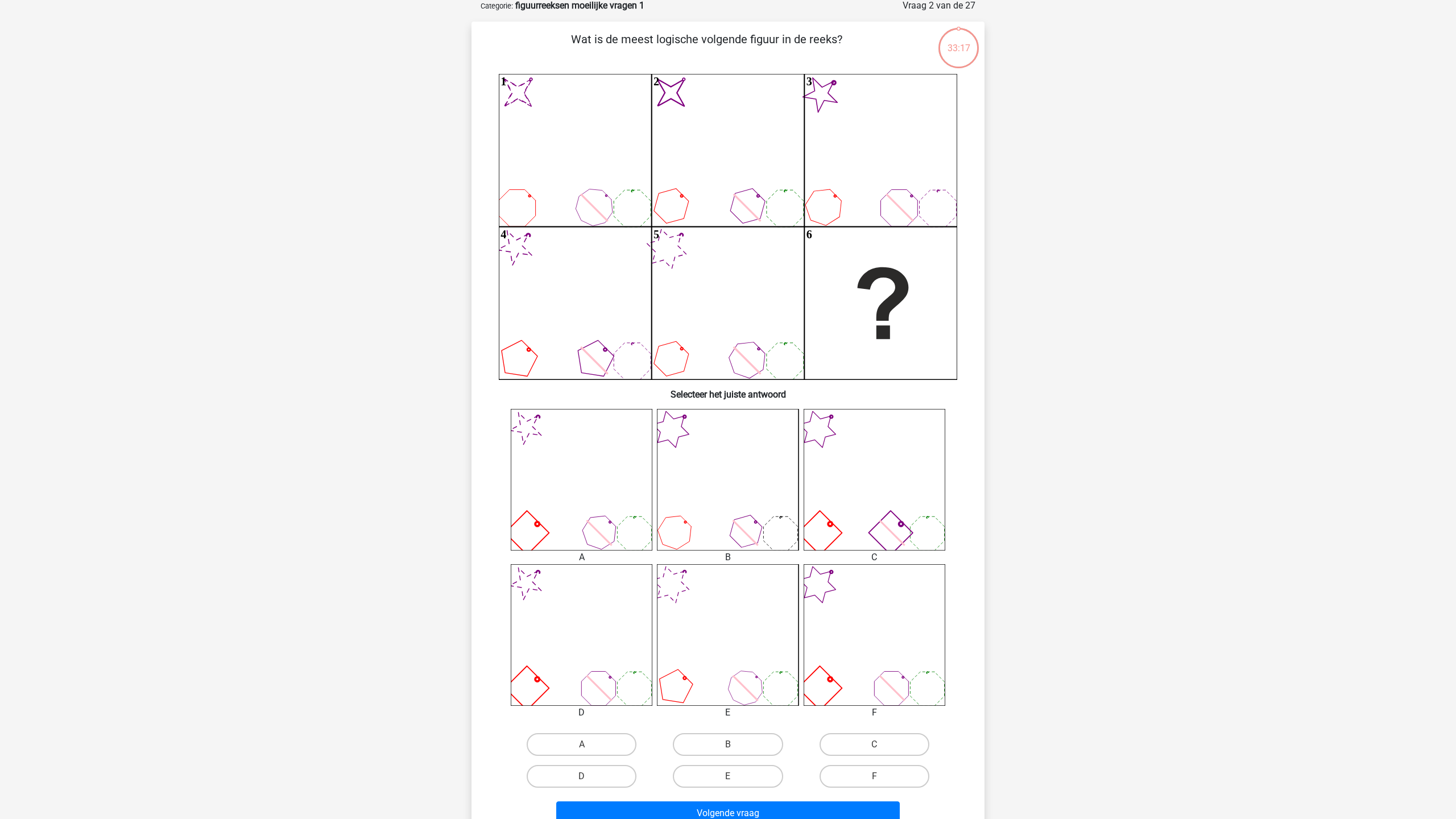
scroll to position [57, 0]
click at [874, 742] on label "C" at bounding box center [875, 746] width 110 height 23
click at [874, 746] on input "C" at bounding box center [877, 749] width 7 height 7
radio input "true"
click at [787, 811] on button "Volgende vraag" at bounding box center [728, 815] width 344 height 24
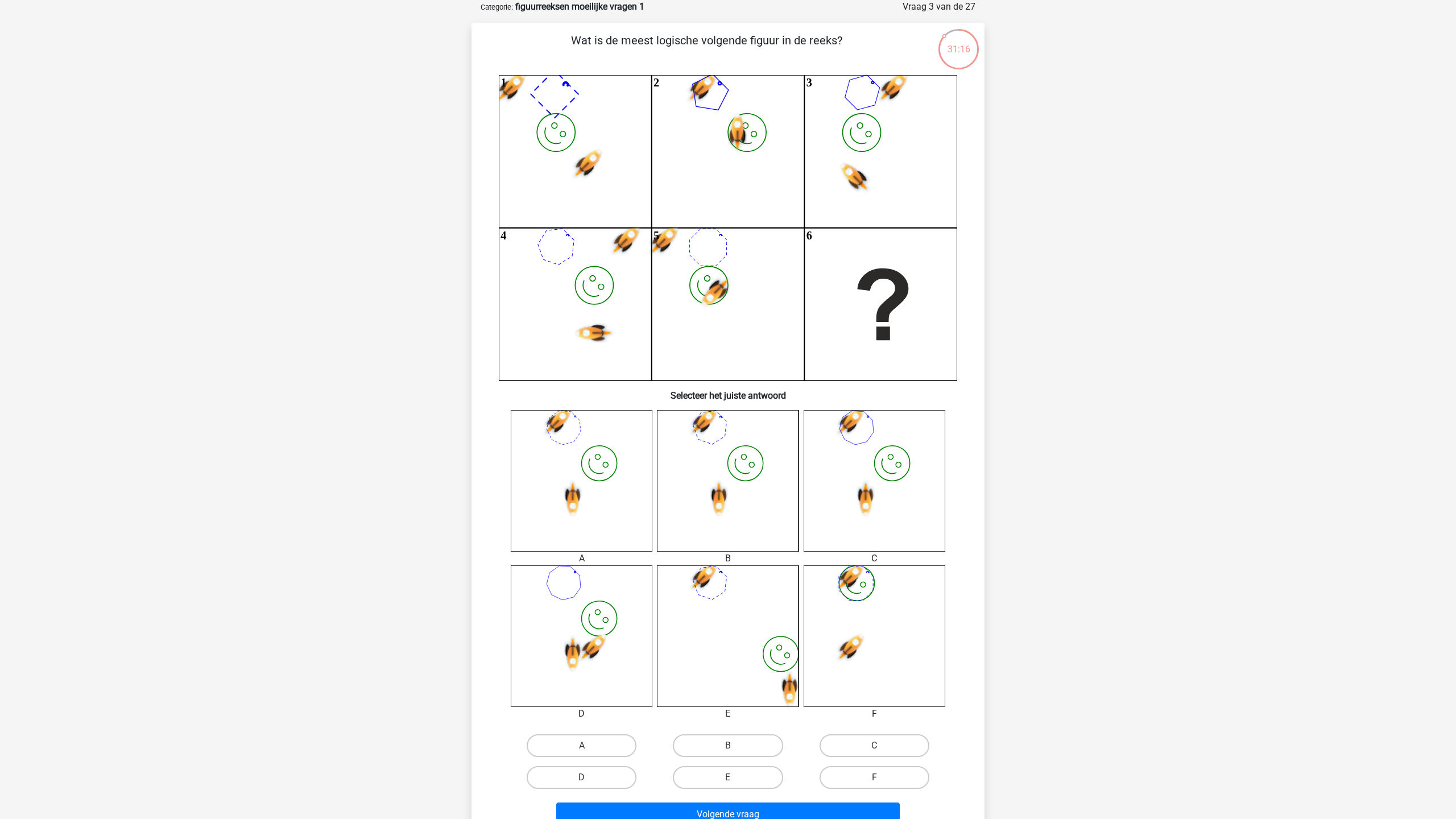
click at [730, 97] on icon "image/svg+xml 1 image/svg+xml 2 image/svg+xml 3 image/svg+xml 4 image/svg+xml" at bounding box center [728, 228] width 458 height 305
click at [856, 103] on icon "image/svg+xml 1 image/svg+xml 2 image/svg+xml 3 image/svg+xml 4 image/svg+xml" at bounding box center [728, 228] width 458 height 305
click at [897, 271] on icon "image/svg+xml 1 image/svg+xml 2 image/svg+xml 3 image/svg+xml 4 image/svg+xml" at bounding box center [728, 228] width 458 height 305
click at [838, 750] on label "C" at bounding box center [875, 746] width 110 height 23
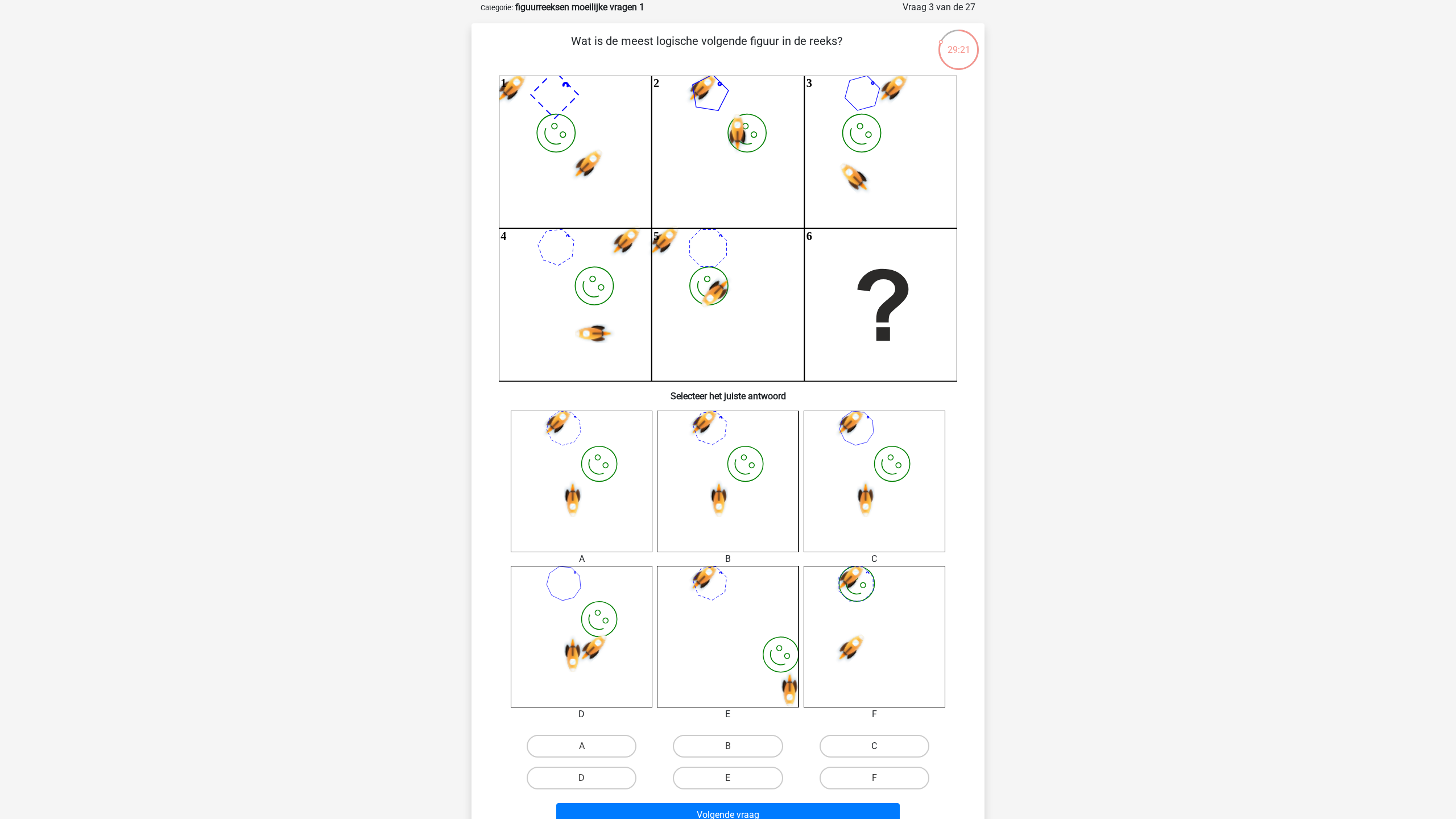
click at [874, 750] on input "C" at bounding box center [877, 750] width 7 height 7
radio input "true"
click at [777, 818] on button "Volgende vraag" at bounding box center [728, 815] width 344 height 24
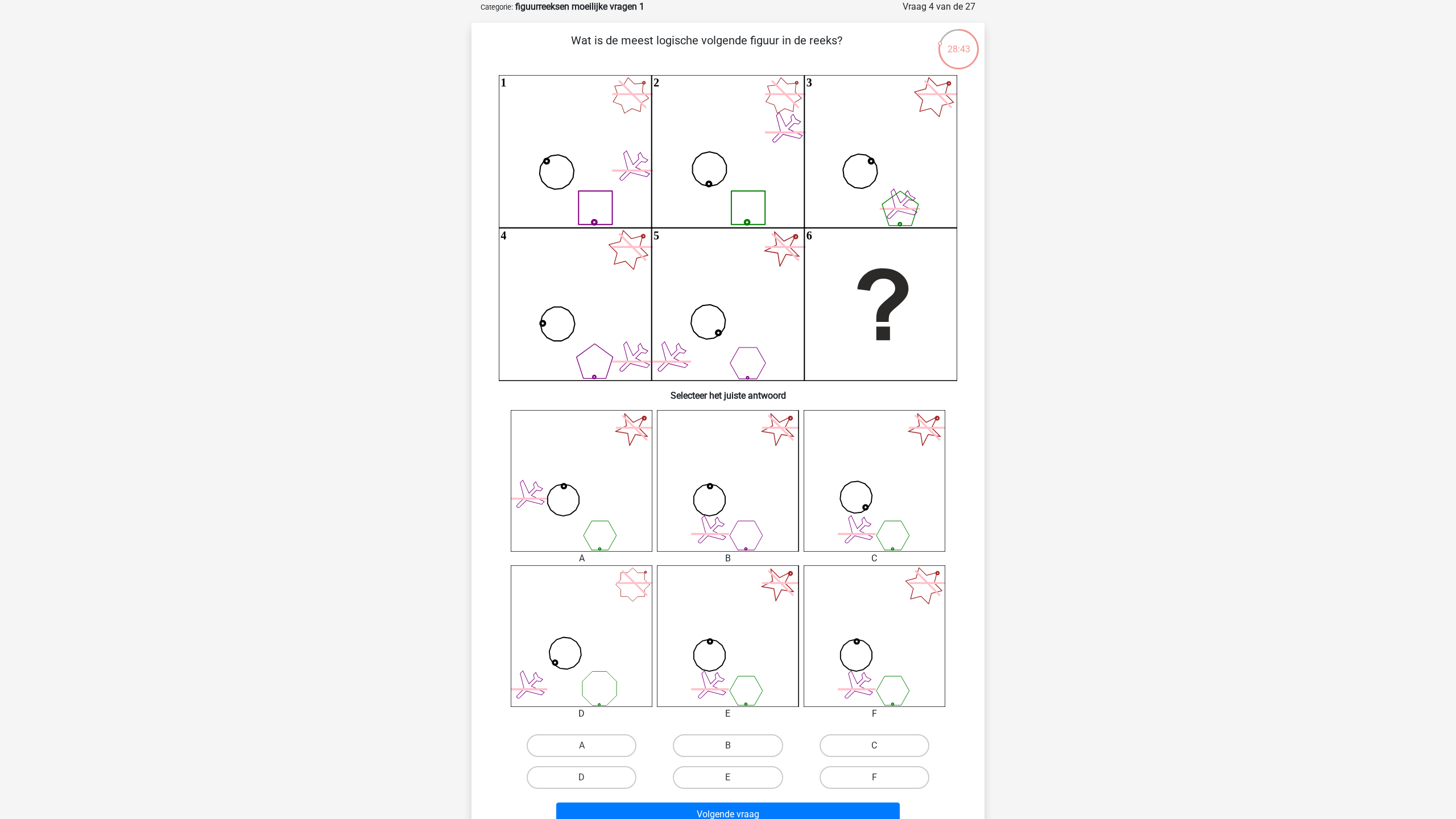
scroll to position [20, 0]
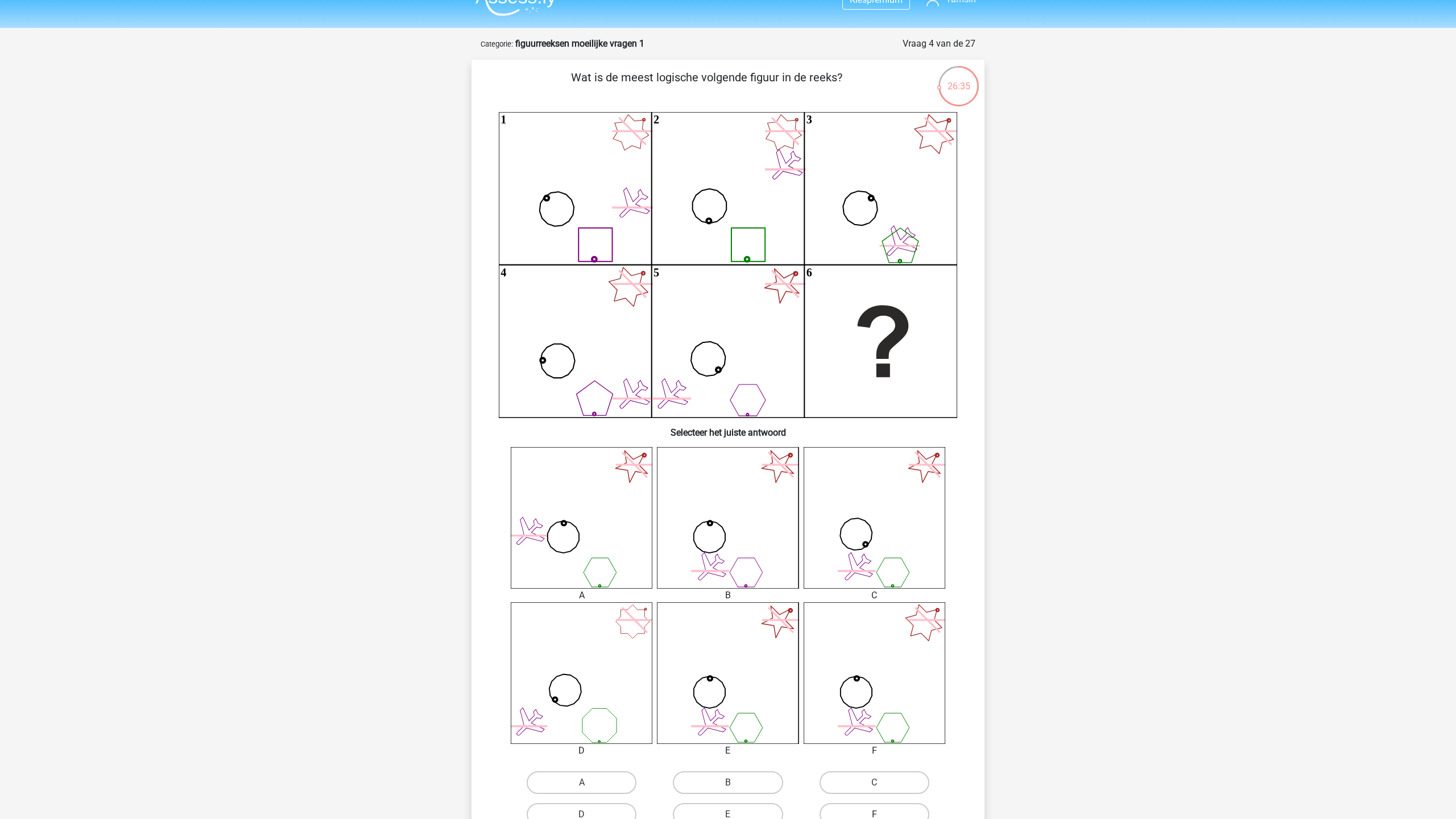
click at [863, 807] on label "F" at bounding box center [875, 814] width 110 height 23
click at [874, 814] on input "F" at bounding box center [877, 818] width 7 height 7
radio input "true"
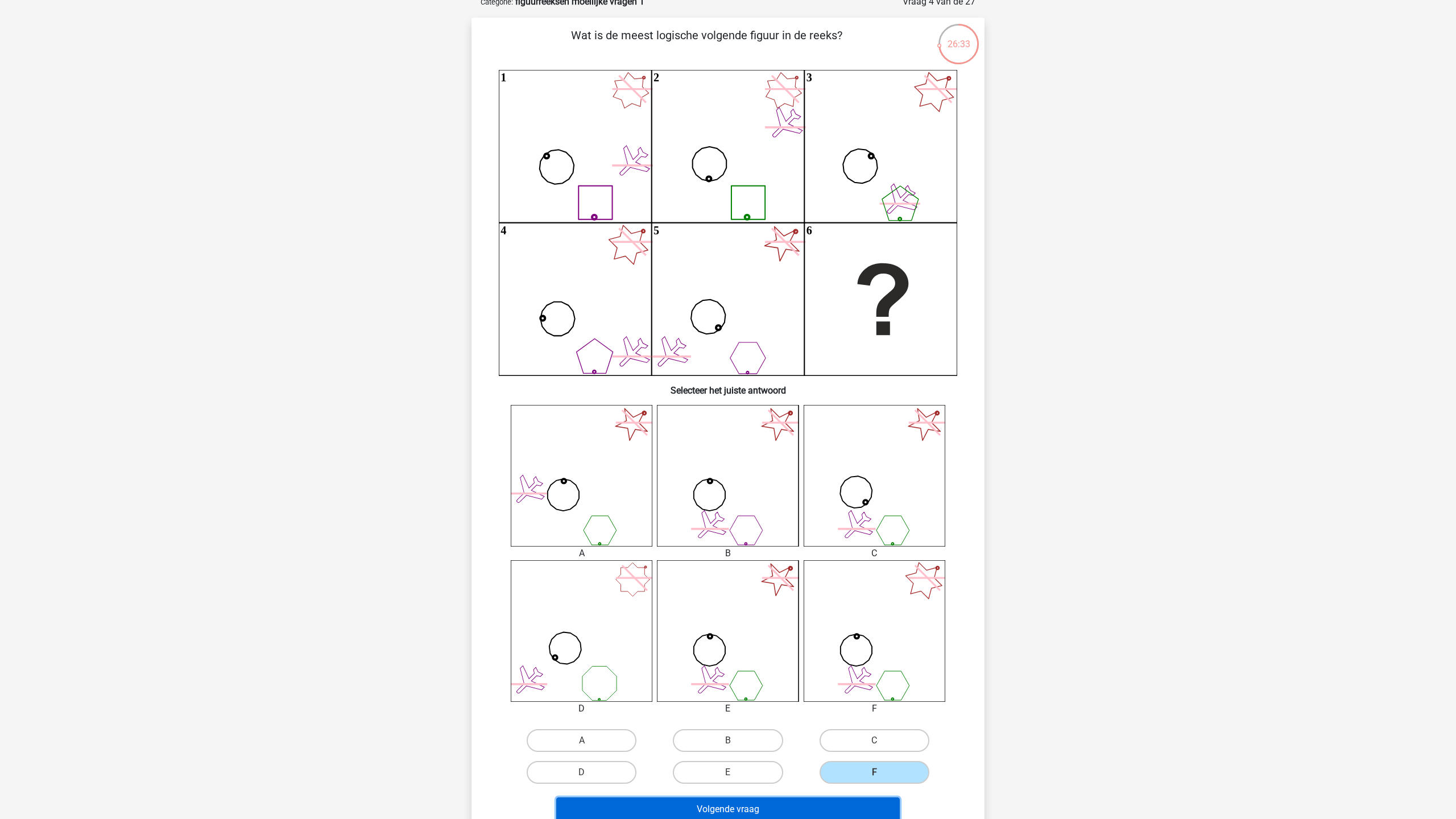
click at [854, 809] on button "Volgende vraag" at bounding box center [728, 810] width 344 height 24
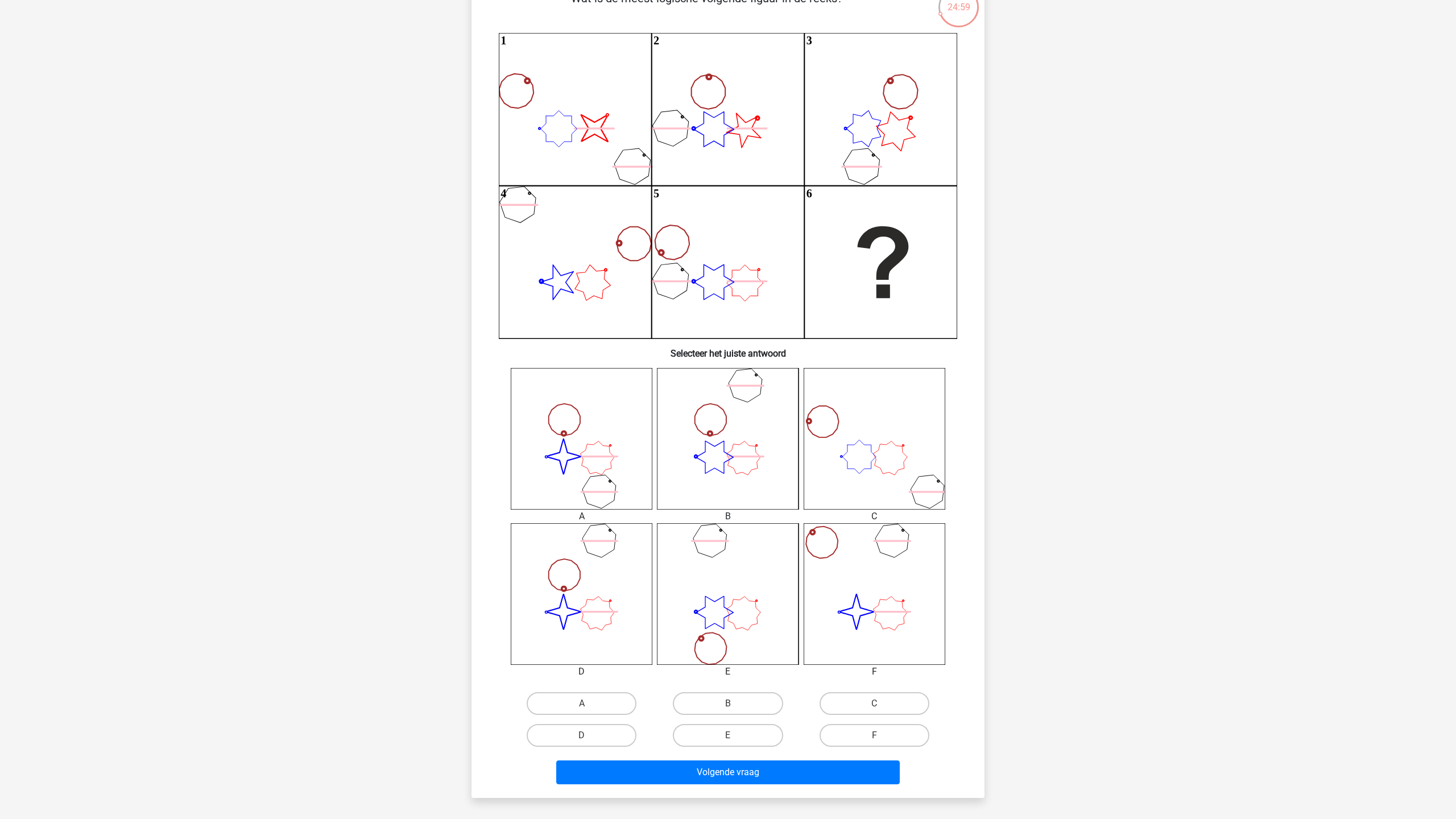
scroll to position [122, 0]
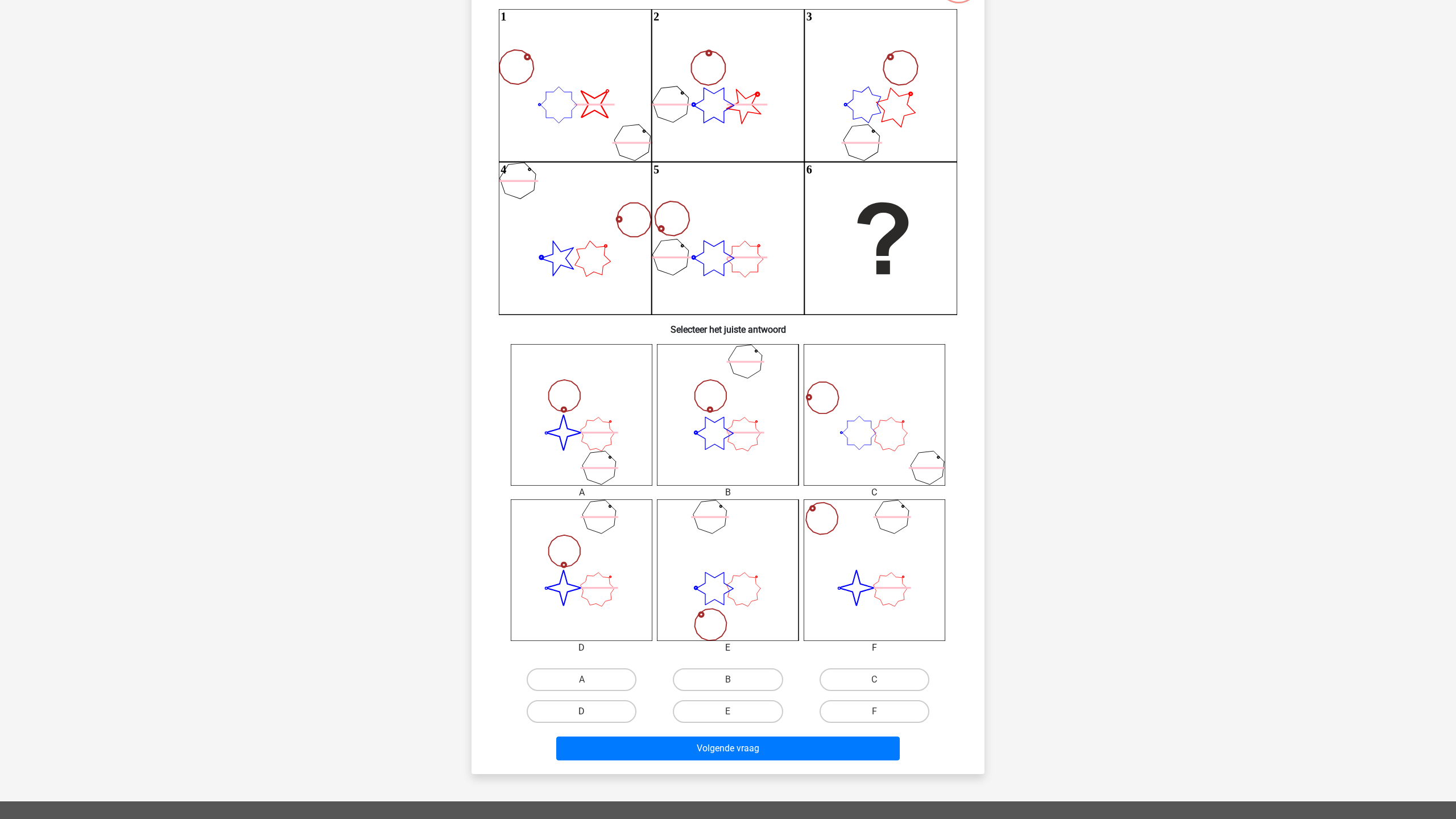
click at [608, 718] on label "D" at bounding box center [582, 712] width 110 height 23
click at [589, 718] on input "D" at bounding box center [585, 715] width 7 height 7
radio input "true"
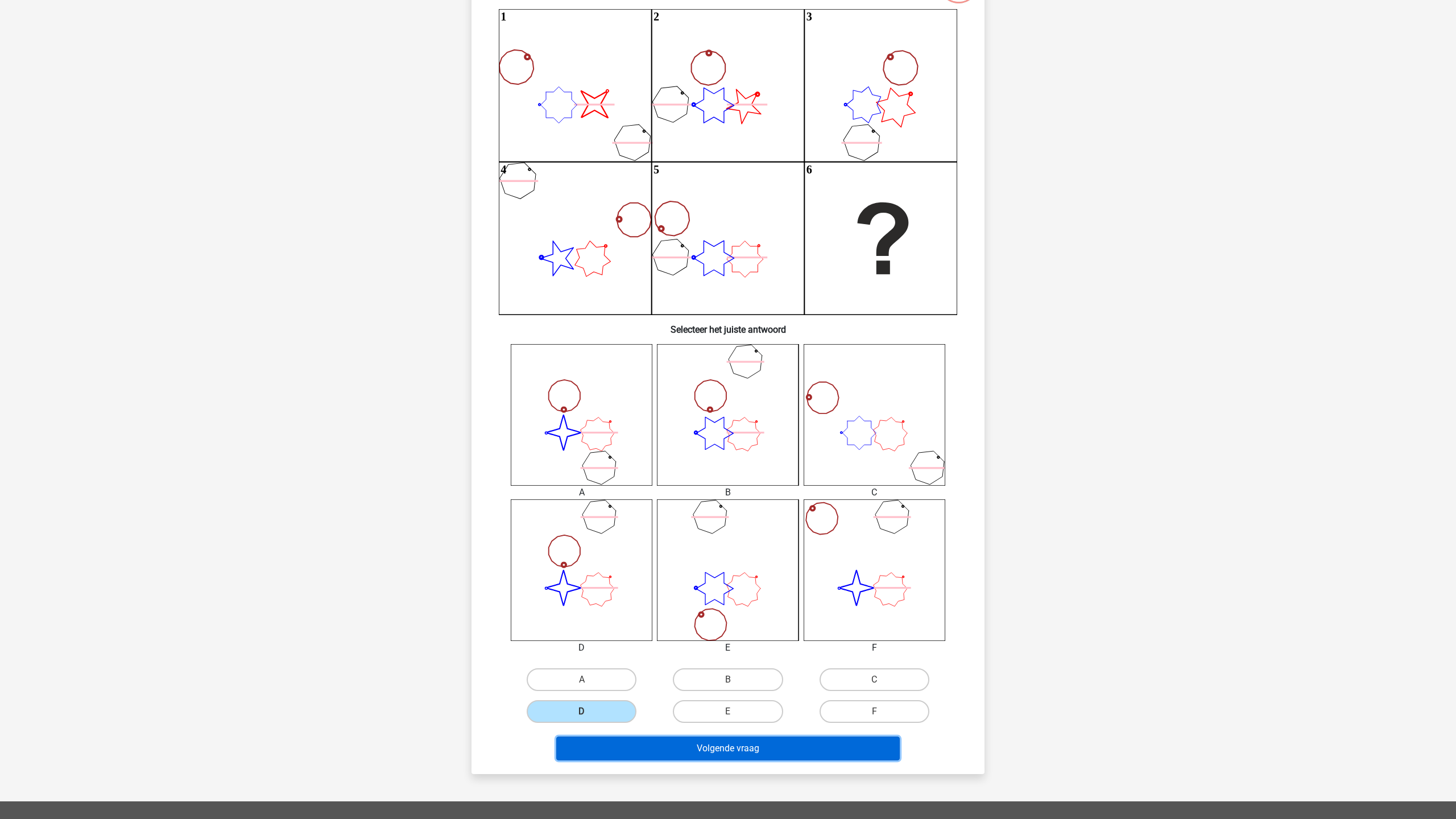
click at [664, 749] on button "Volgende vraag" at bounding box center [728, 749] width 344 height 24
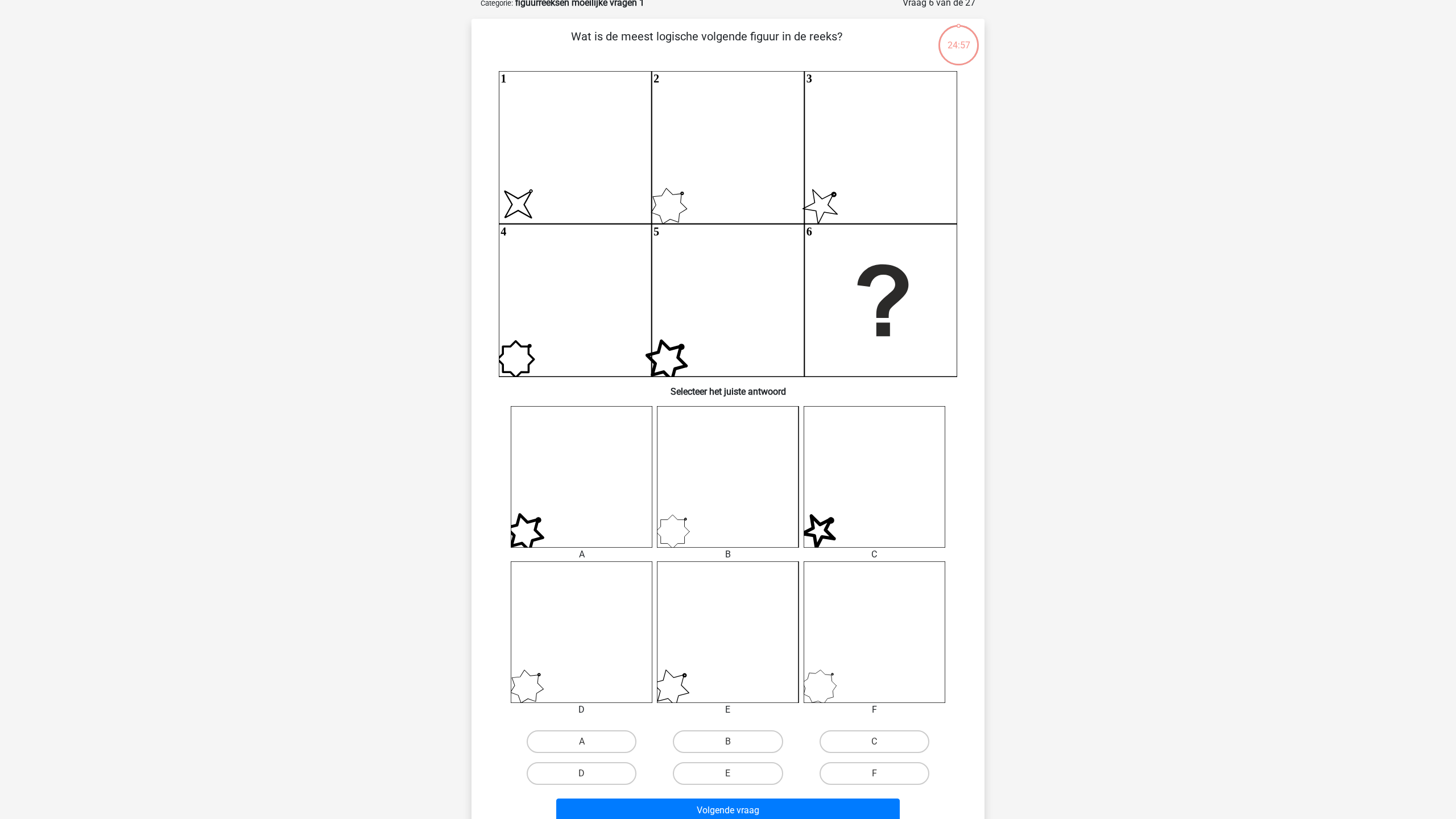
scroll to position [57, 0]
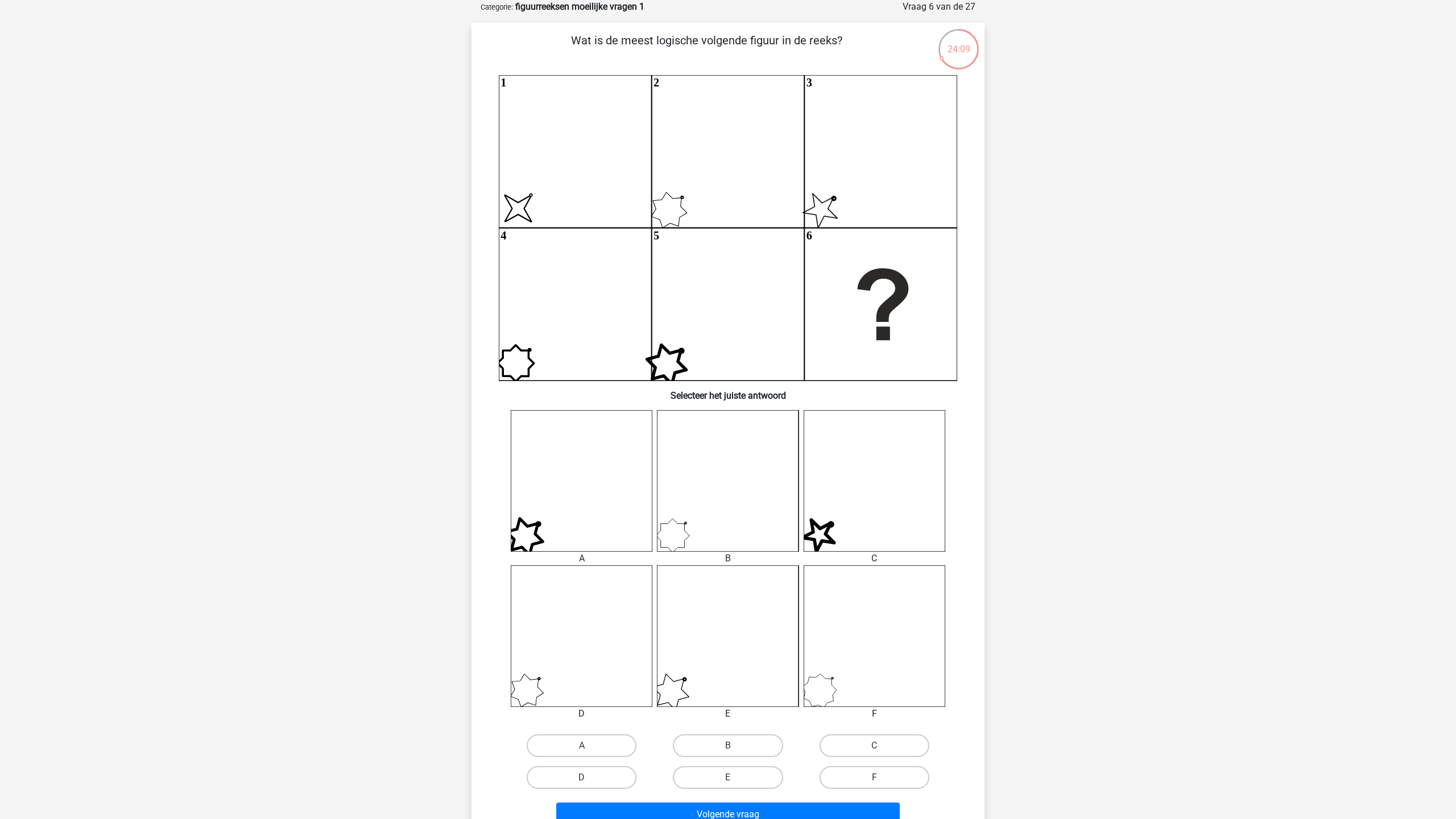
click at [869, 764] on div "F" at bounding box center [875, 777] width 146 height 32
click at [865, 777] on label "F" at bounding box center [875, 777] width 110 height 23
click at [874, 777] on input "F" at bounding box center [877, 781] width 7 height 7
radio input "true"
click at [834, 807] on button "Volgende vraag" at bounding box center [728, 815] width 344 height 24
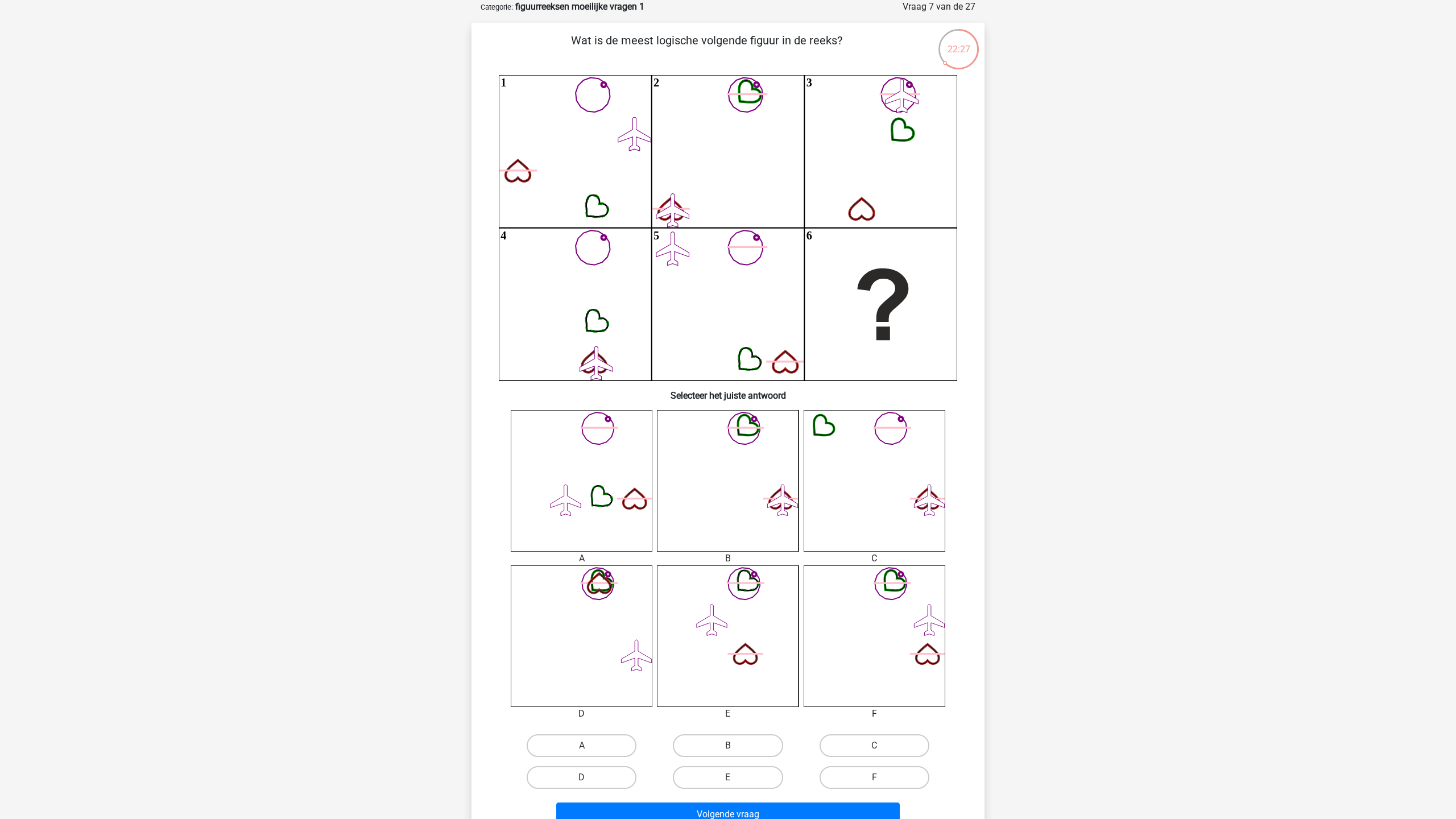
click at [708, 757] on div "B" at bounding box center [728, 745] width 146 height 32
click at [713, 749] on label "B" at bounding box center [728, 746] width 110 height 23
click at [728, 749] on input "B" at bounding box center [732, 749] width 7 height 7
radio input "true"
click at [710, 816] on button "Volgende vraag" at bounding box center [728, 815] width 344 height 24
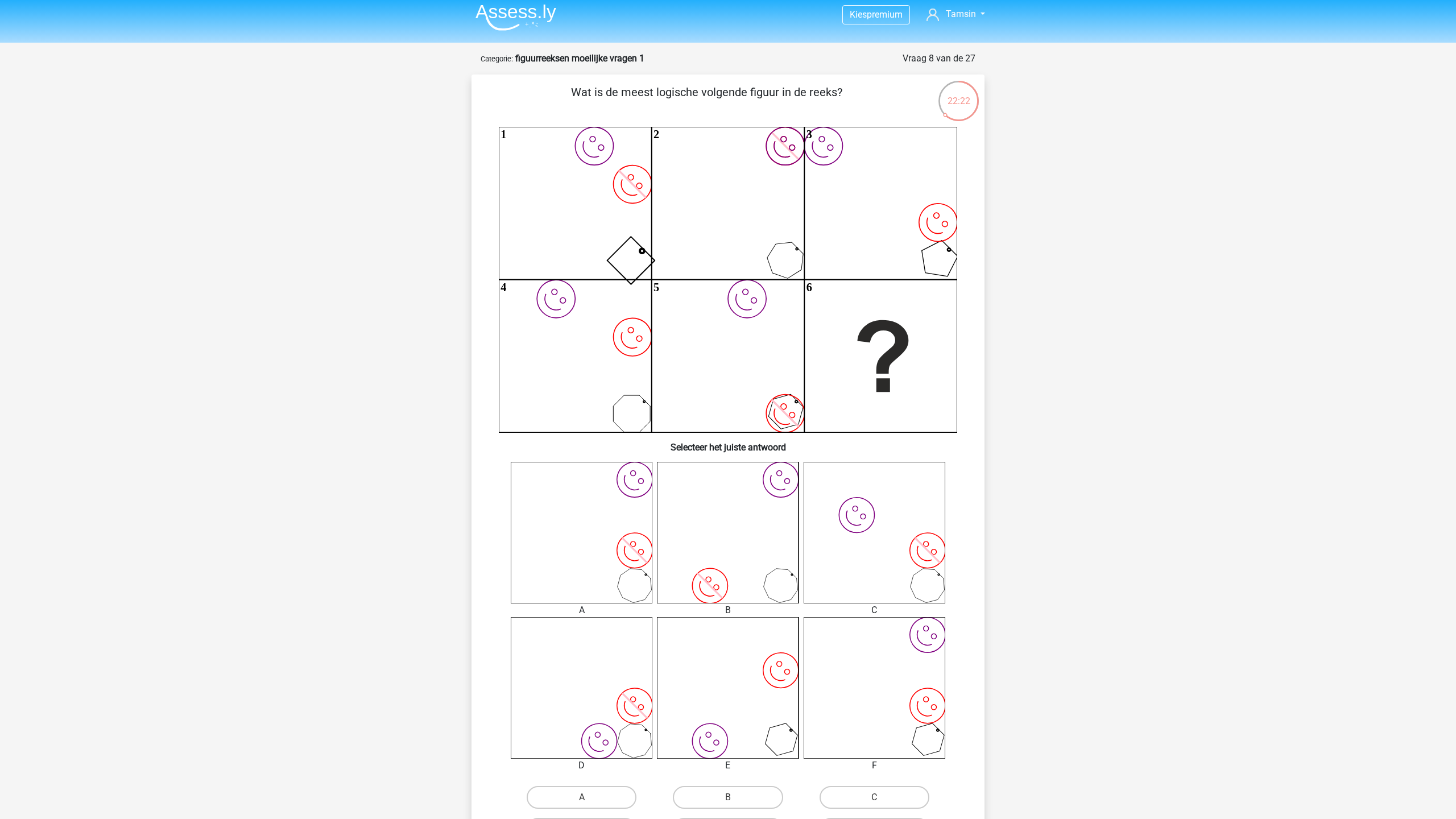
scroll to position [0, 0]
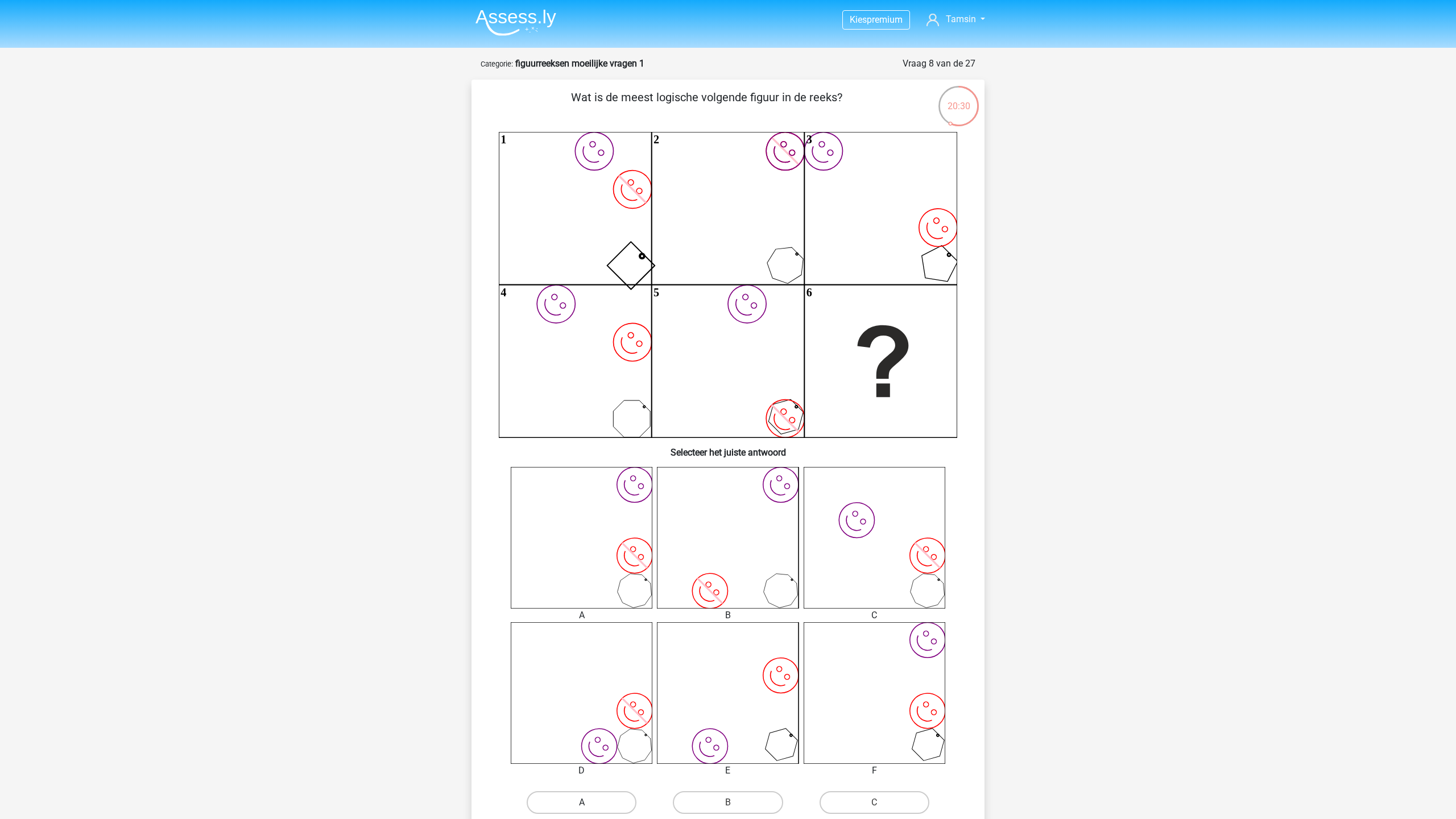
click at [561, 796] on label "A" at bounding box center [582, 803] width 110 height 23
click at [582, 803] on input "A" at bounding box center [585, 806] width 7 height 7
radio input "true"
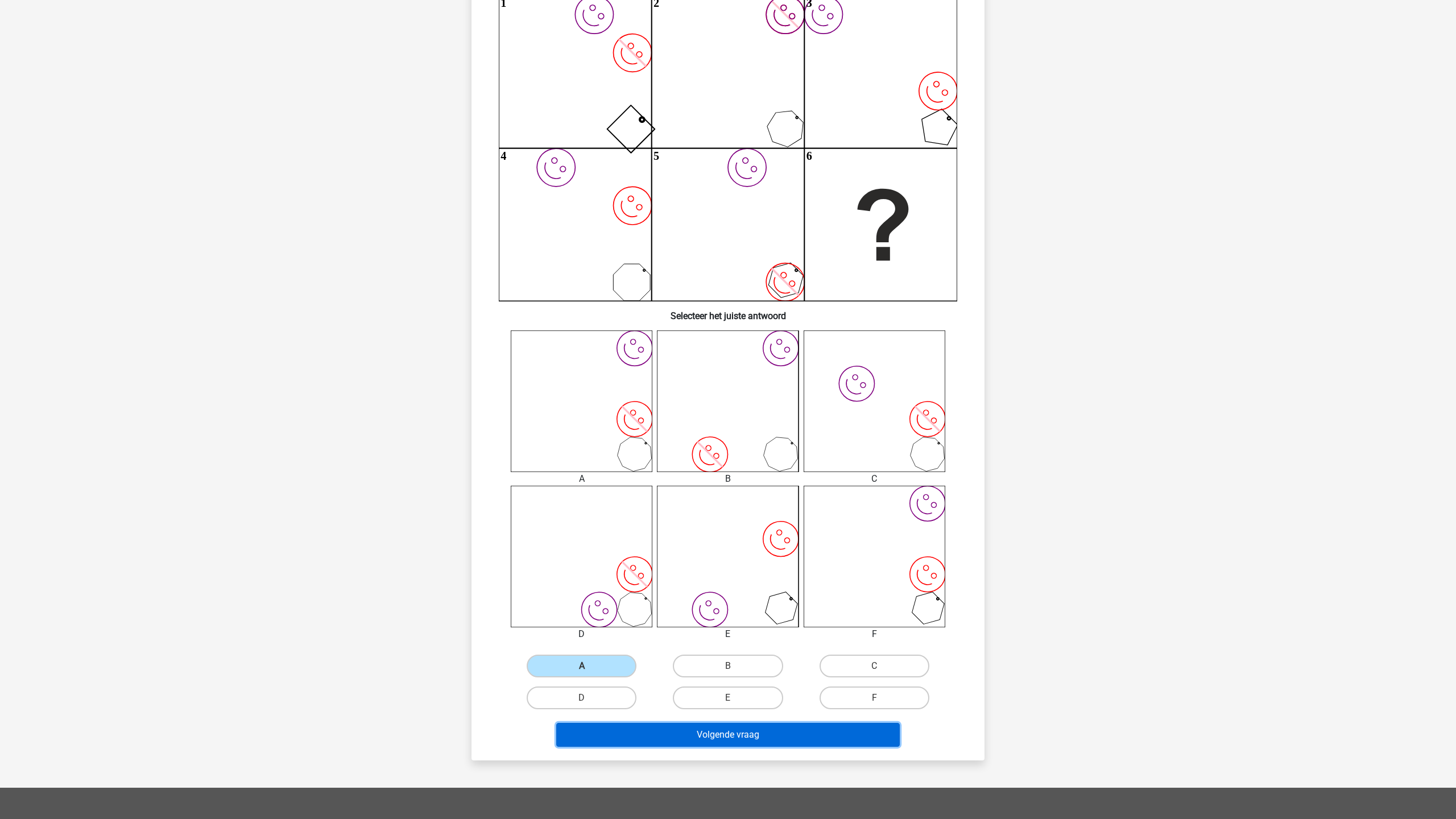
click at [719, 740] on button "Volgende vraag" at bounding box center [728, 735] width 344 height 24
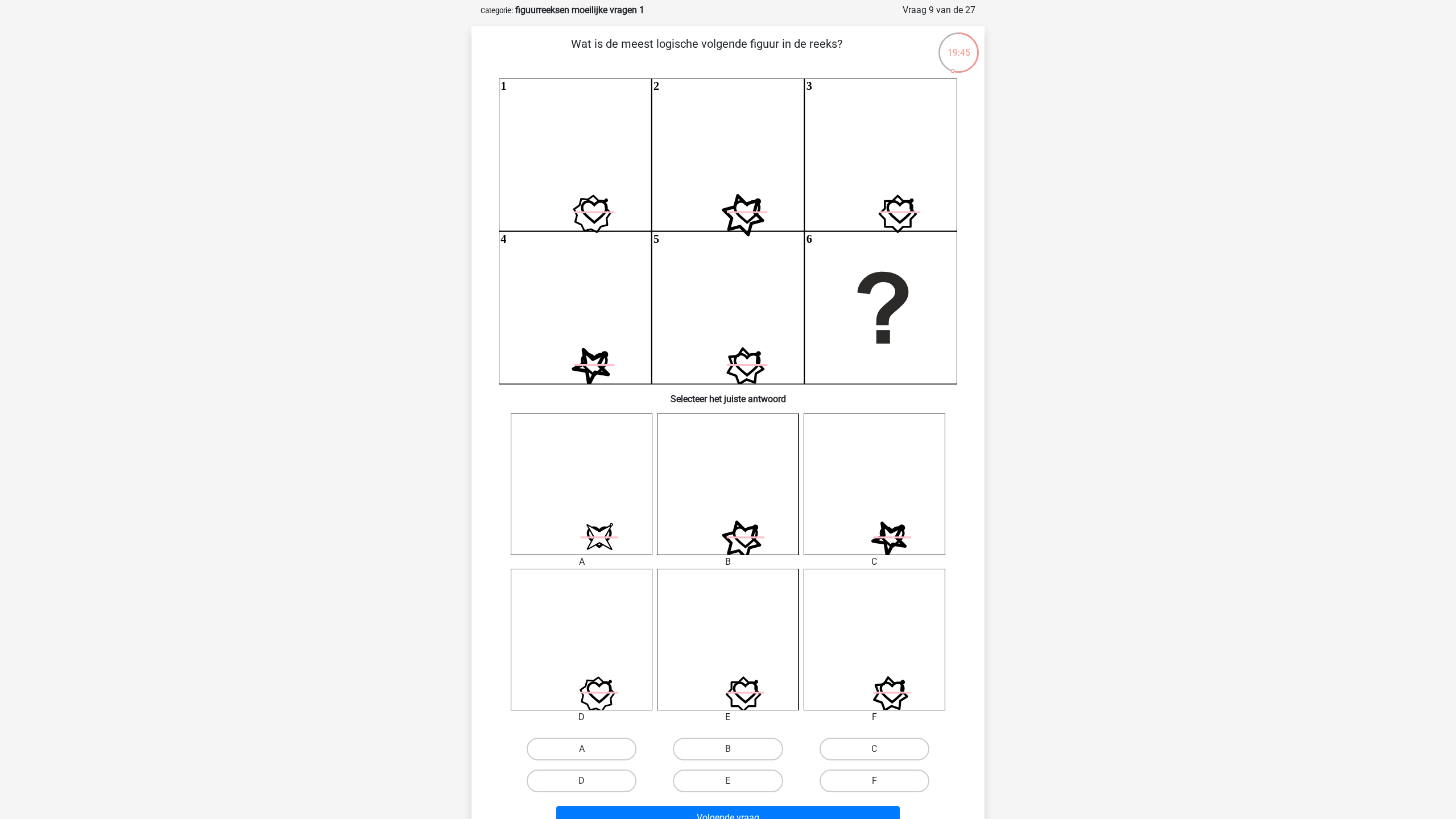
scroll to position [107, 0]
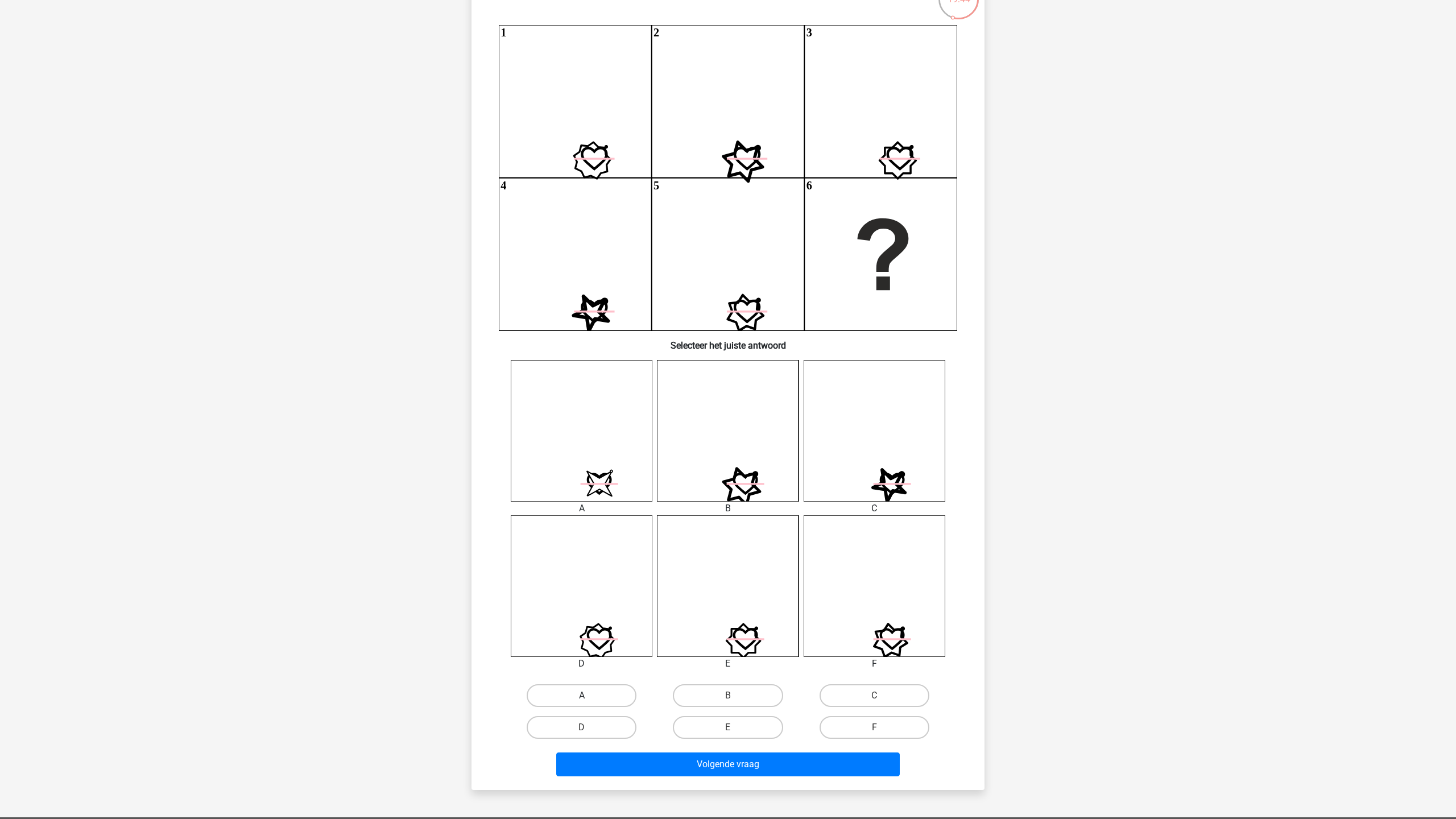
click at [597, 699] on label "A" at bounding box center [582, 695] width 110 height 23
click at [589, 699] on input "A" at bounding box center [585, 699] width 7 height 7
radio input "true"
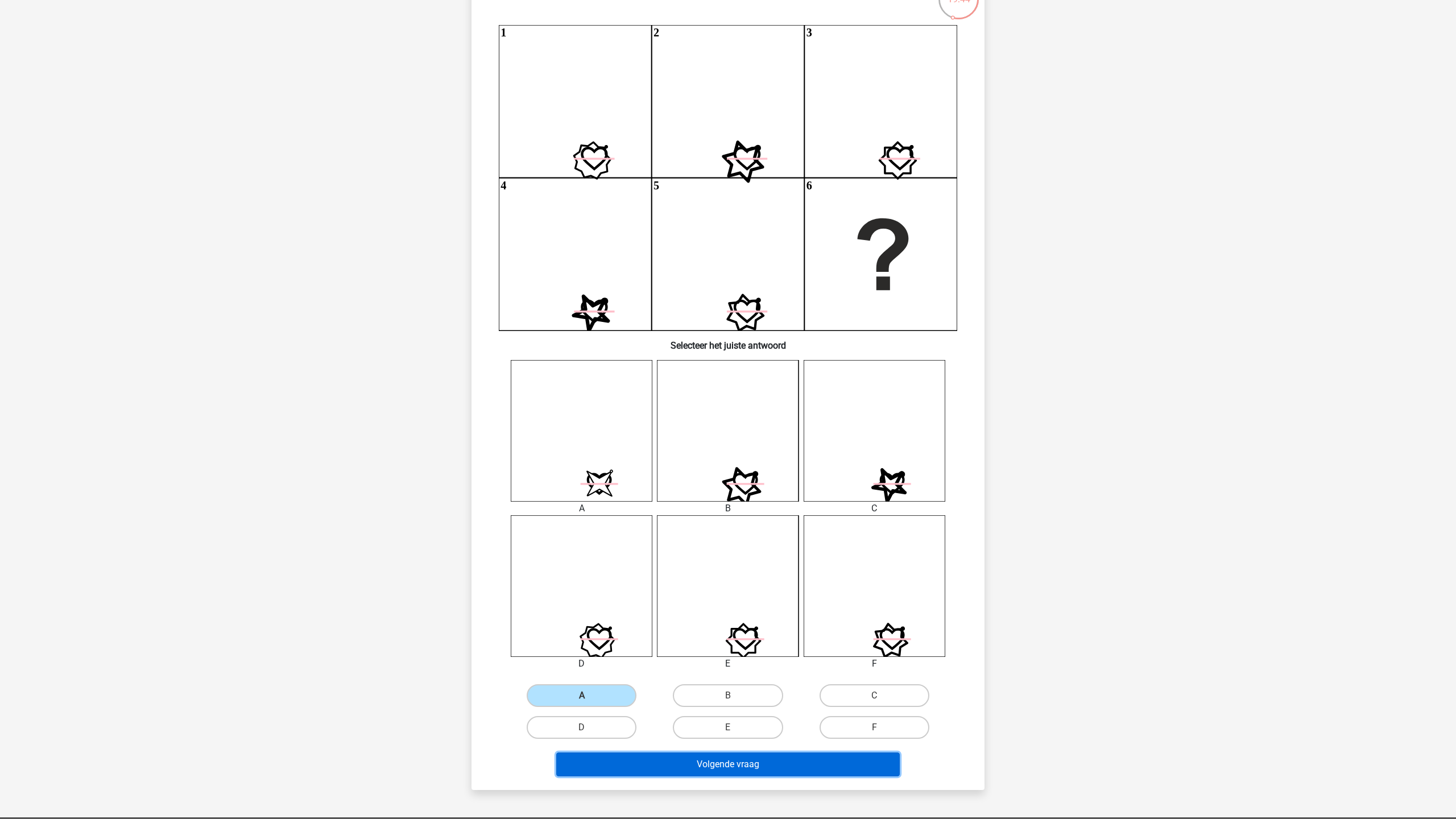
click at [682, 765] on button "Volgende vraag" at bounding box center [728, 765] width 344 height 24
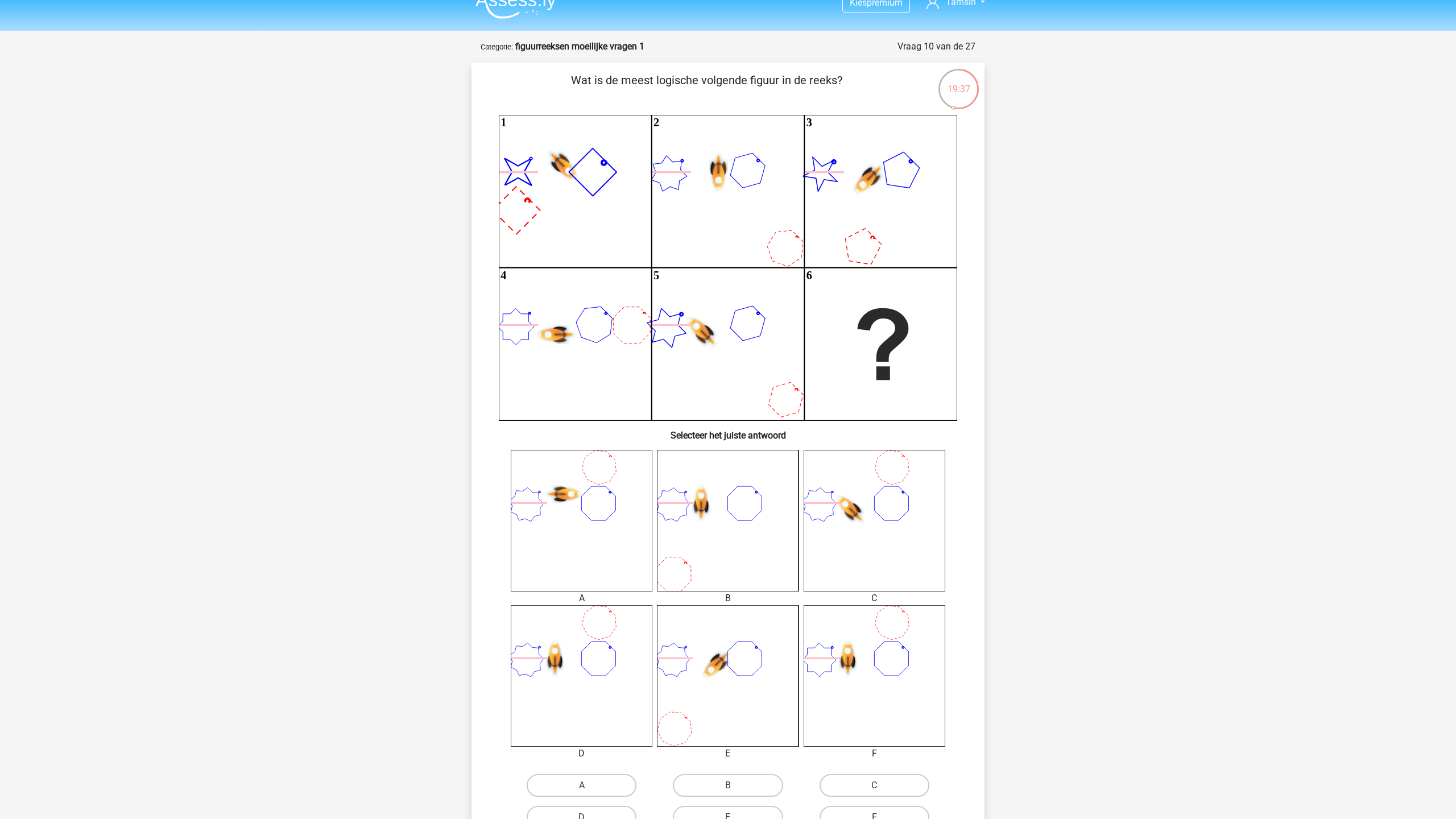
scroll to position [6, 0]
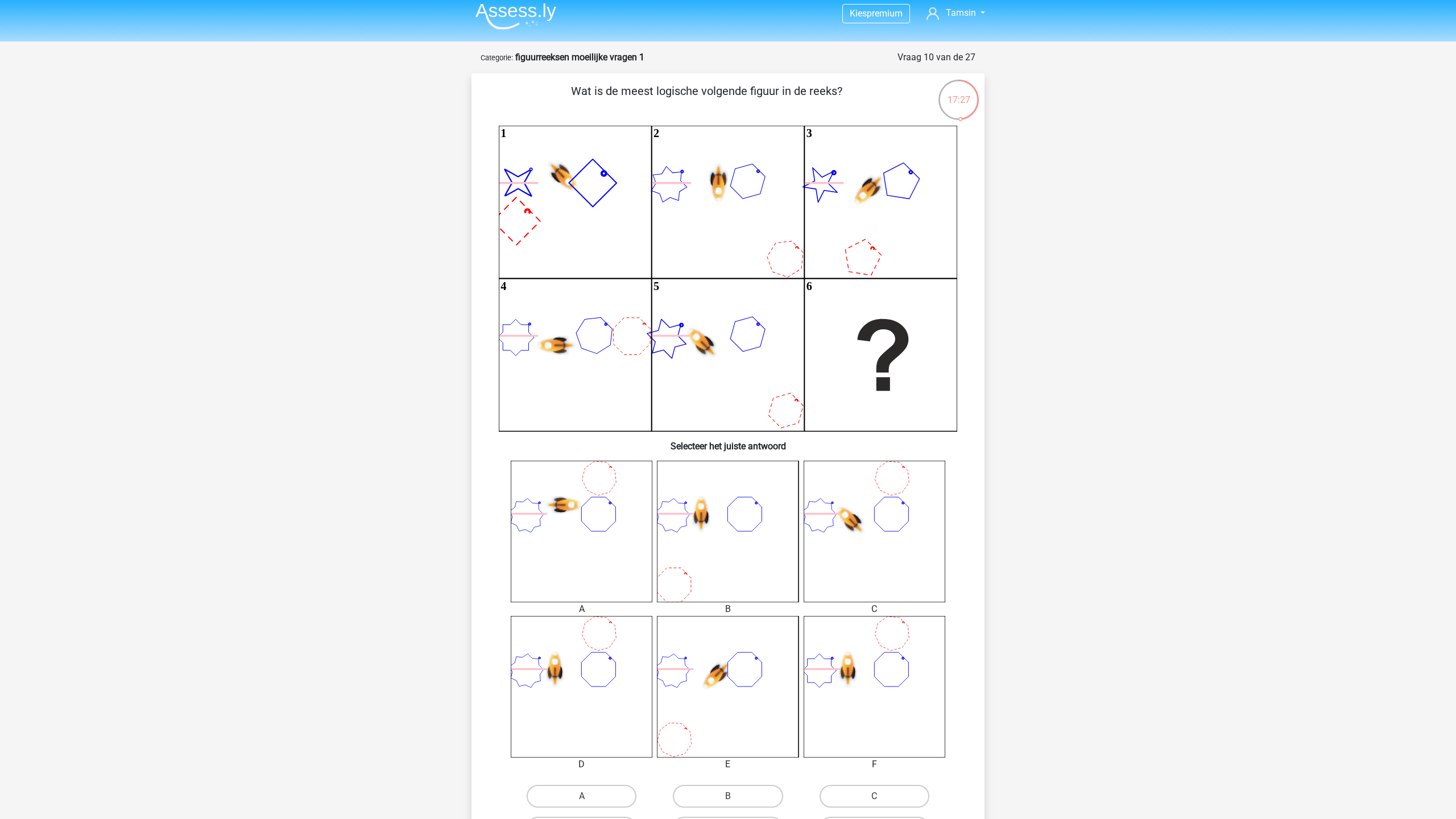
drag, startPoint x: 610, startPoint y: 695, endPoint x: 597, endPoint y: 739, distance: 45.9
click at [596, 719] on icon at bounding box center [581, 687] width 142 height 142
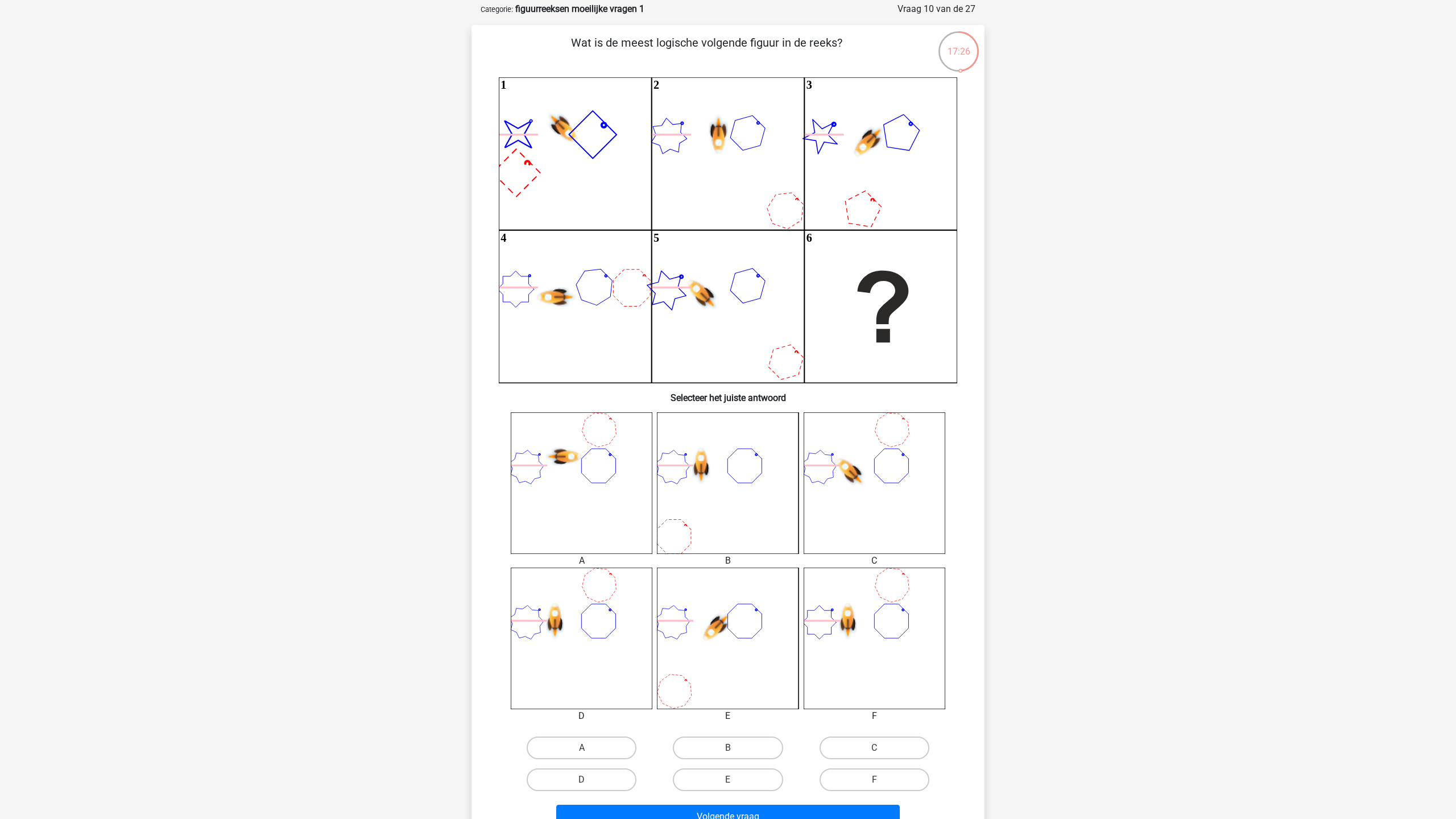
scroll to position [80, 0]
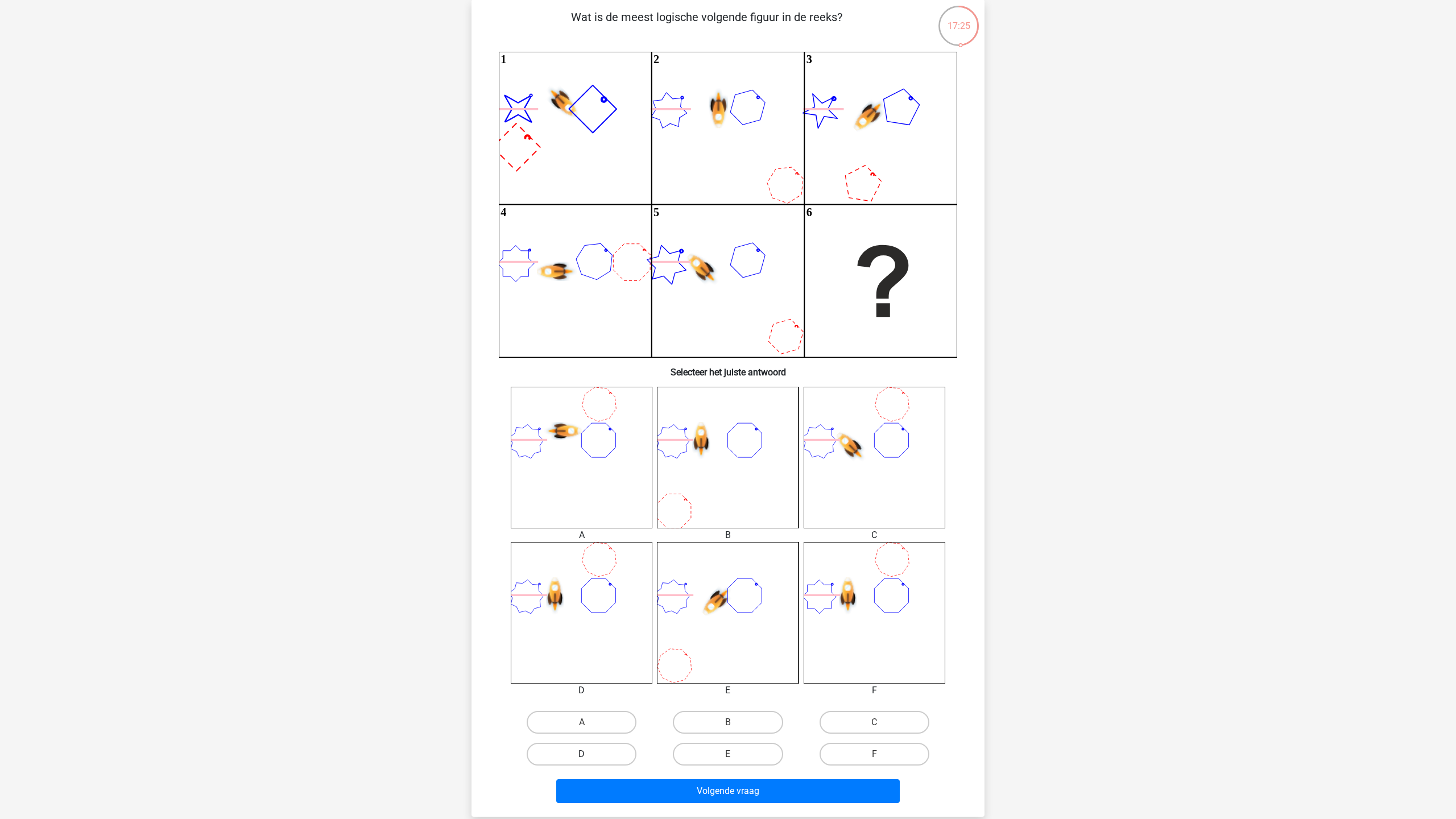
click at [565, 762] on label "D" at bounding box center [582, 755] width 110 height 23
click at [582, 762] on input "D" at bounding box center [585, 758] width 7 height 7
radio input "true"
click at [614, 784] on button "Volgende vraag" at bounding box center [728, 791] width 344 height 24
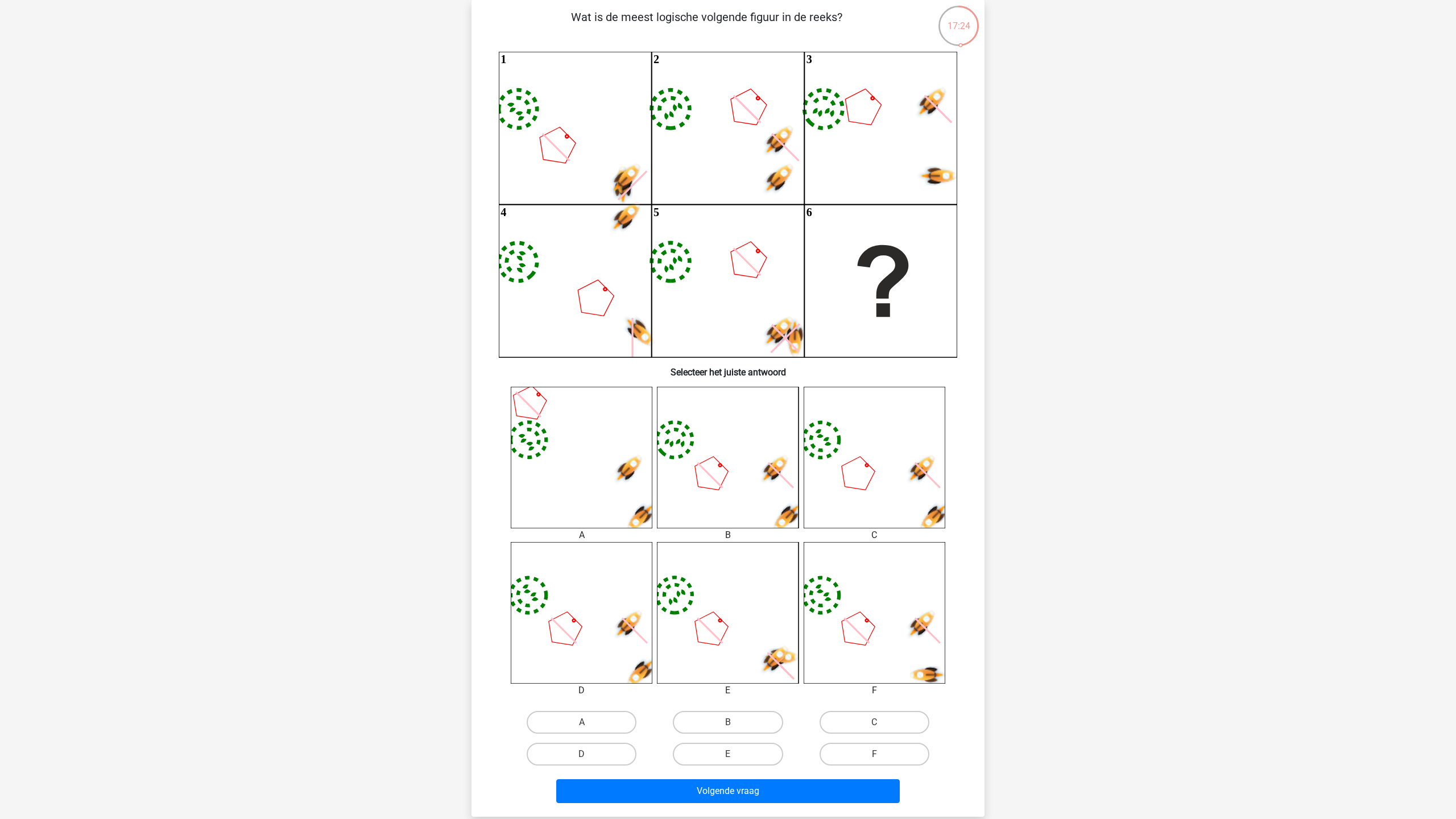
scroll to position [57, 0]
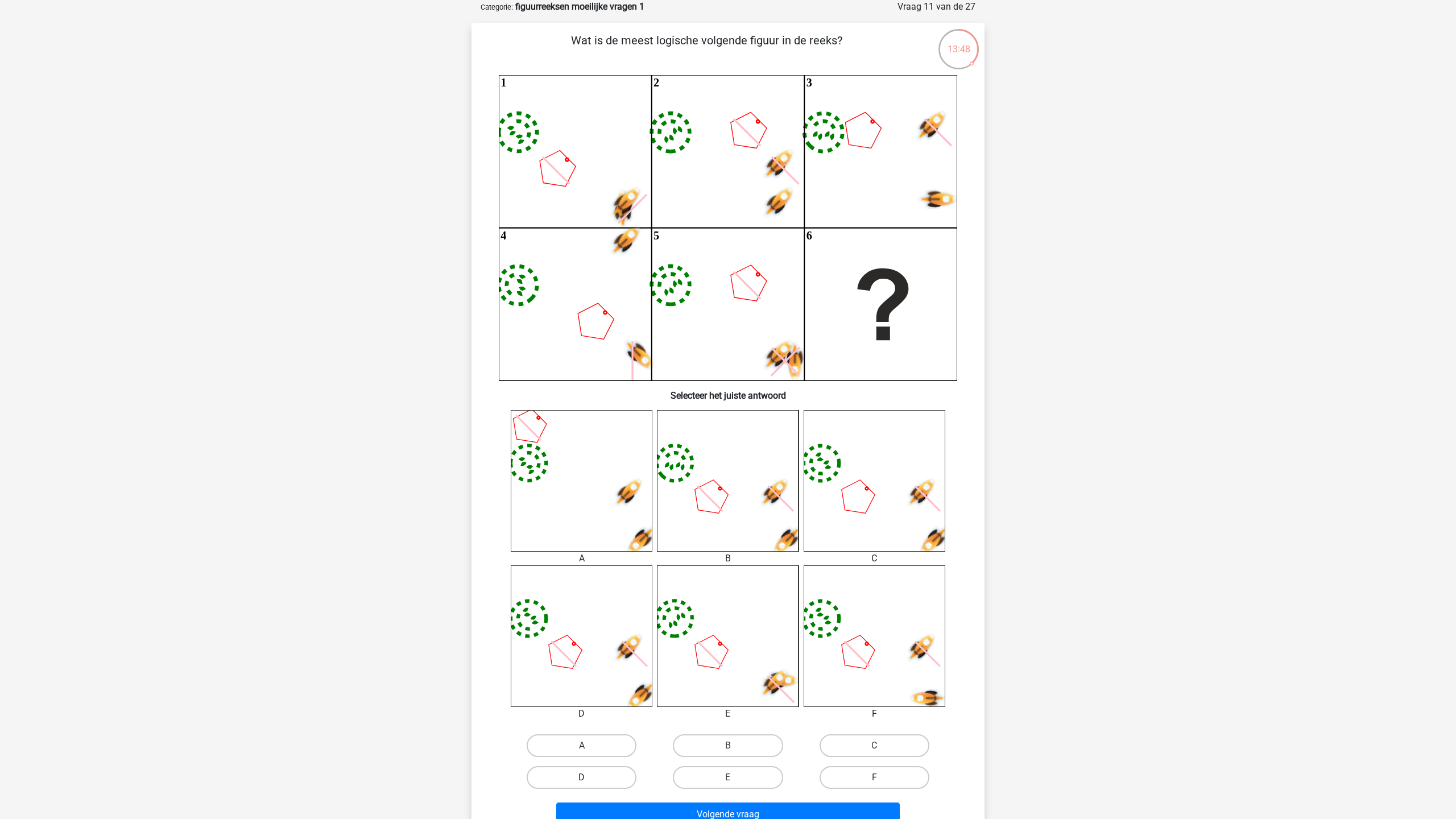
click at [599, 769] on label "D" at bounding box center [582, 777] width 110 height 23
click at [589, 777] on input "D" at bounding box center [585, 781] width 7 height 7
radio input "true"
click at [684, 808] on button "Volgende vraag" at bounding box center [728, 815] width 344 height 24
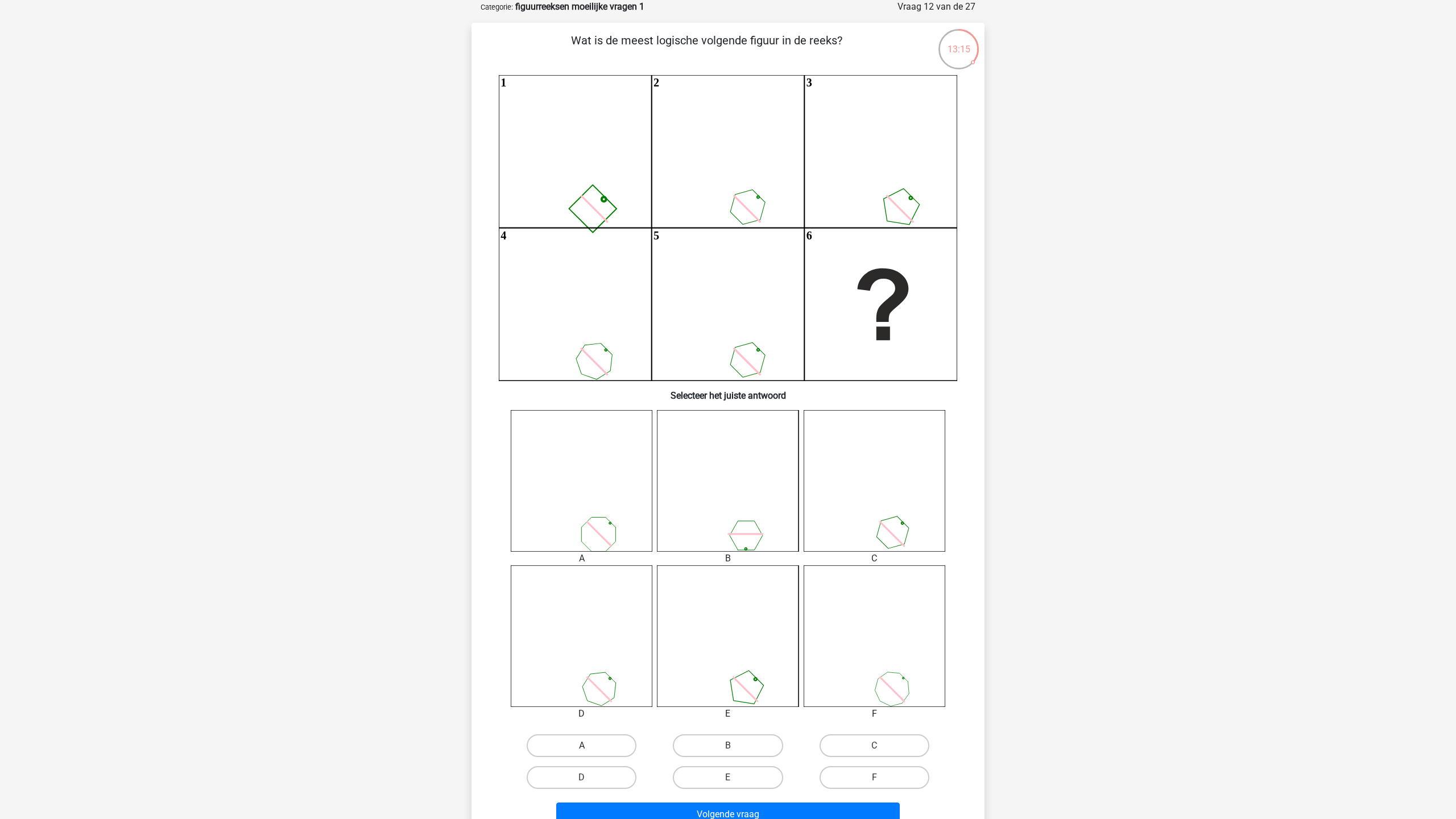
click at [554, 749] on label "A" at bounding box center [582, 746] width 110 height 23
click at [582, 749] on input "A" at bounding box center [585, 749] width 7 height 7
radio input "true"
click at [683, 810] on button "Volgende vraag" at bounding box center [728, 815] width 344 height 24
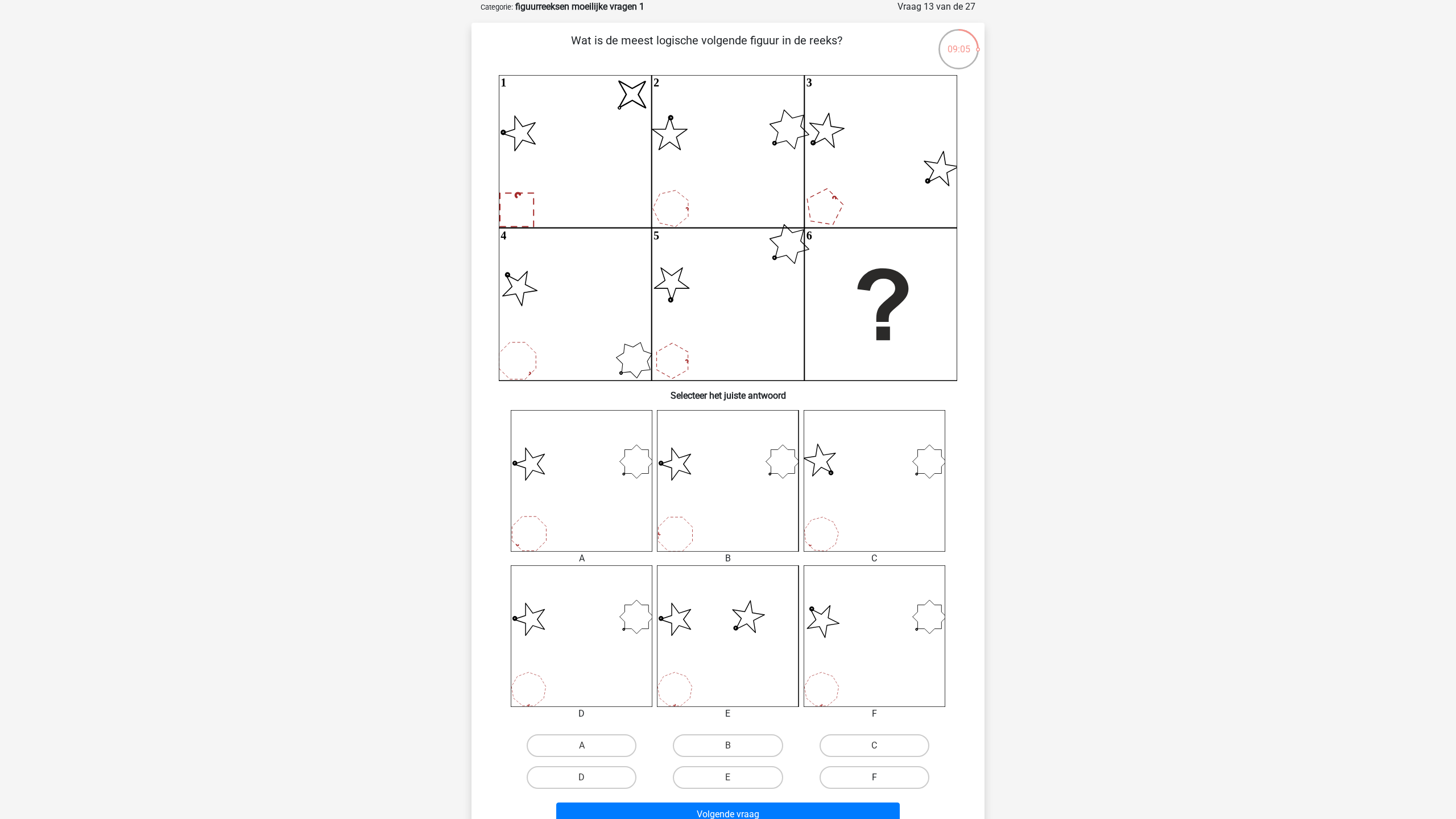
click at [871, 772] on label "F" at bounding box center [875, 777] width 110 height 23
click at [874, 777] on input "F" at bounding box center [877, 781] width 7 height 7
radio input "true"
click at [851, 816] on button "Volgende vraag" at bounding box center [728, 815] width 344 height 24
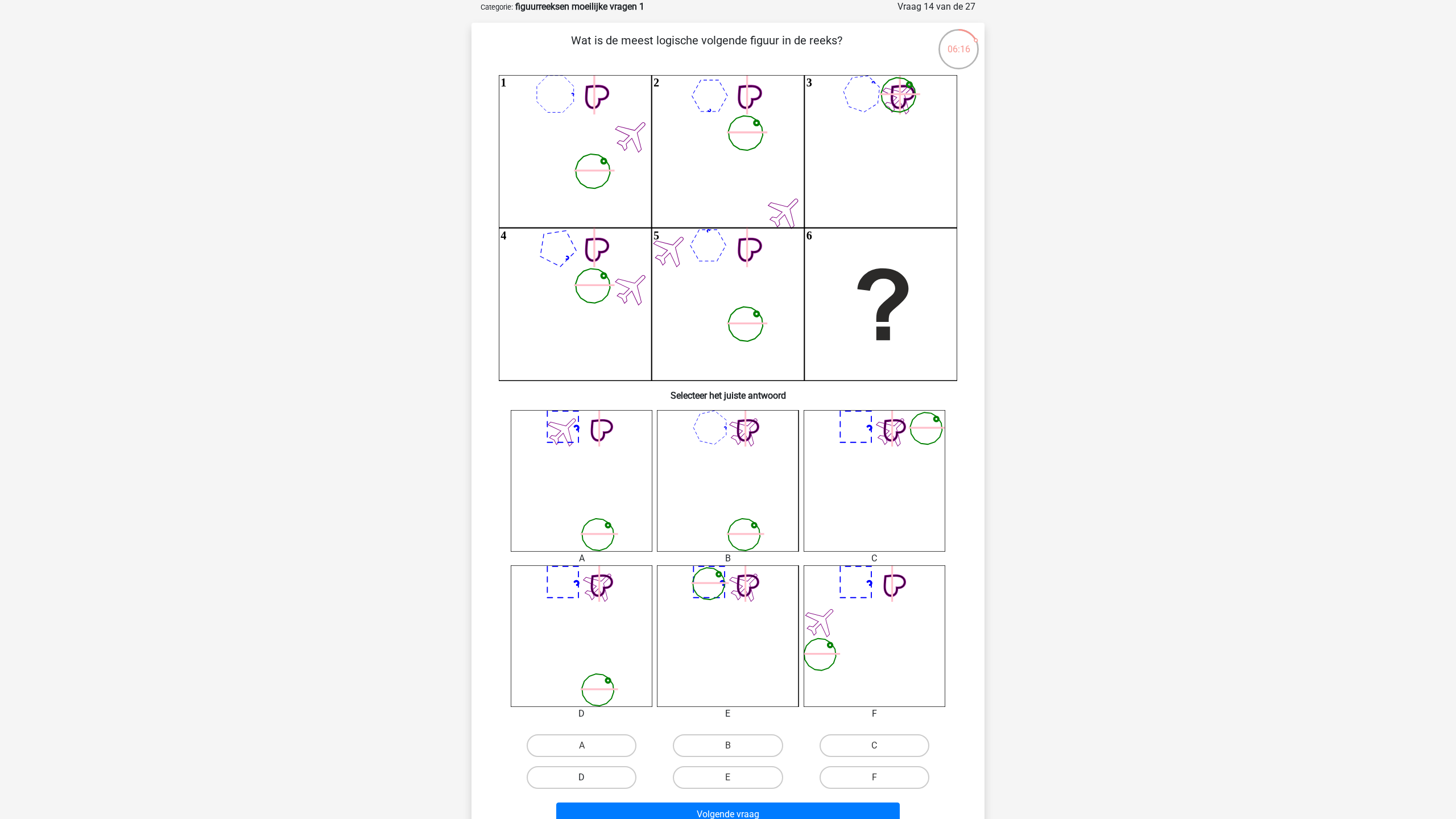
click at [590, 776] on label "D" at bounding box center [582, 777] width 110 height 23
click at [589, 777] on input "D" at bounding box center [585, 781] width 7 height 7
radio input "true"
click at [628, 810] on button "Volgende vraag" at bounding box center [728, 815] width 344 height 24
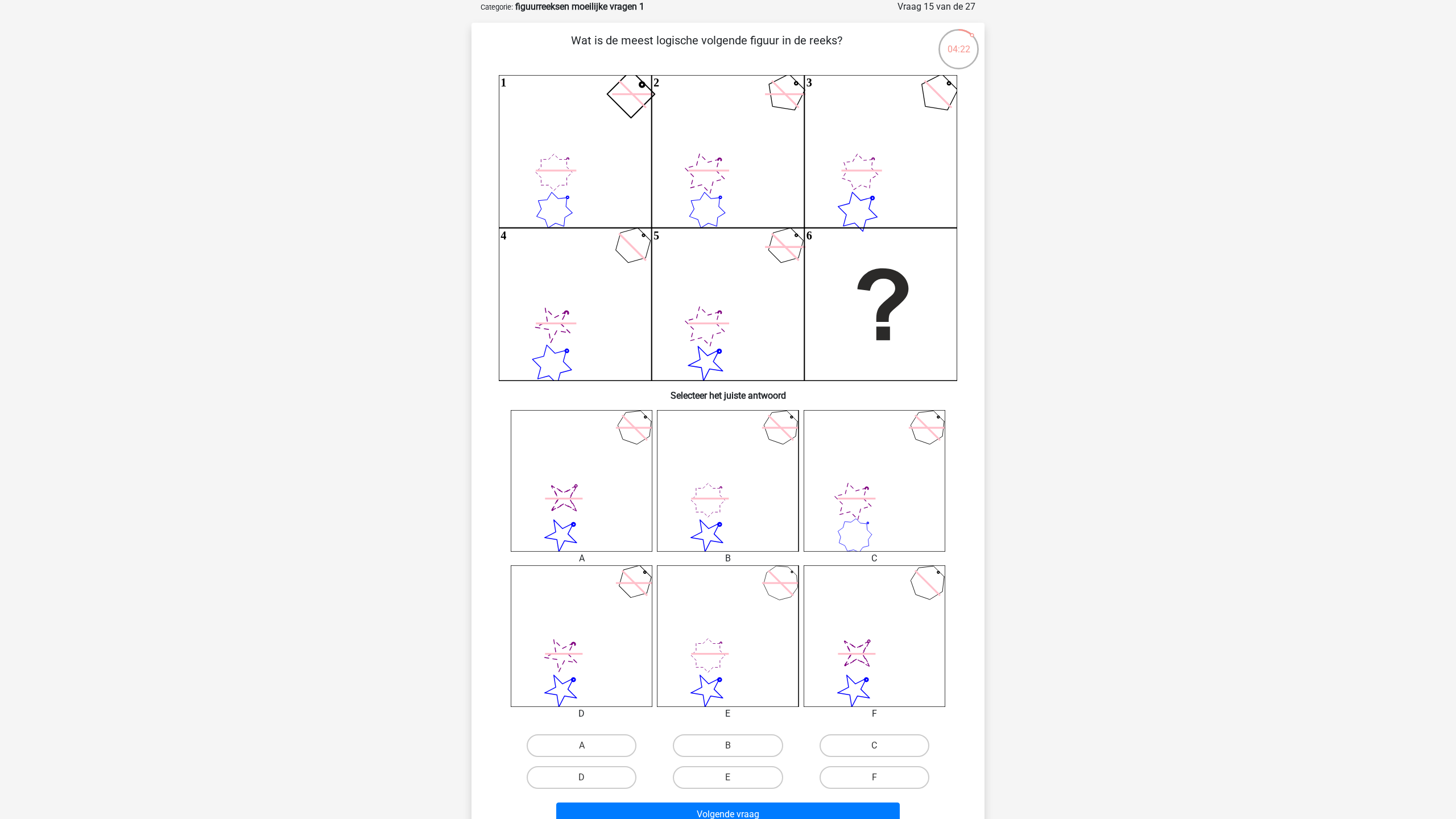
click at [616, 509] on icon "image/svg+xml" at bounding box center [581, 481] width 142 height 142
click at [616, 738] on label "A" at bounding box center [582, 746] width 110 height 23
click at [589, 746] on input "A" at bounding box center [585, 749] width 7 height 7
radio input "true"
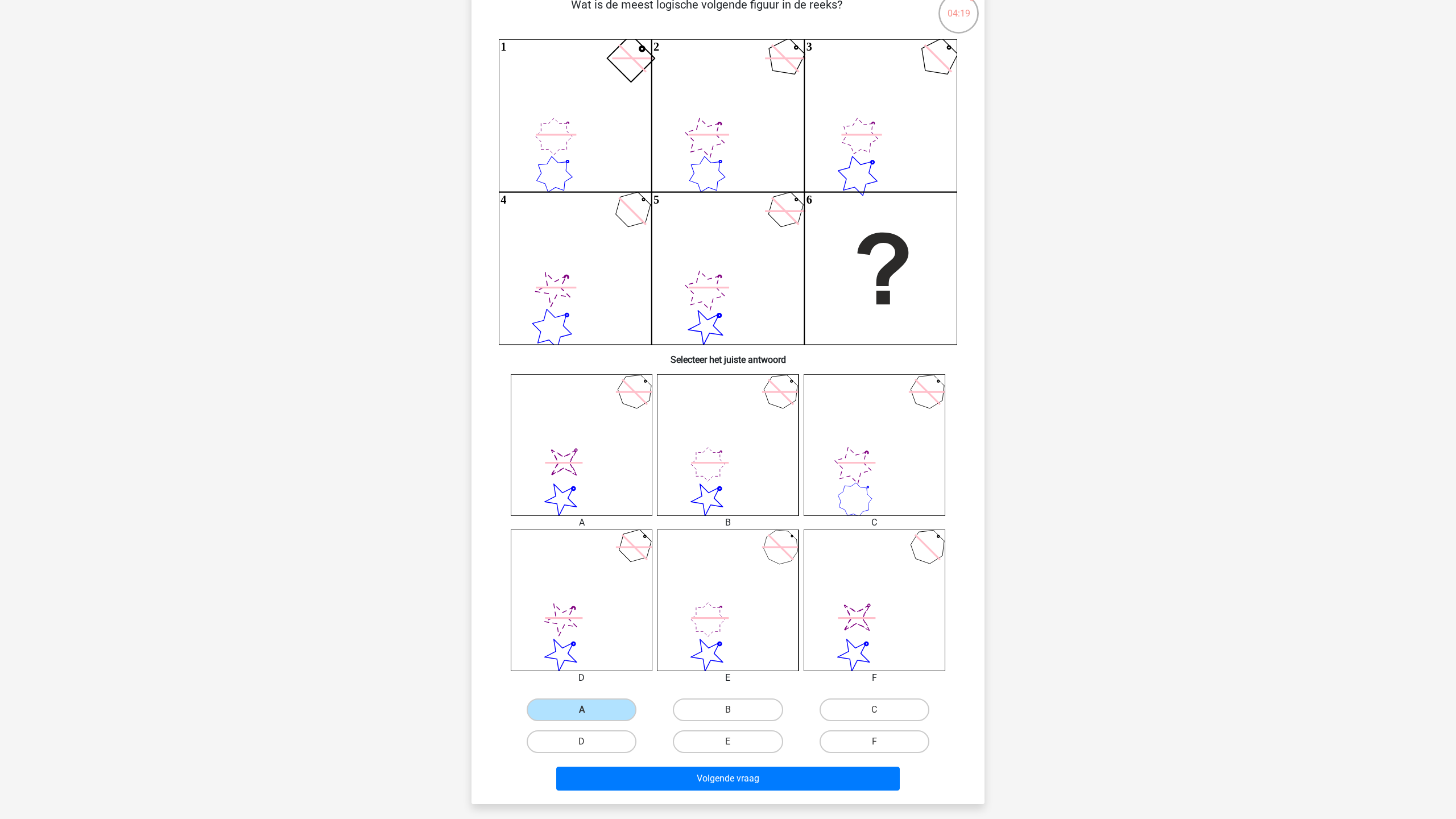
scroll to position [95, 0]
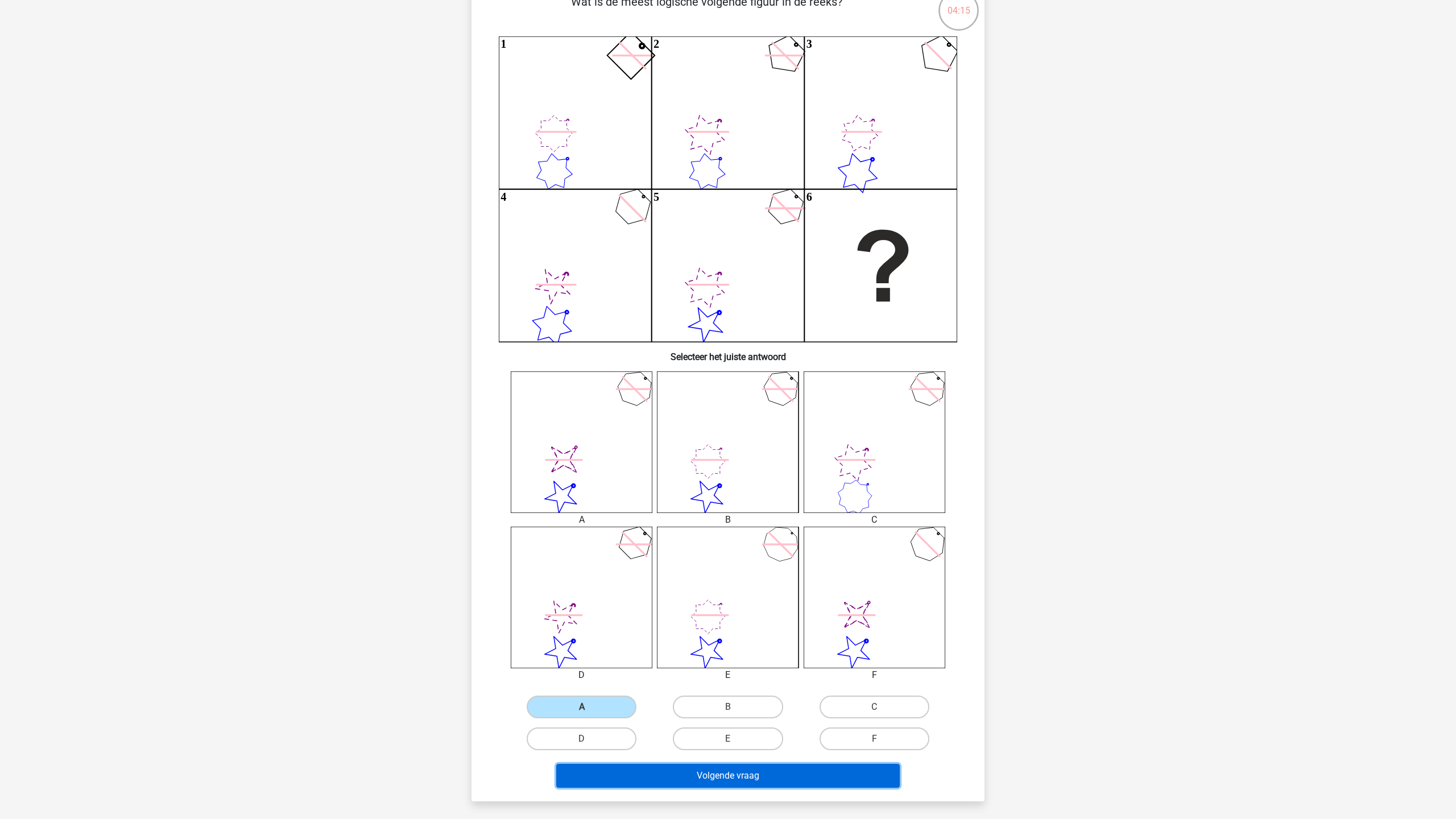
click at [834, 780] on button "Volgende vraag" at bounding box center [728, 776] width 344 height 24
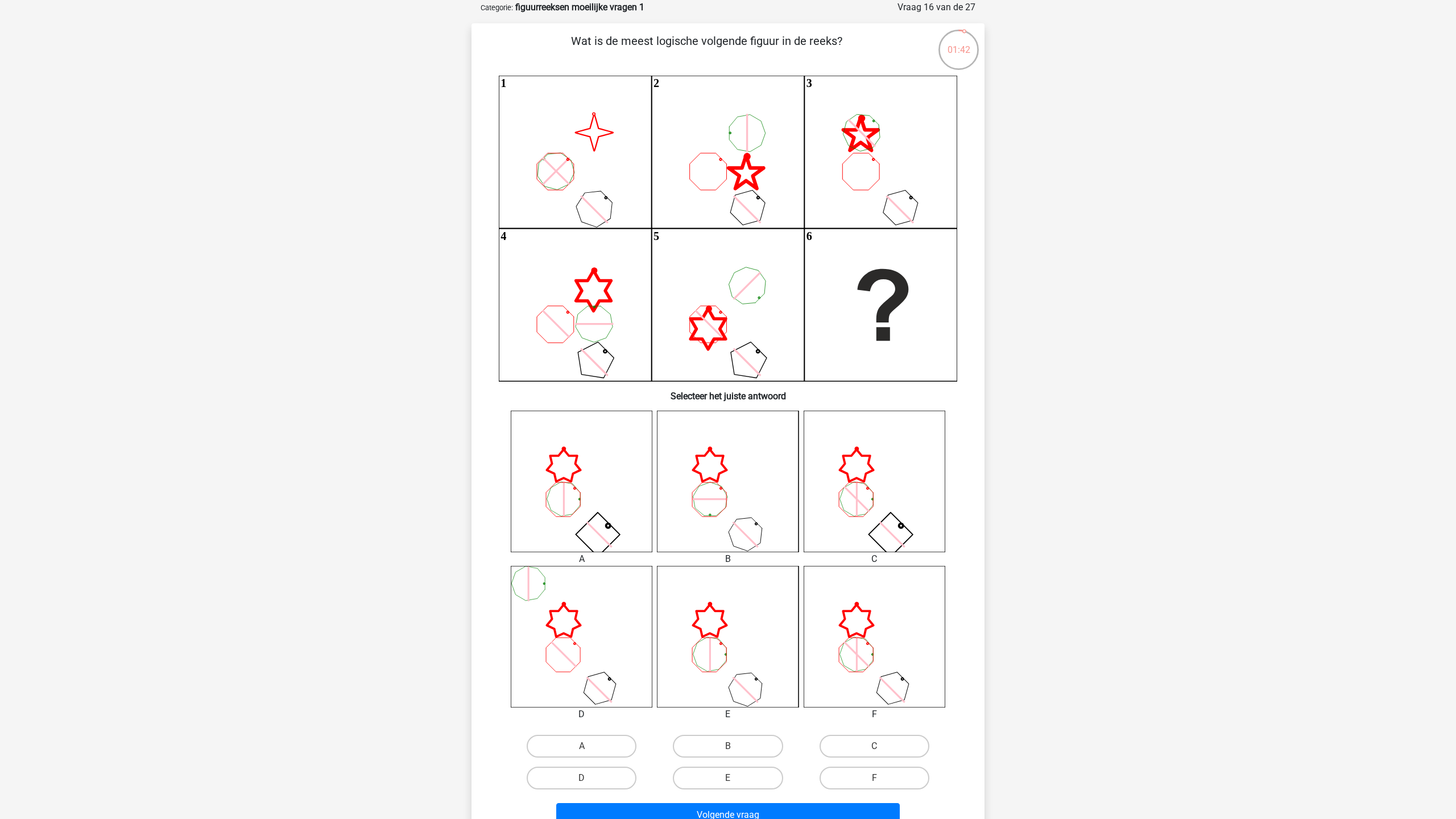
scroll to position [56, 0]
drag, startPoint x: 596, startPoint y: 748, endPoint x: 610, endPoint y: 760, distance: 18.4
click at [596, 748] on label "A" at bounding box center [582, 747] width 110 height 23
click at [589, 748] on input "A" at bounding box center [585, 751] width 7 height 7
radio input "true"
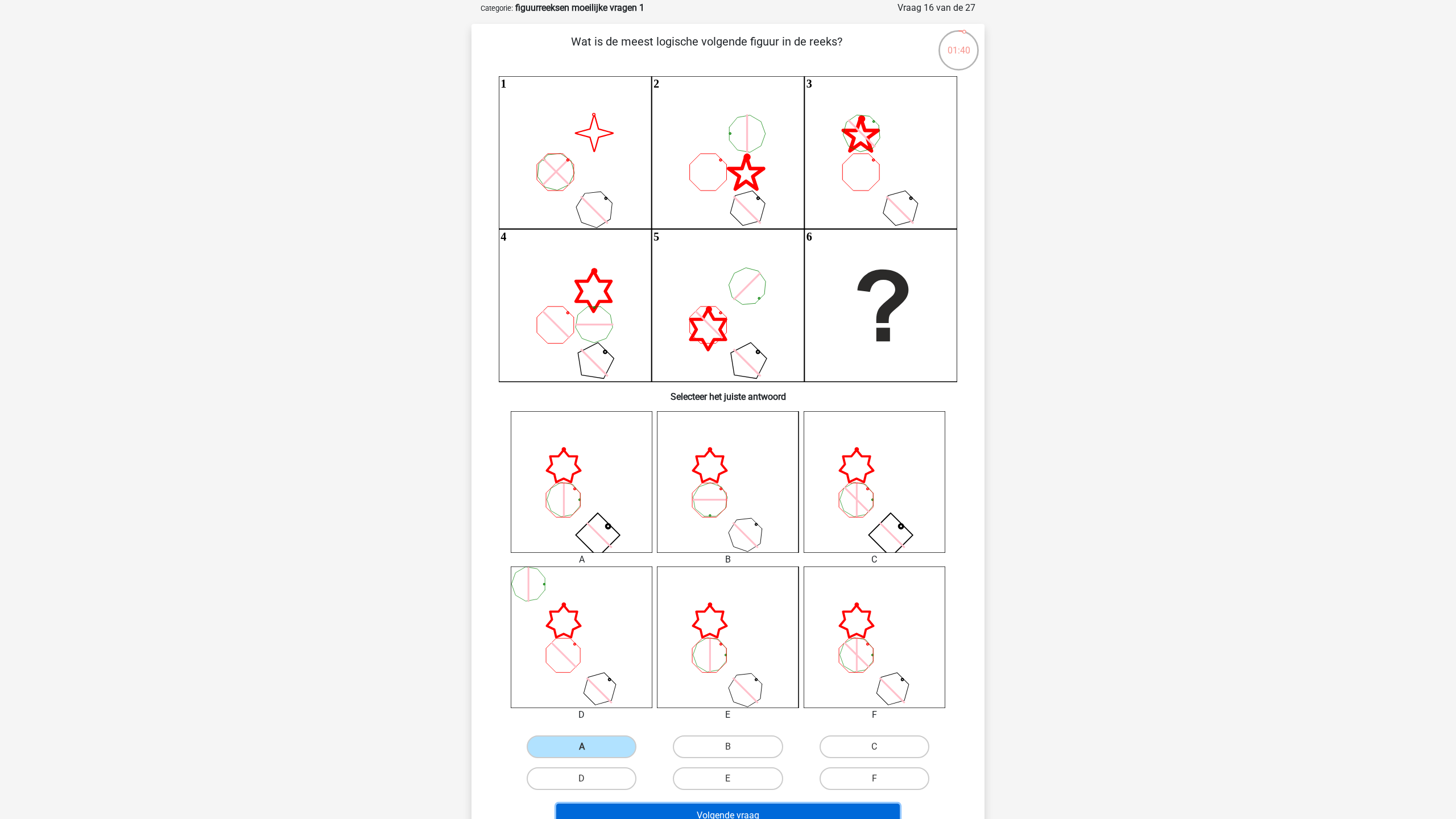
click at [673, 811] on button "Volgende vraag" at bounding box center [728, 816] width 344 height 24
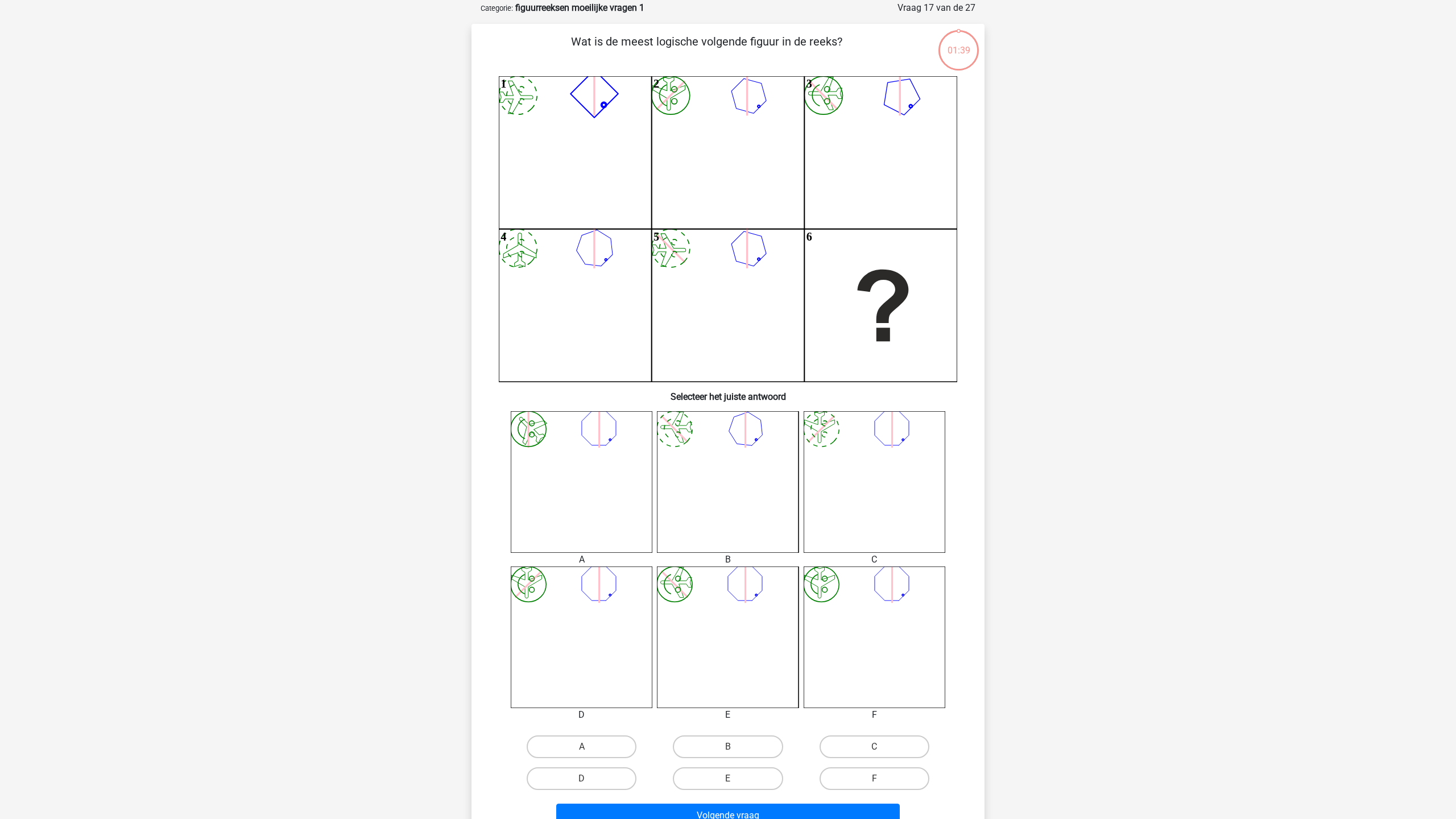
scroll to position [57, 0]
click at [616, 787] on label "D" at bounding box center [582, 777] width 110 height 23
click at [589, 785] on input "D" at bounding box center [585, 781] width 7 height 7
radio input "true"
click at [643, 814] on button "Volgende vraag" at bounding box center [728, 815] width 344 height 24
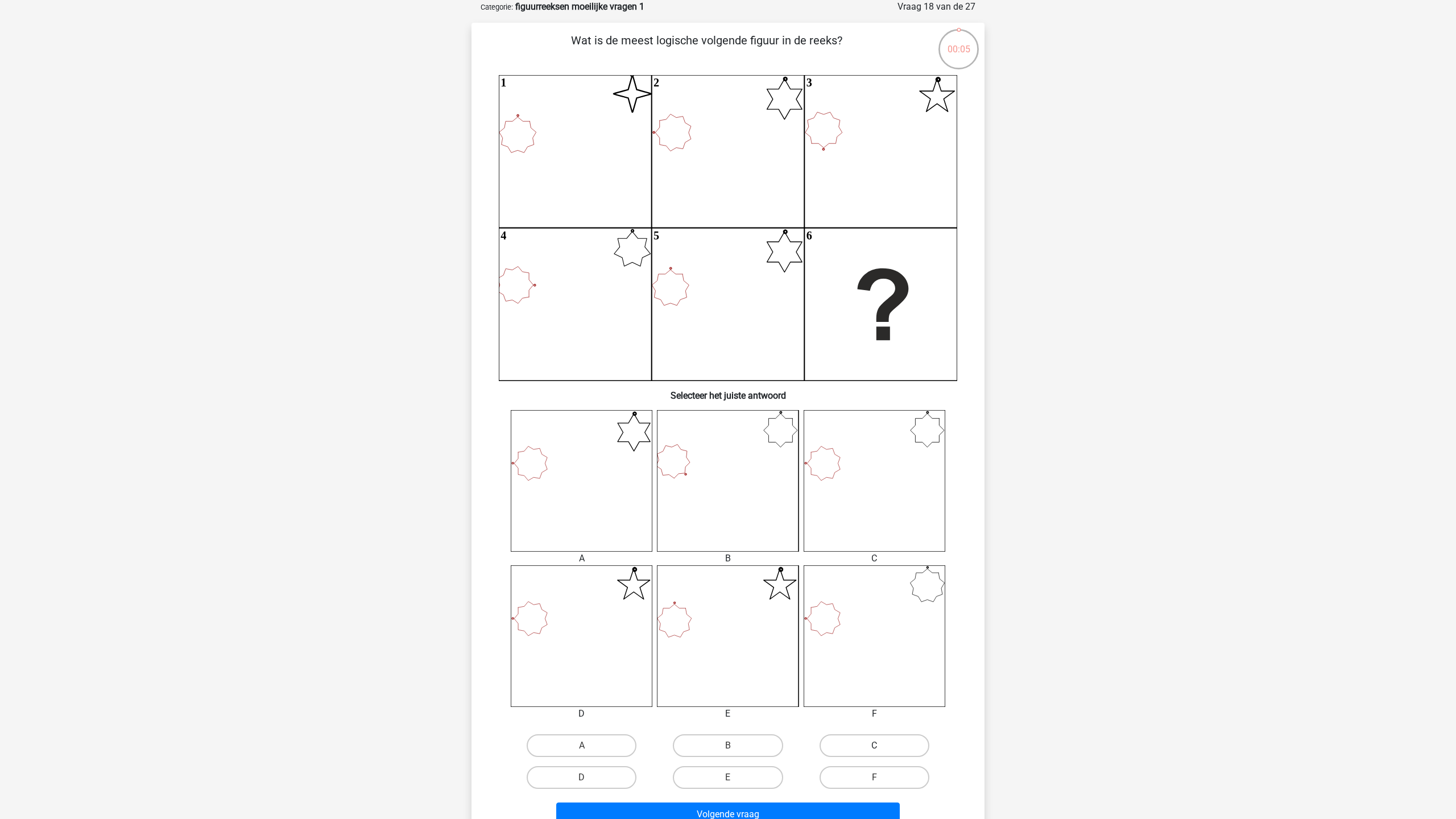
click at [857, 753] on label "C" at bounding box center [875, 746] width 110 height 23
click at [874, 753] on input "C" at bounding box center [877, 749] width 7 height 7
radio input "true"
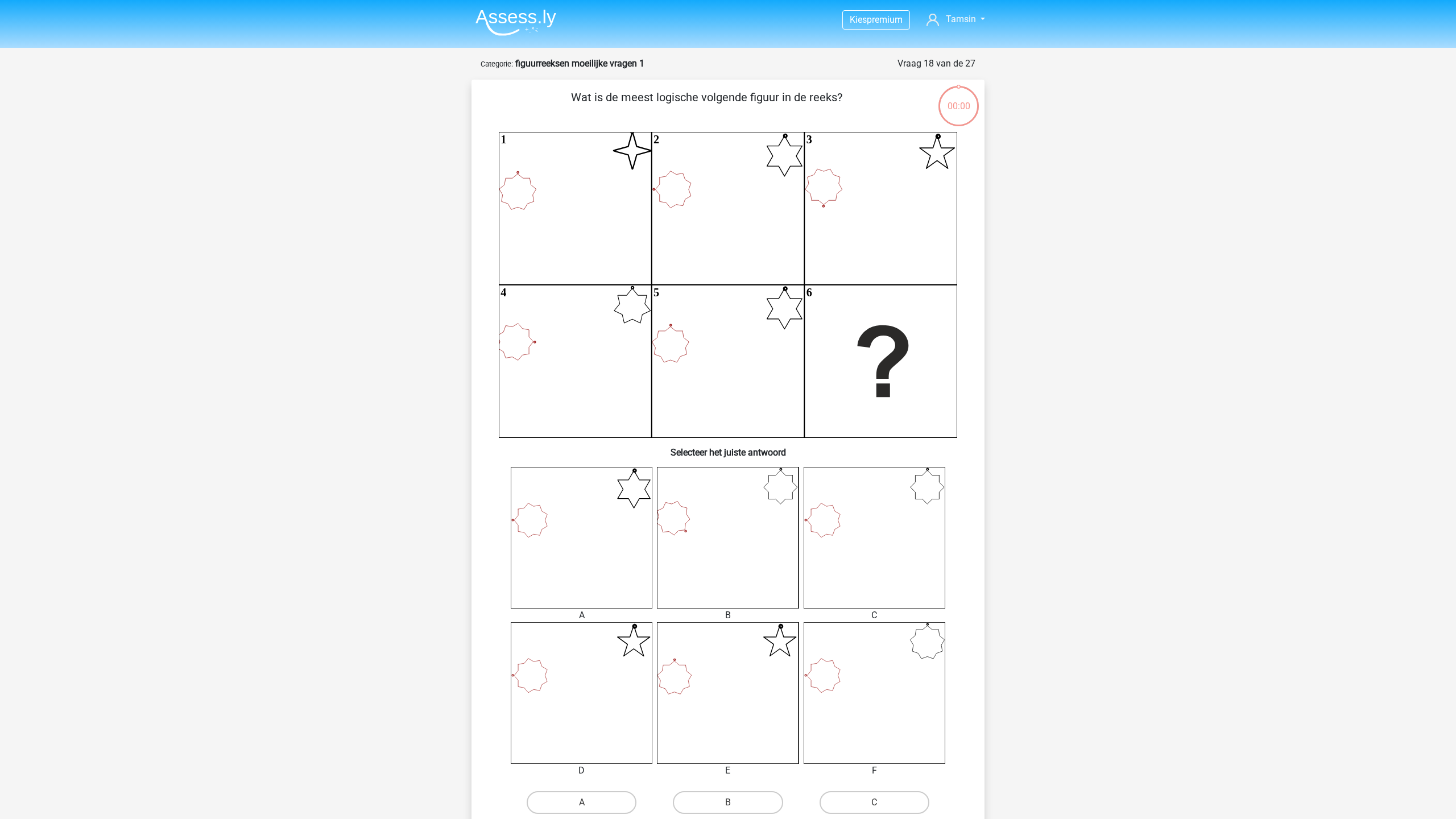
scroll to position [57, 0]
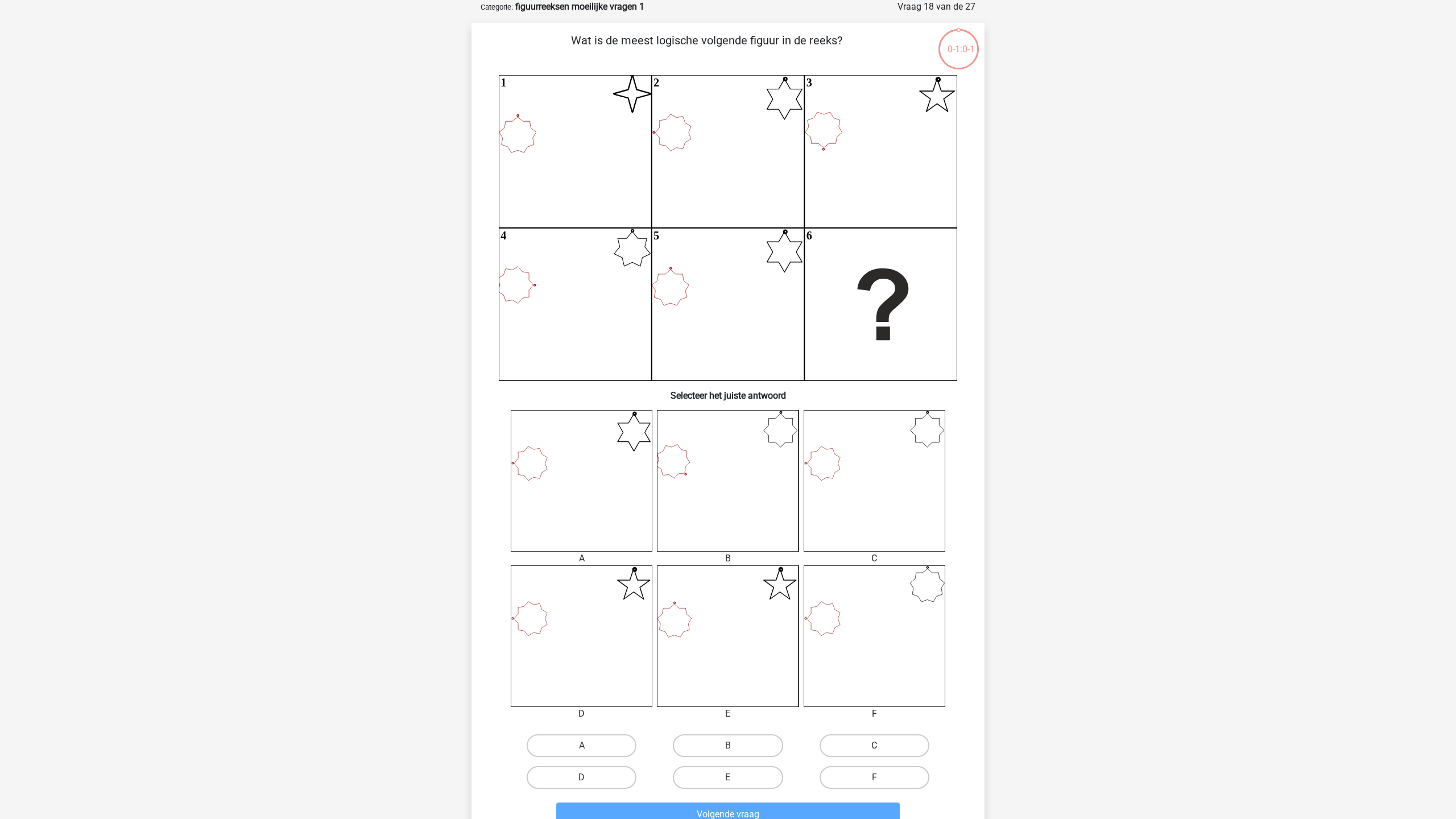
click at [836, 747] on label "C" at bounding box center [875, 746] width 110 height 23
click at [874, 747] on input "C" at bounding box center [877, 749] width 7 height 7
radio input "true"
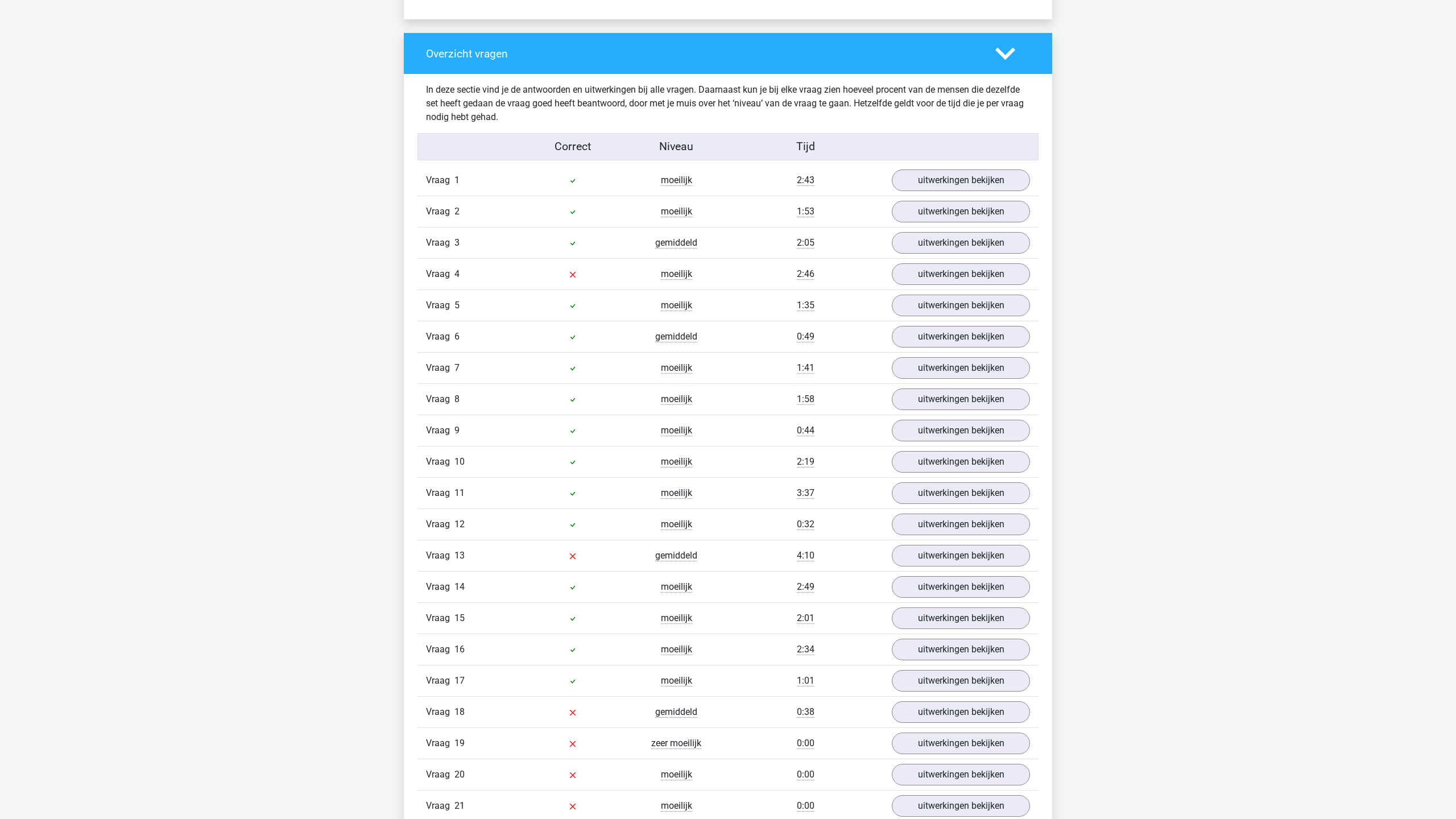
scroll to position [810, 0]
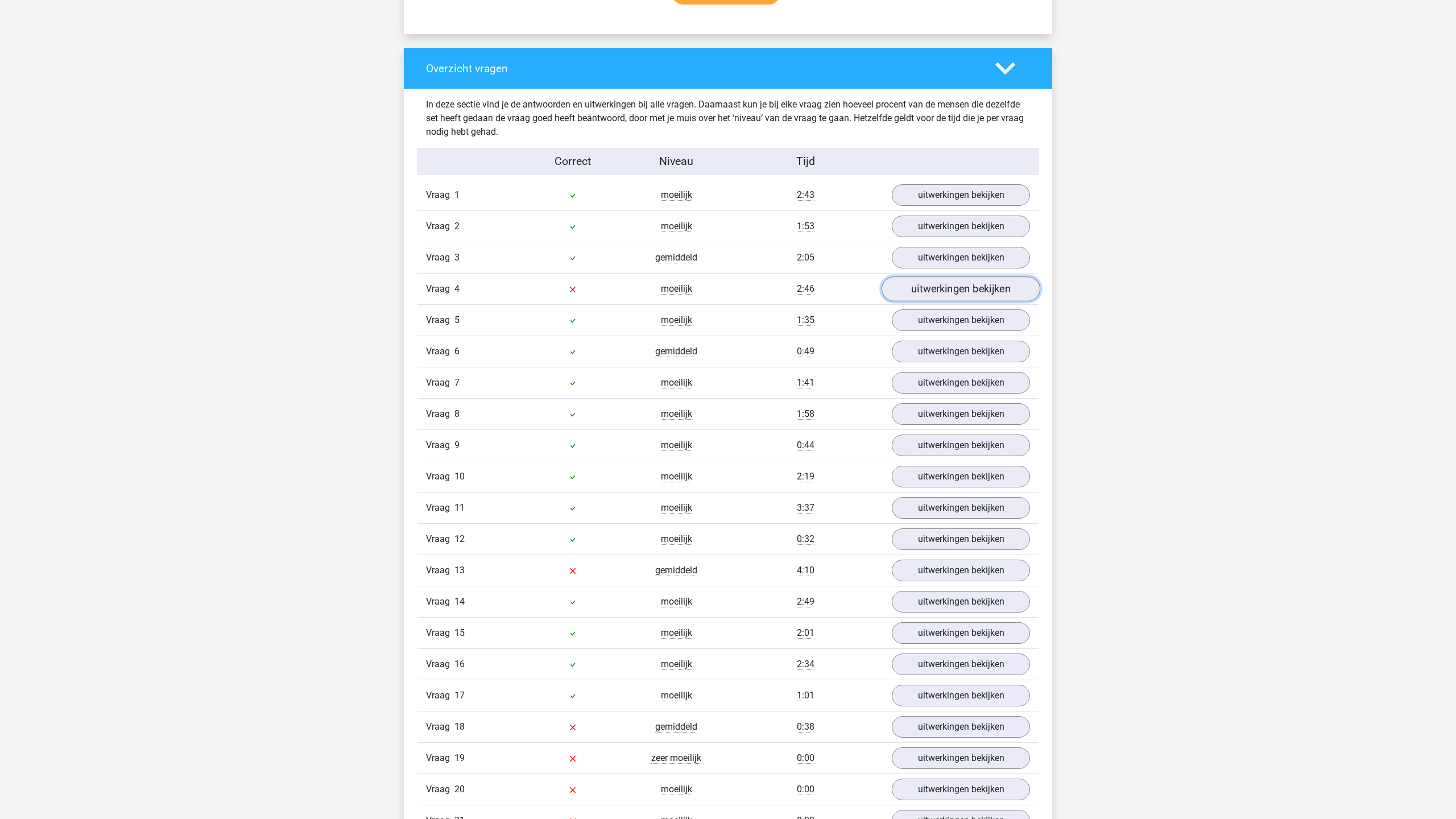
click at [911, 282] on link "uitwerkingen bekijken" at bounding box center [961, 289] width 158 height 25
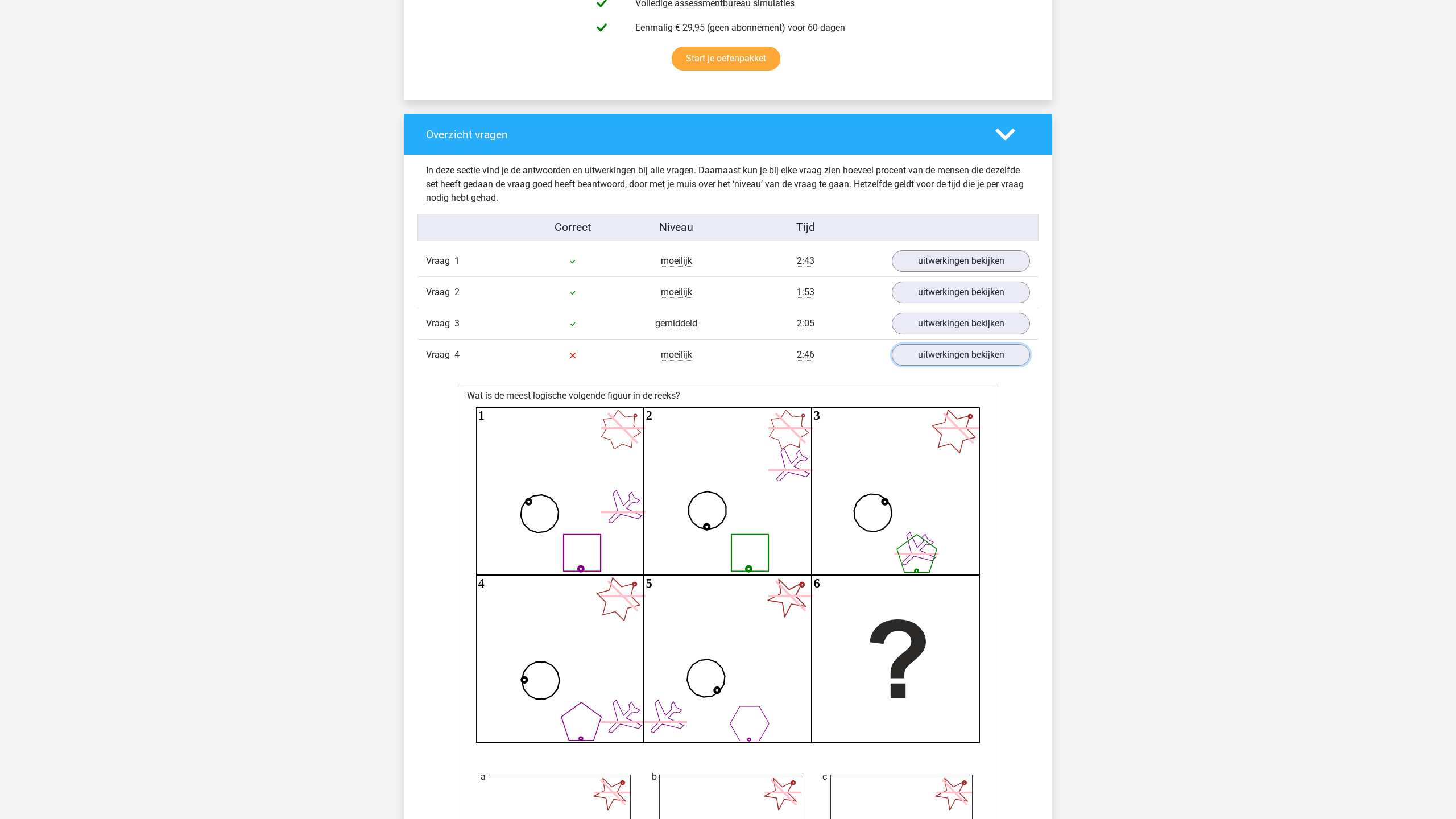
scroll to position [746, 0]
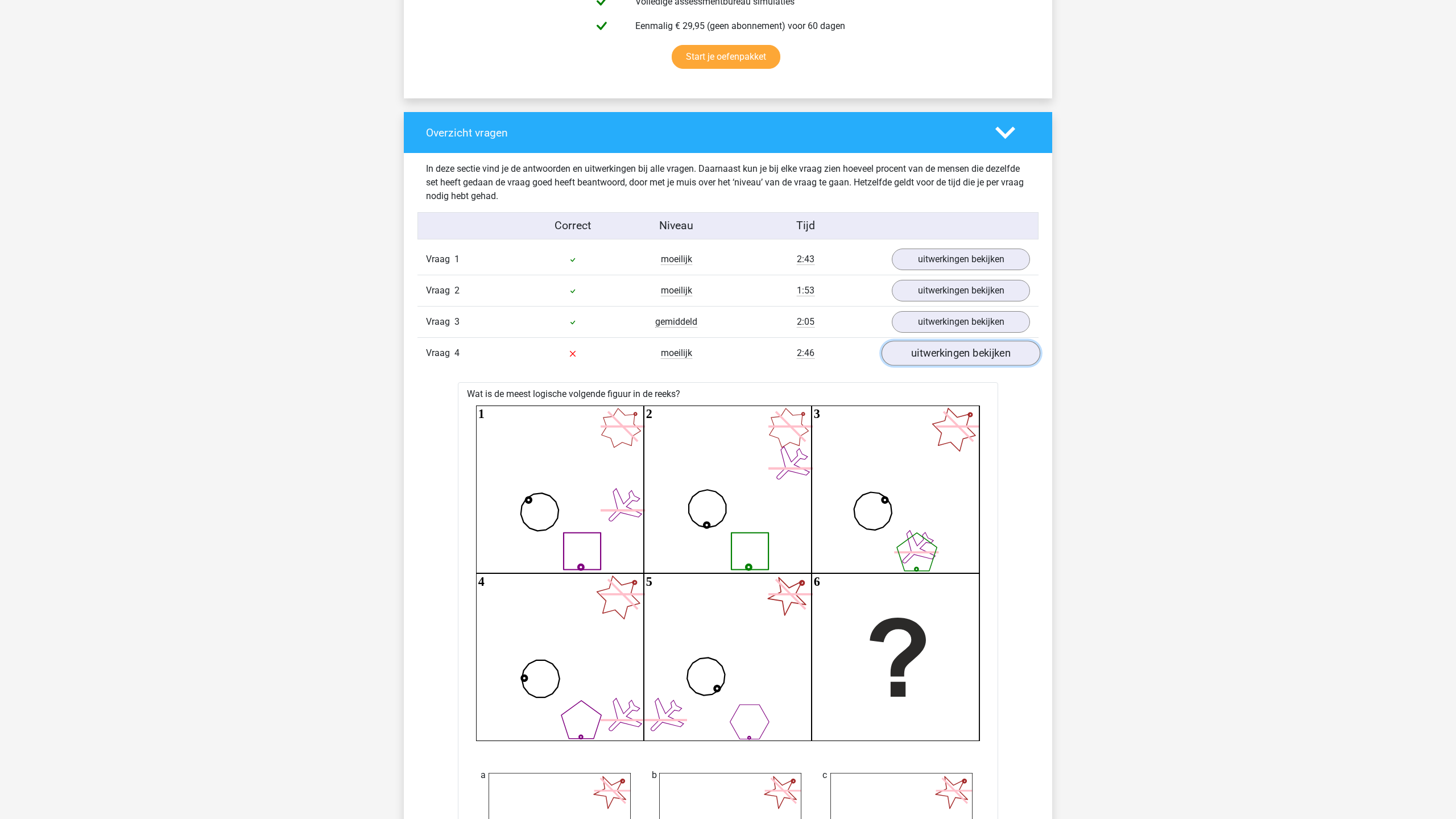
click at [998, 358] on link "uitwerkingen bekijken" at bounding box center [961, 353] width 158 height 25
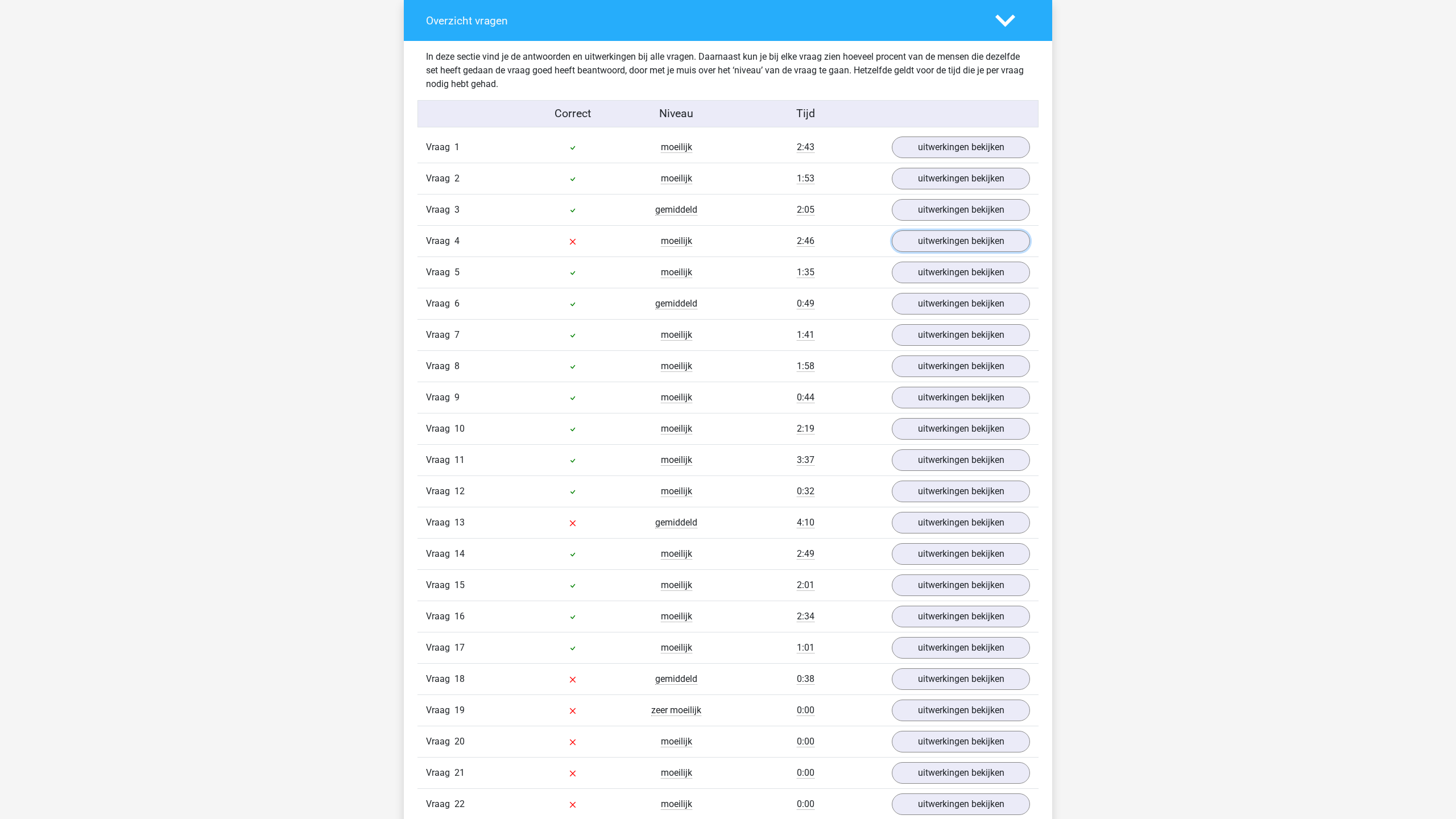
scroll to position [860, 0]
click at [938, 524] on link "uitwerkingen bekijken" at bounding box center [961, 520] width 158 height 25
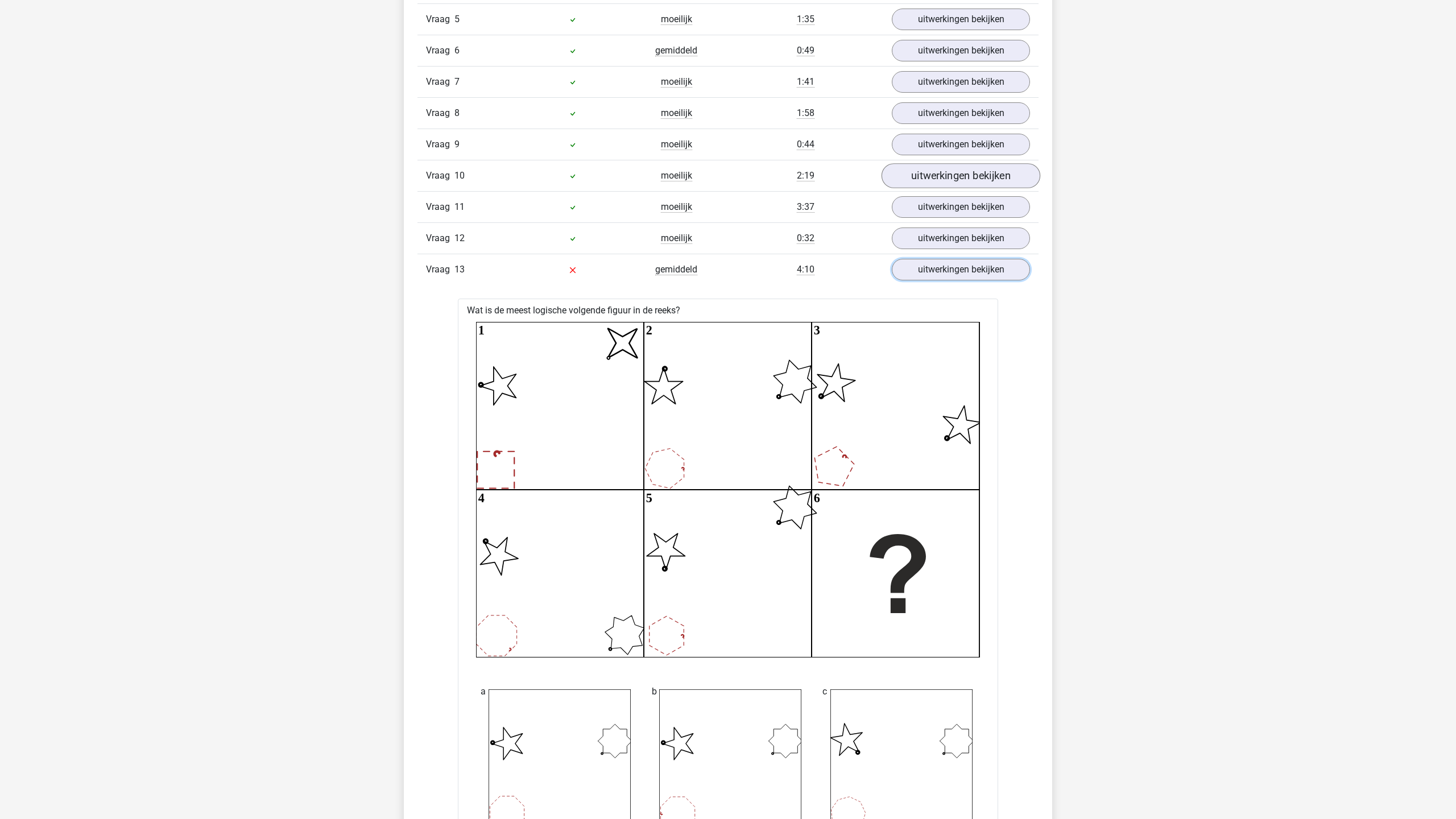
scroll to position [1063, 0]
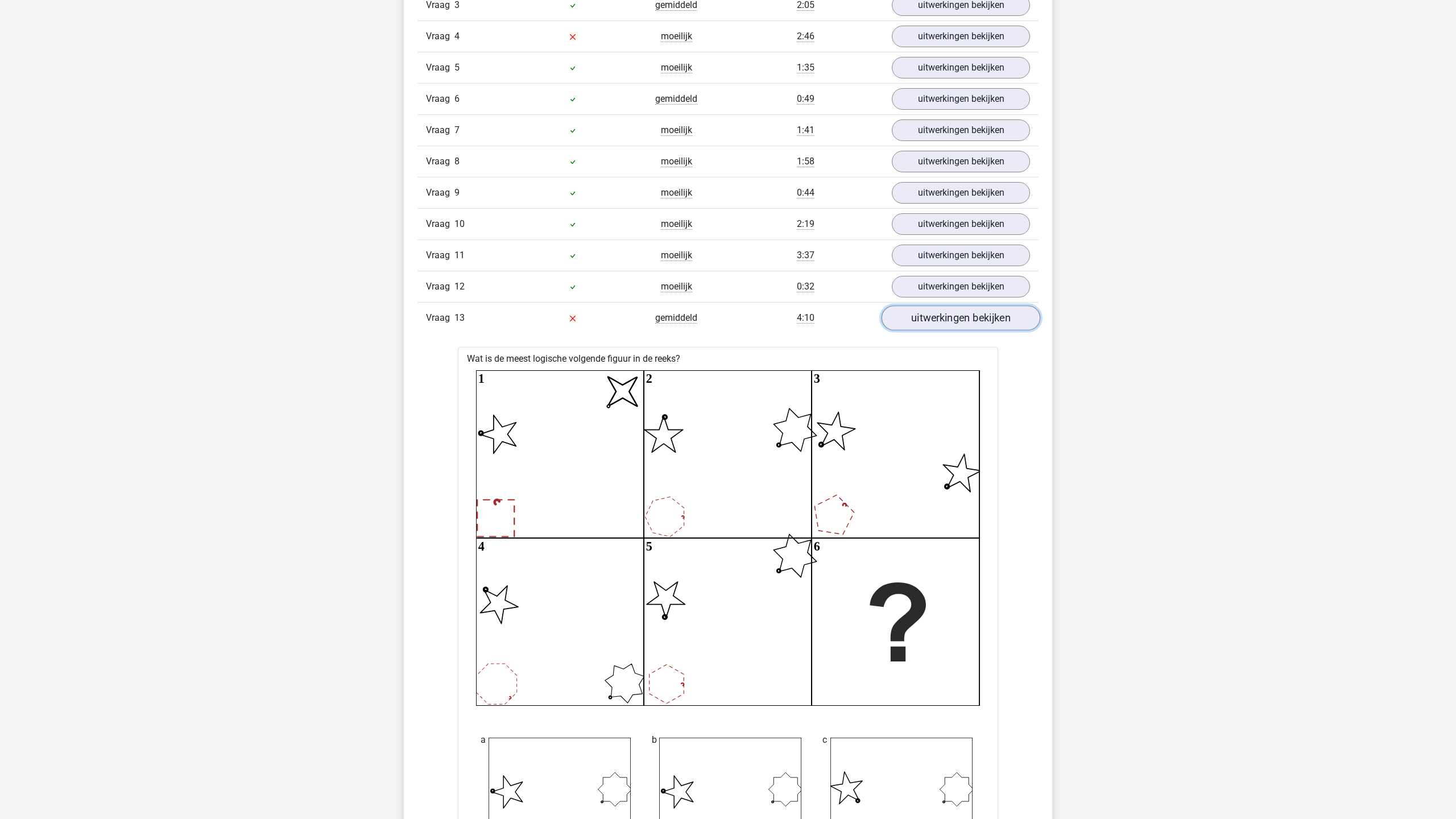
click at [963, 315] on link "uitwerkingen bekijken" at bounding box center [961, 318] width 158 height 25
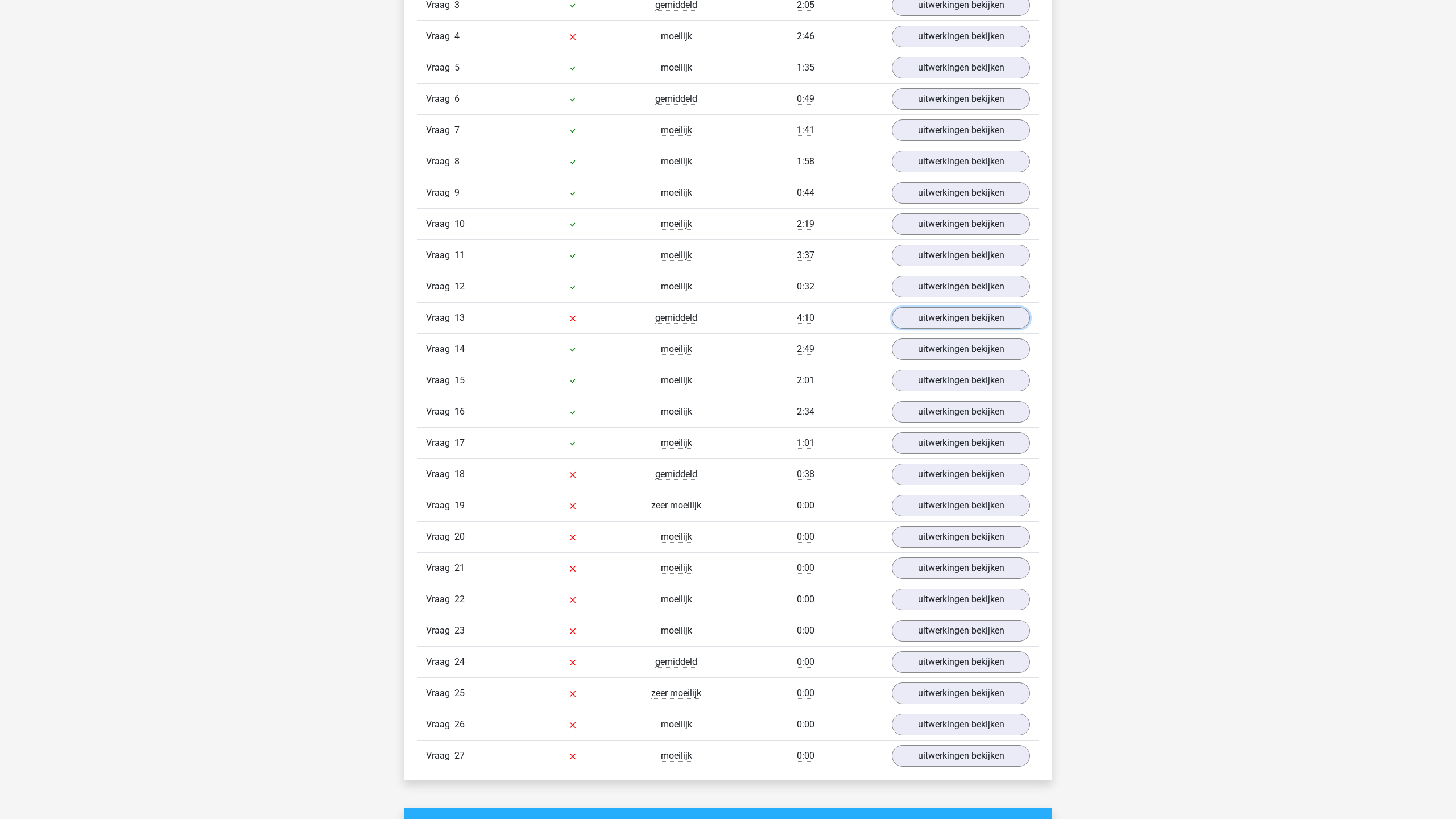
scroll to position [1108, 0]
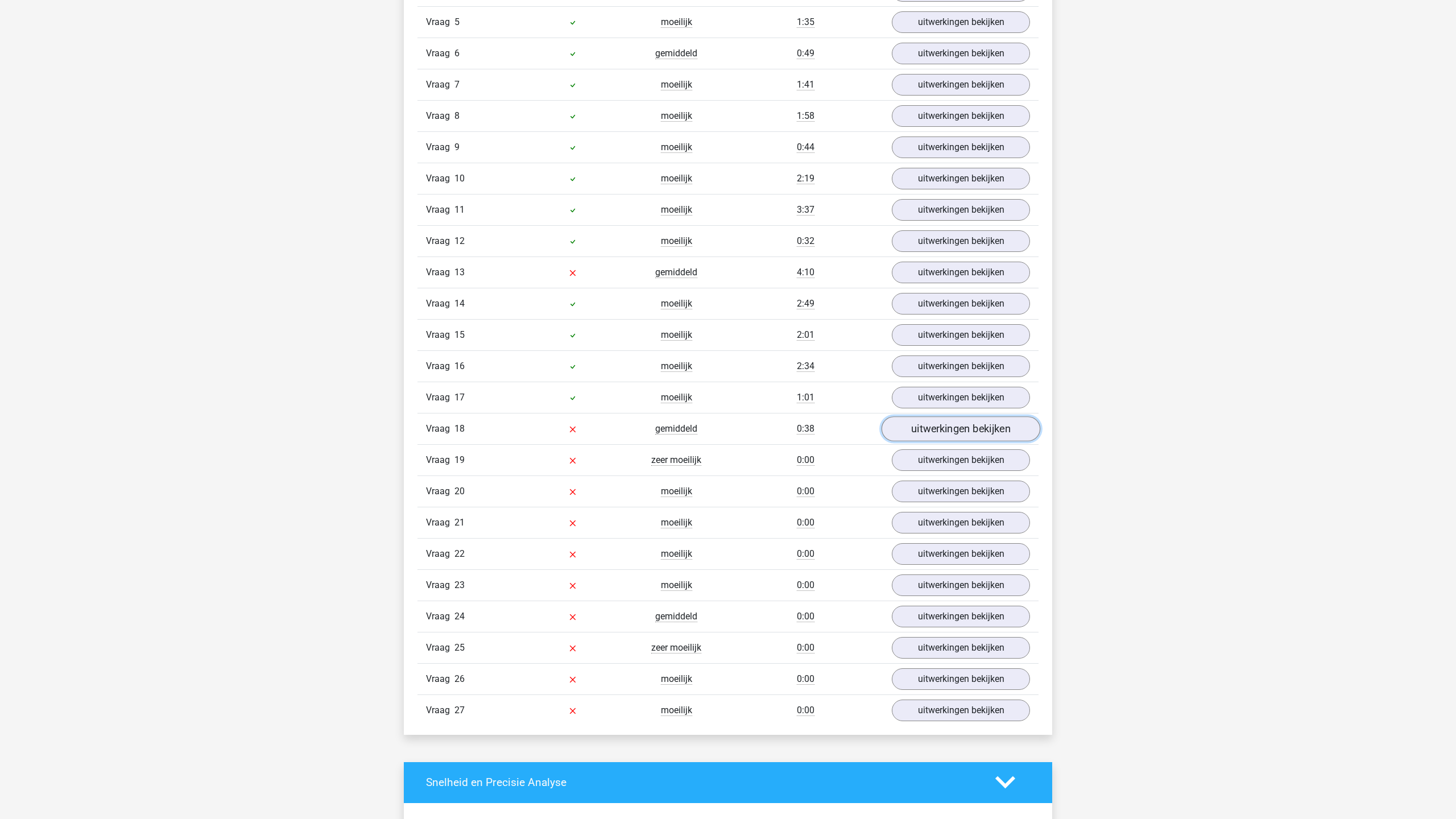
click at [934, 432] on link "uitwerkingen bekijken" at bounding box center [961, 428] width 158 height 25
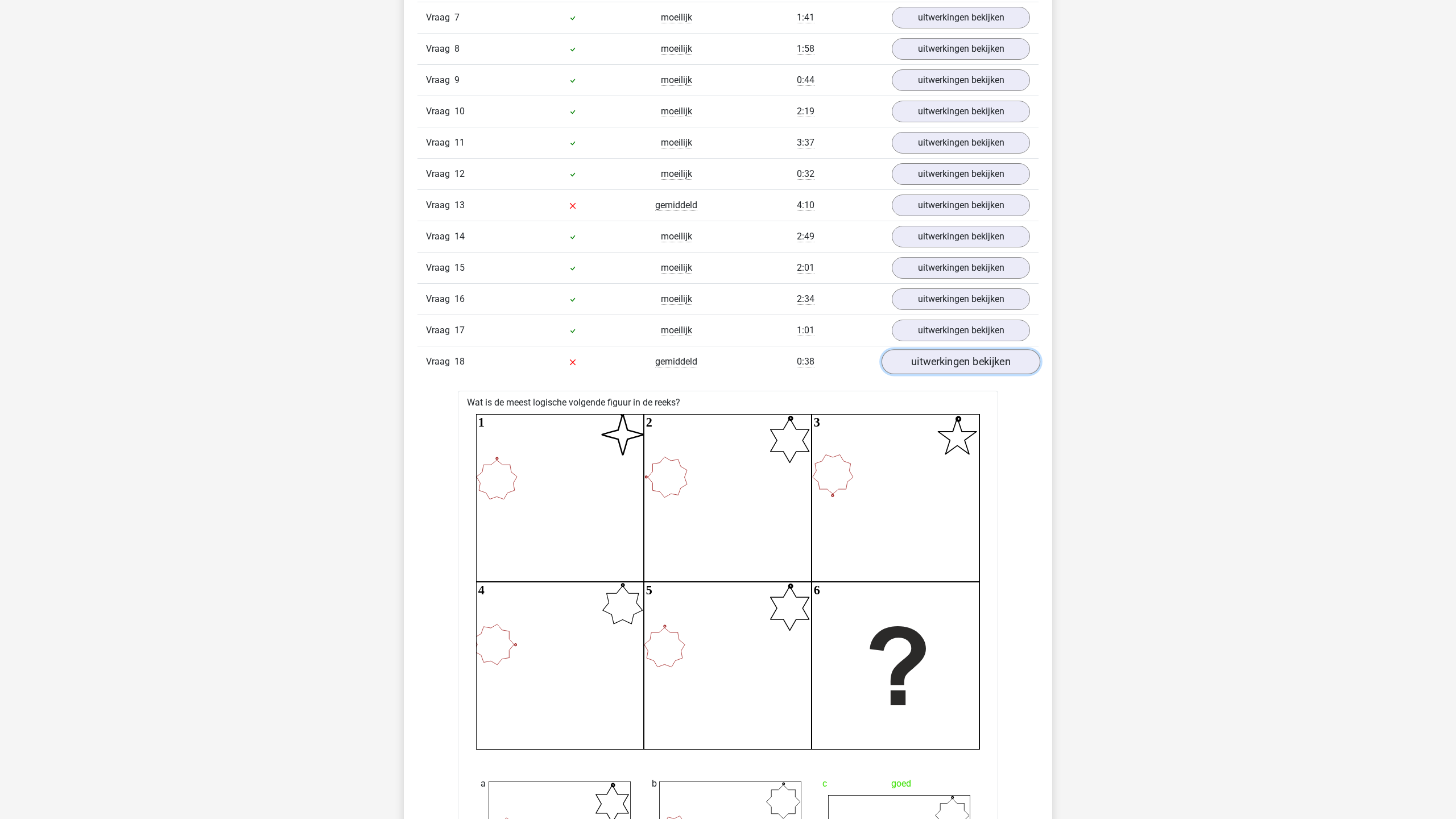
scroll to position [1227, 0]
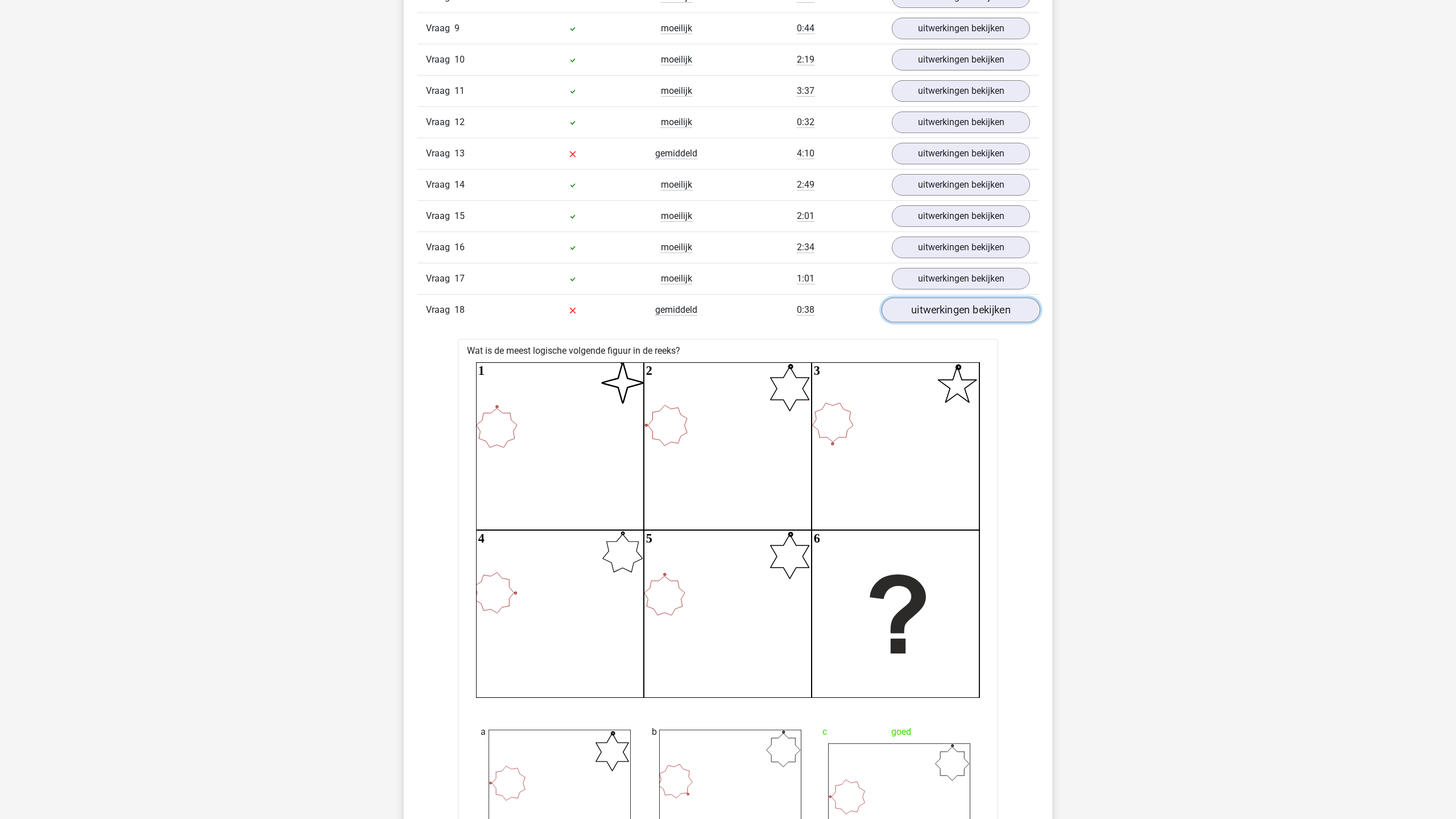
click at [960, 308] on link "uitwerkingen bekijken" at bounding box center [961, 309] width 158 height 25
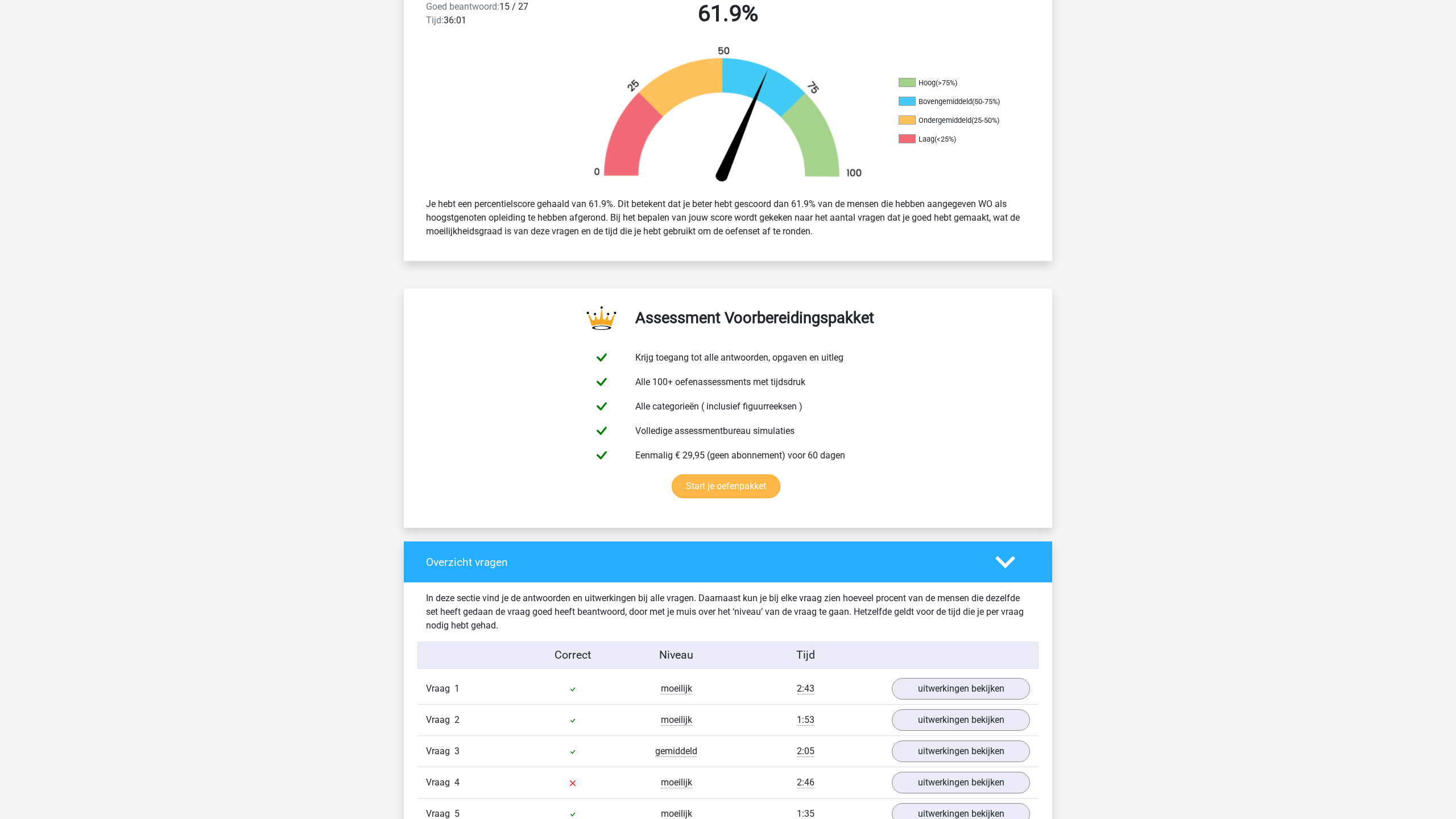
scroll to position [315, 0]
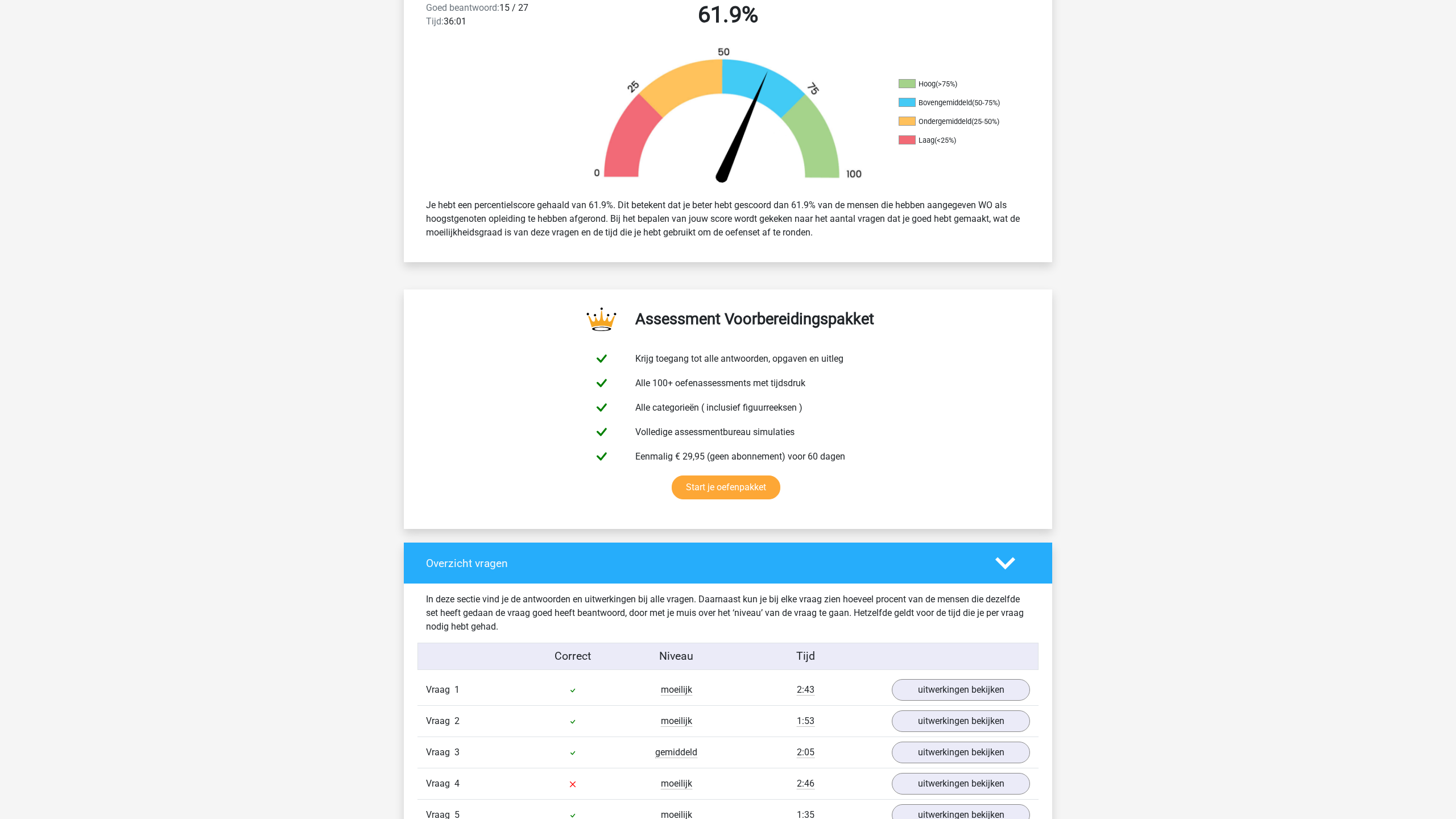
click at [1001, 569] on icon at bounding box center [1006, 563] width 20 height 20
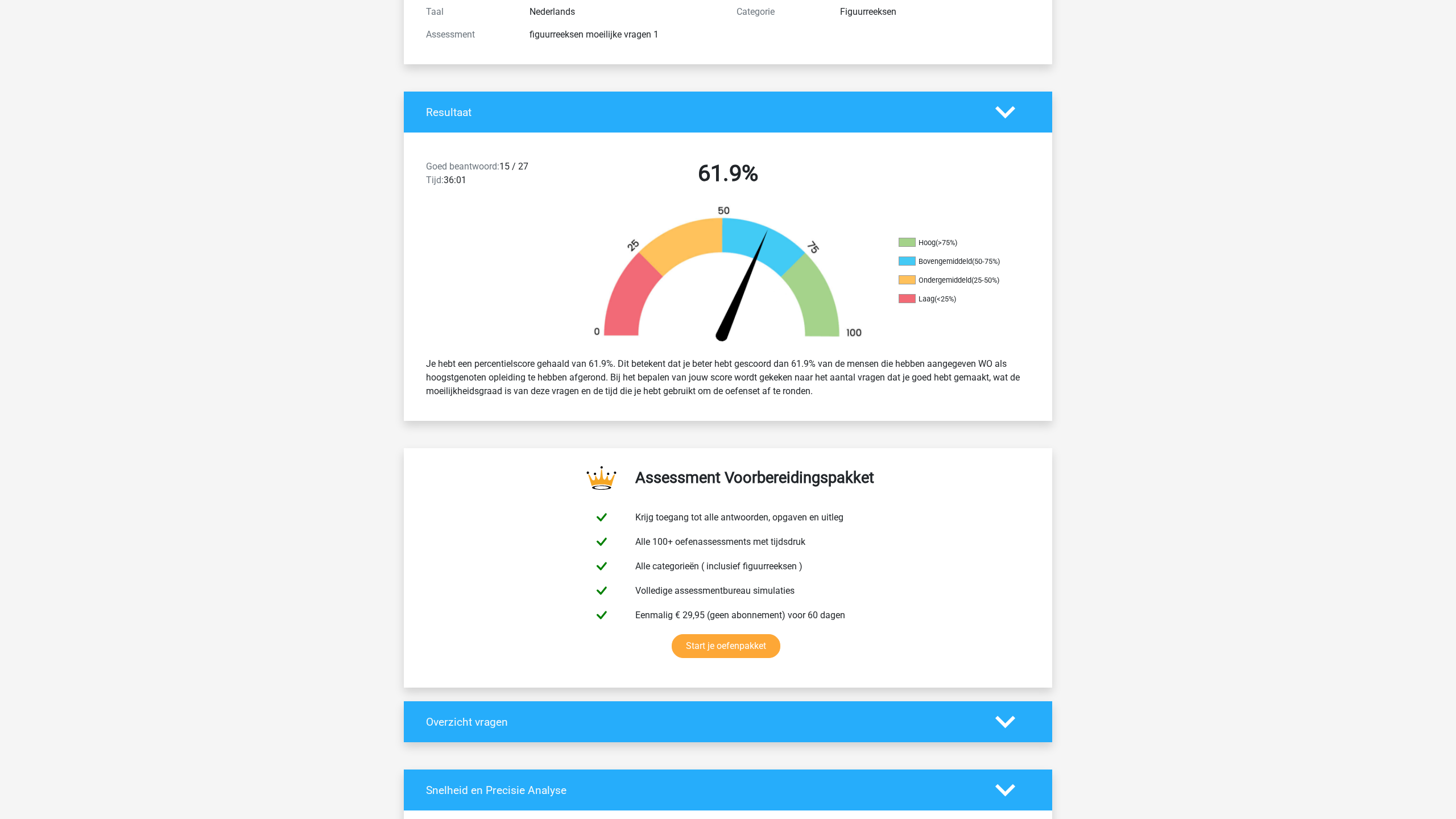
scroll to position [0, 0]
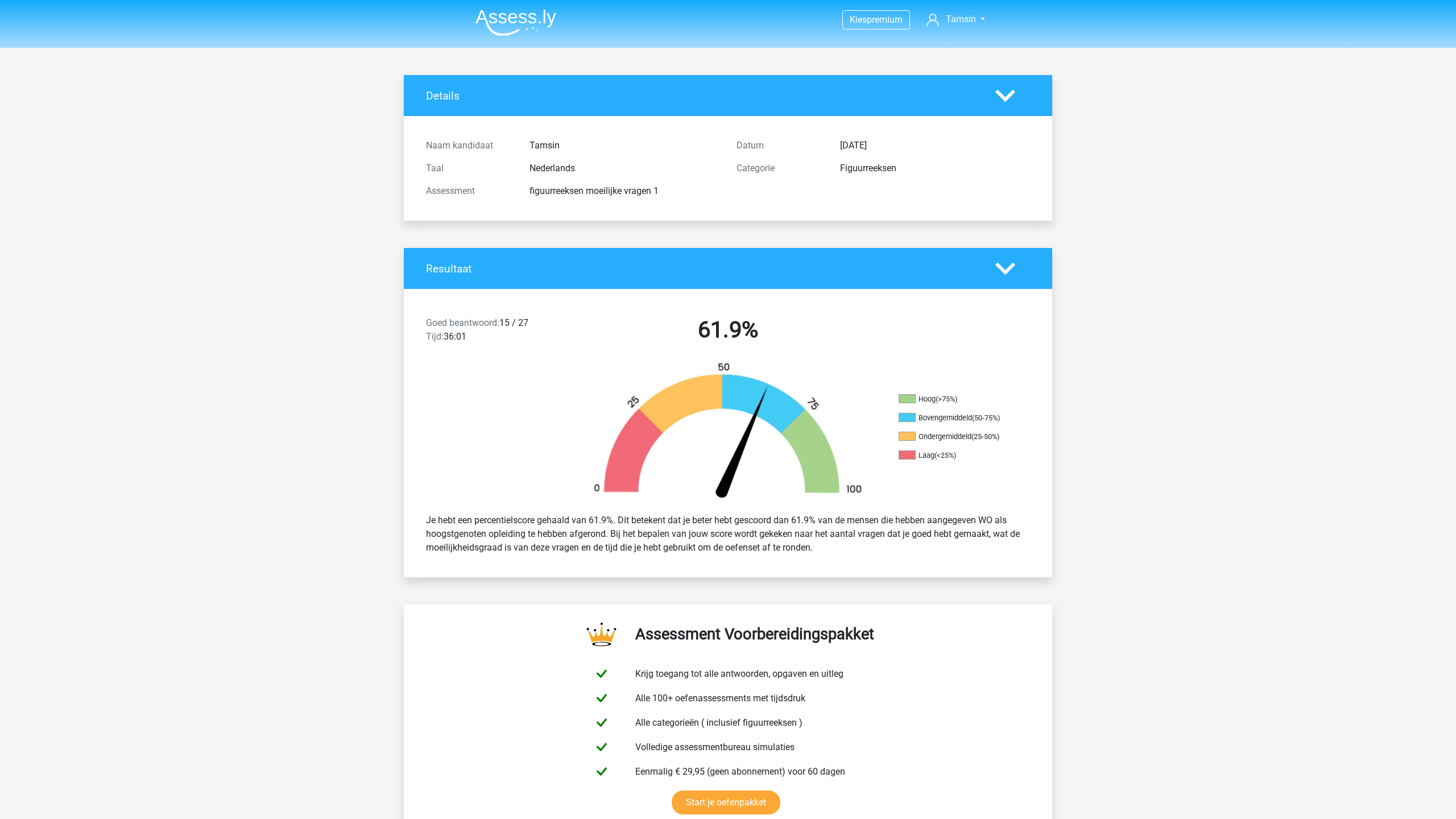
click at [1006, 283] on div "Resultaat" at bounding box center [728, 268] width 648 height 41
click at [1007, 262] on icon at bounding box center [1006, 269] width 20 height 20
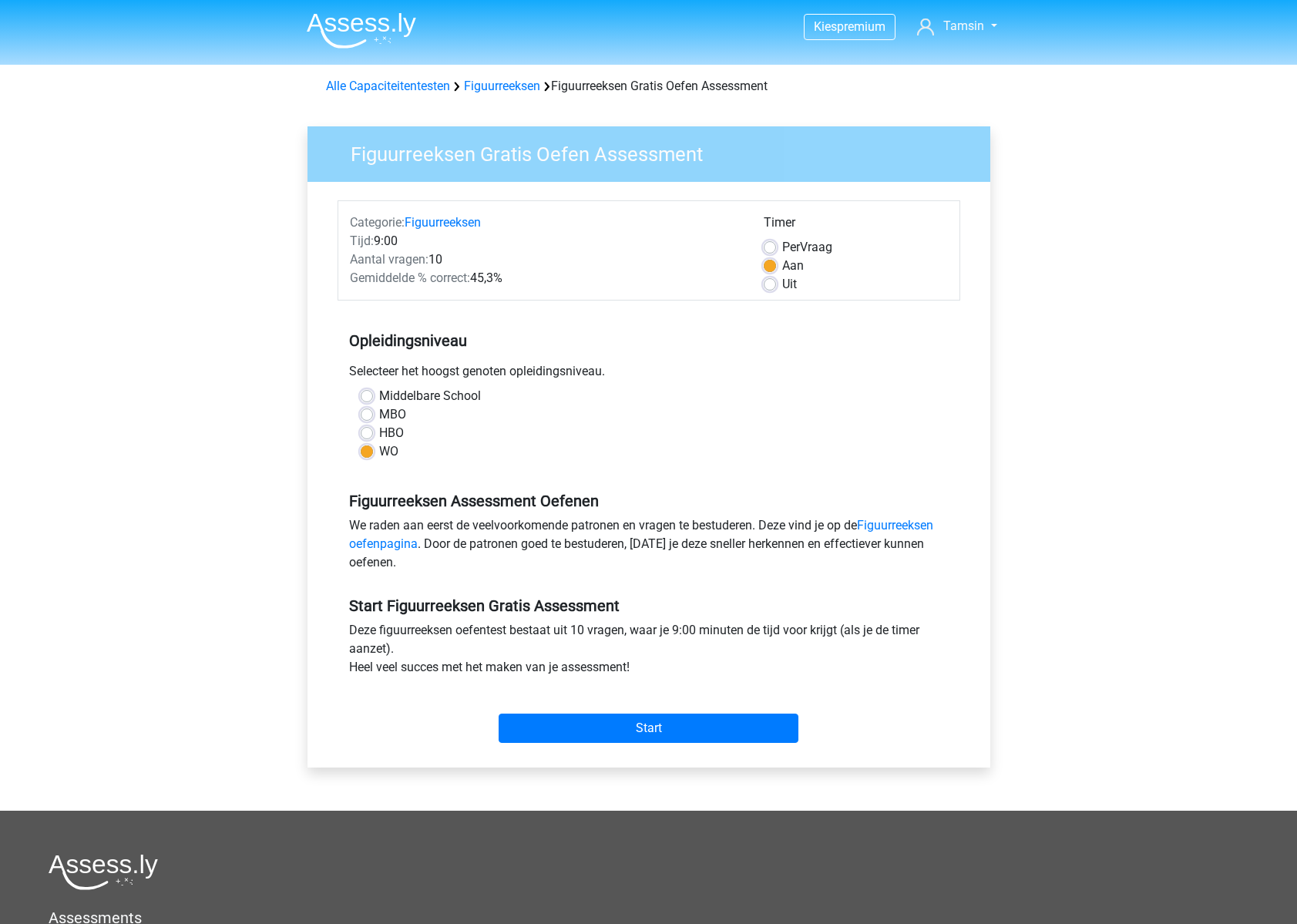
click at [787, 288] on label "Uit" at bounding box center [789, 285] width 15 height 18
click at [776, 288] on input "Uit" at bounding box center [770, 283] width 13 height 15
radio input "true"
click at [618, 725] on input "Start" at bounding box center [648, 728] width 300 height 29
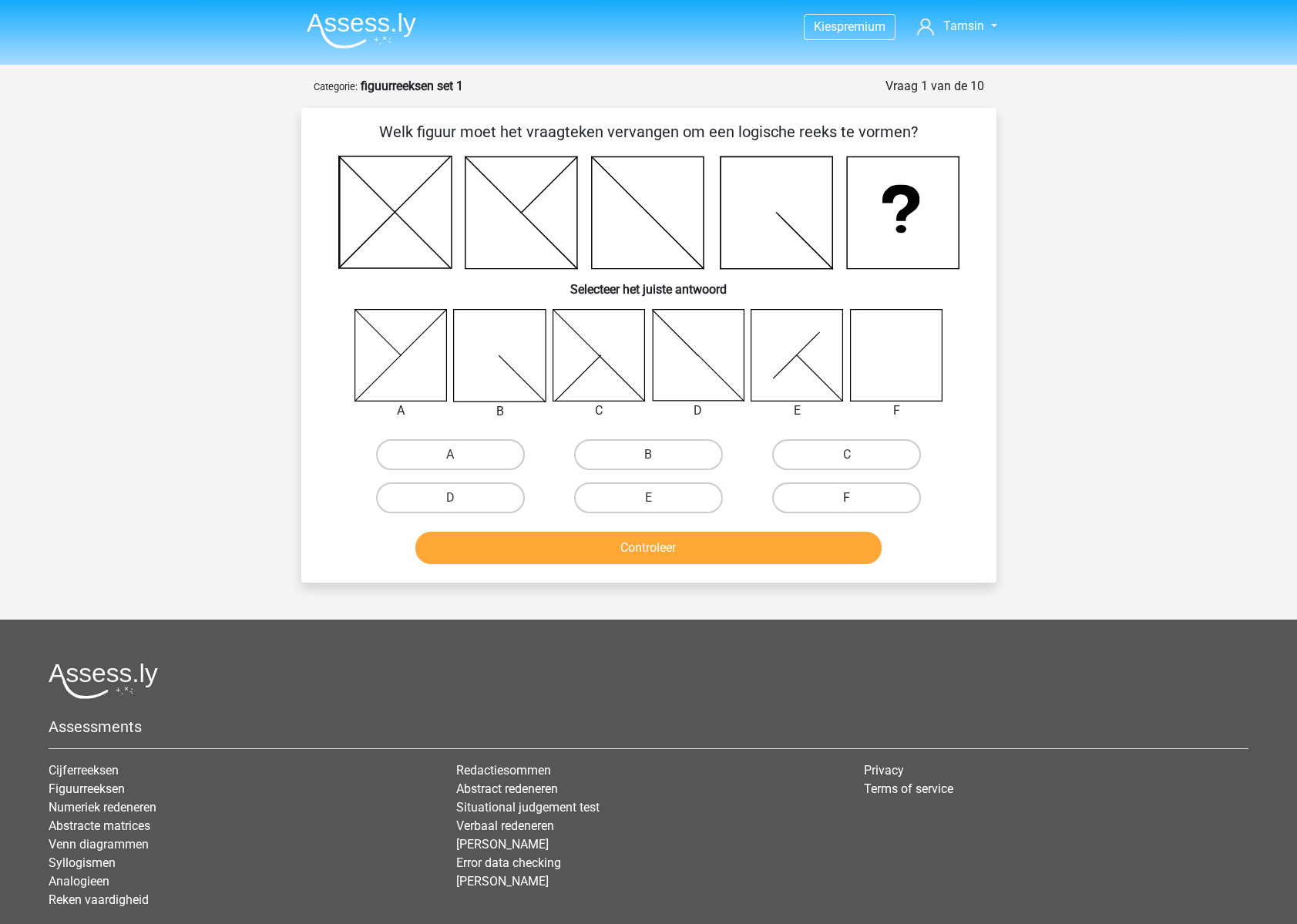
click at [846, 490] on label "F" at bounding box center [847, 497] width 149 height 31
click at [847, 497] on input "F" at bounding box center [851, 502] width 10 height 10
radio input "true"
click at [776, 542] on button "Controleer" at bounding box center [648, 548] width 467 height 33
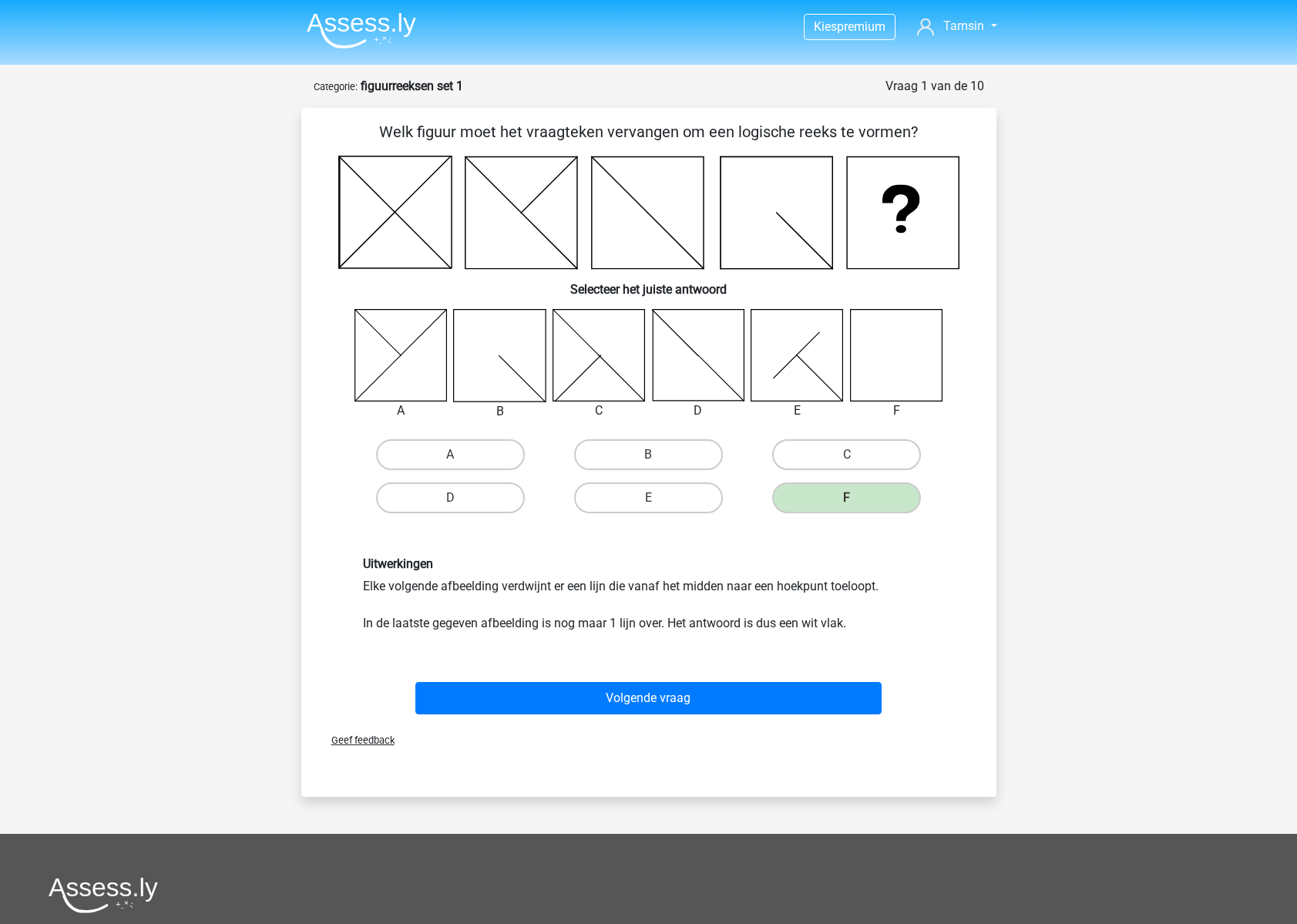
click at [371, 26] on img at bounding box center [361, 31] width 109 height 36
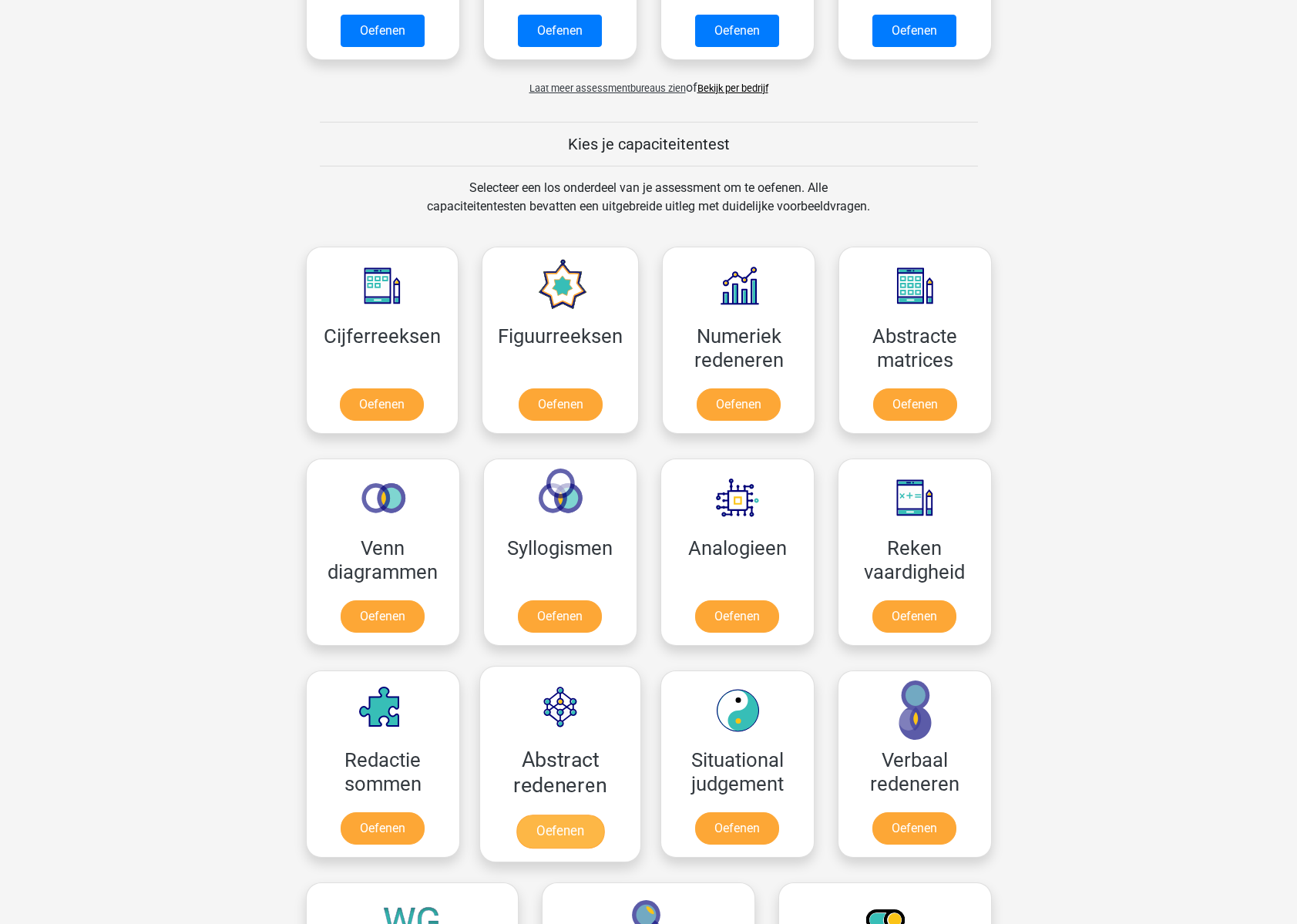
scroll to position [477, 0]
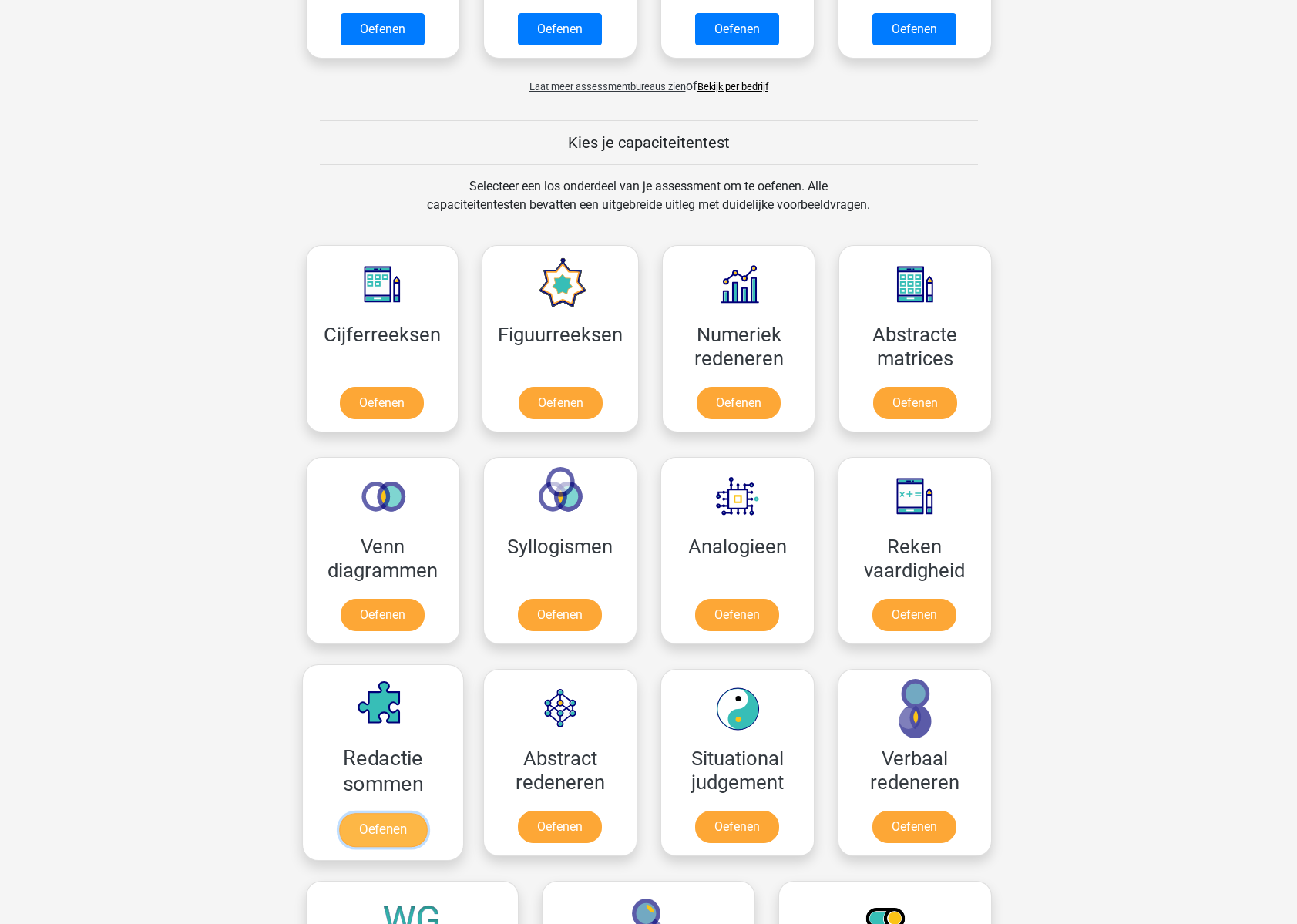
click at [352, 813] on link "Oefenen" at bounding box center [382, 829] width 88 height 34
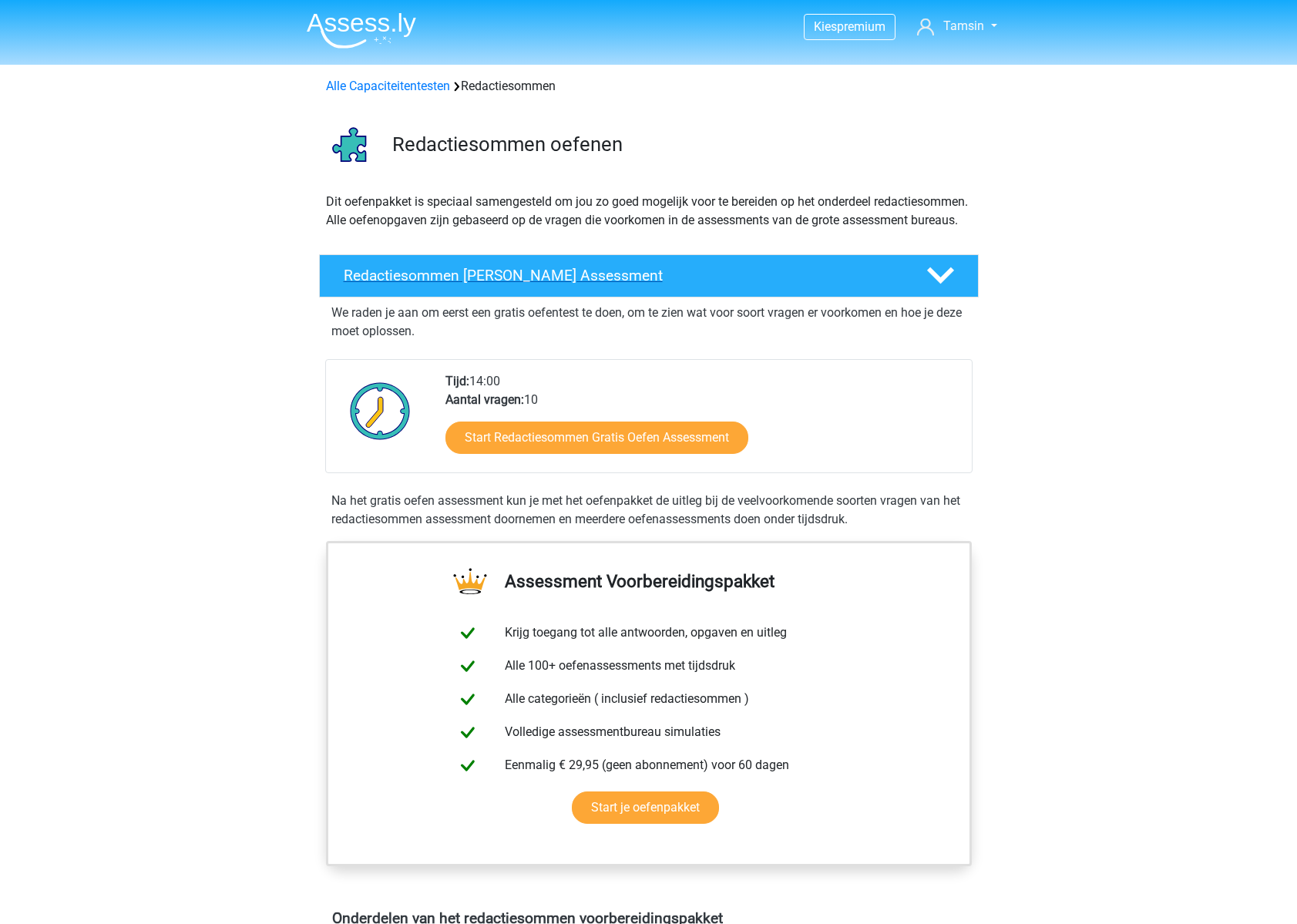
click at [972, 297] on div "Redactiesommen [PERSON_NAME] Assessment" at bounding box center [648, 276] width 659 height 43
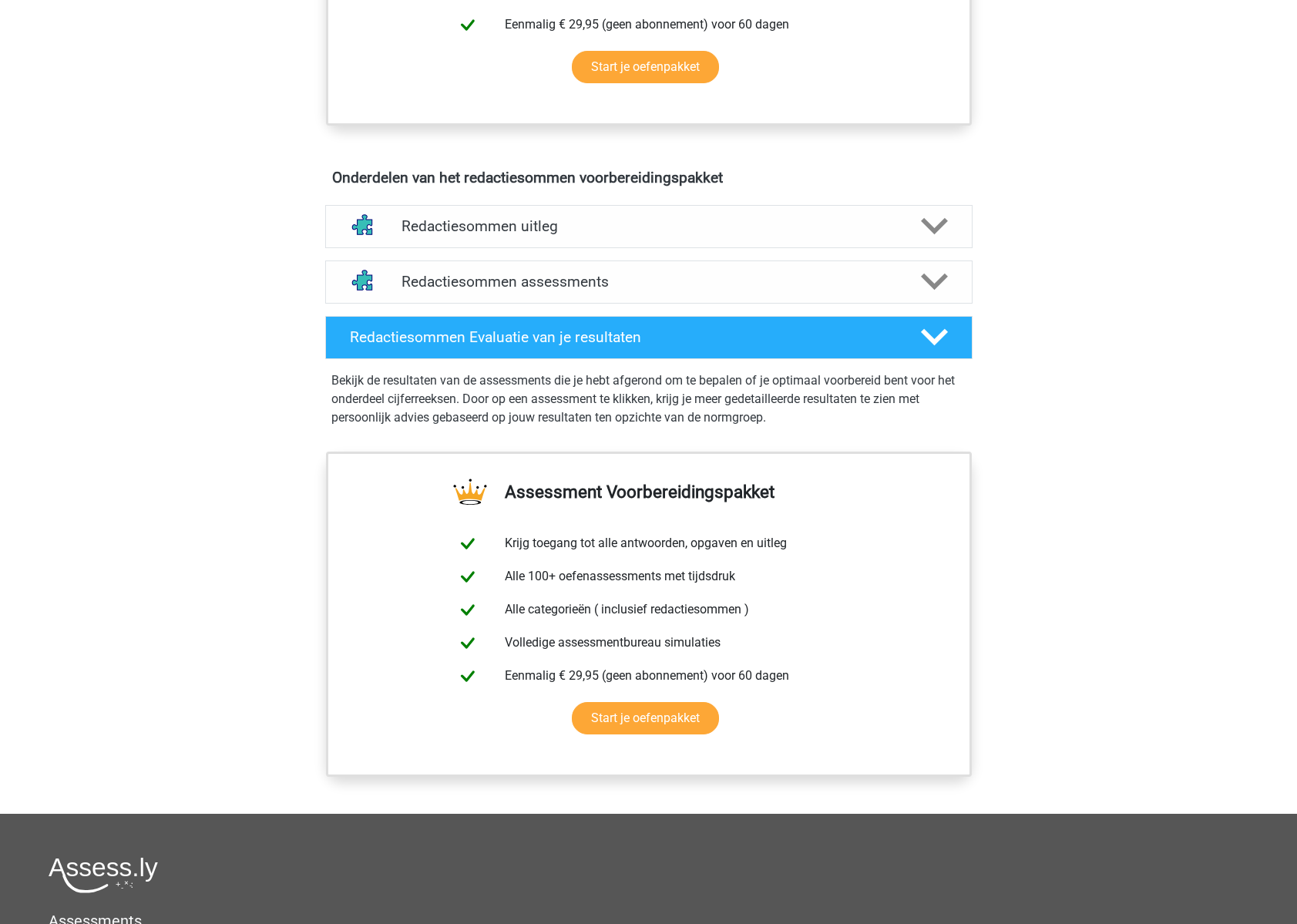
scroll to position [507, 0]
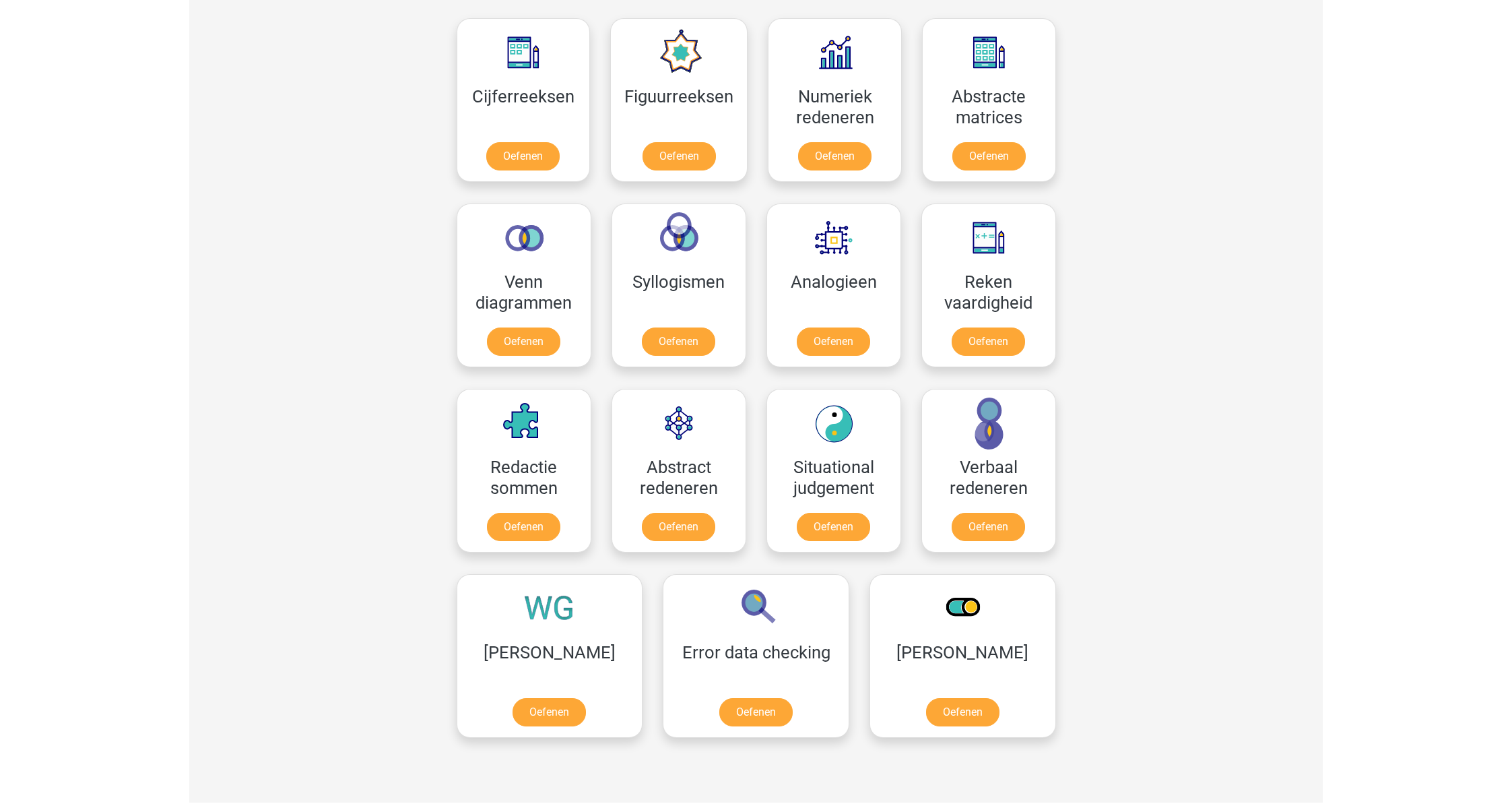
scroll to position [616, 0]
